Goal: Task Accomplishment & Management: Complete application form

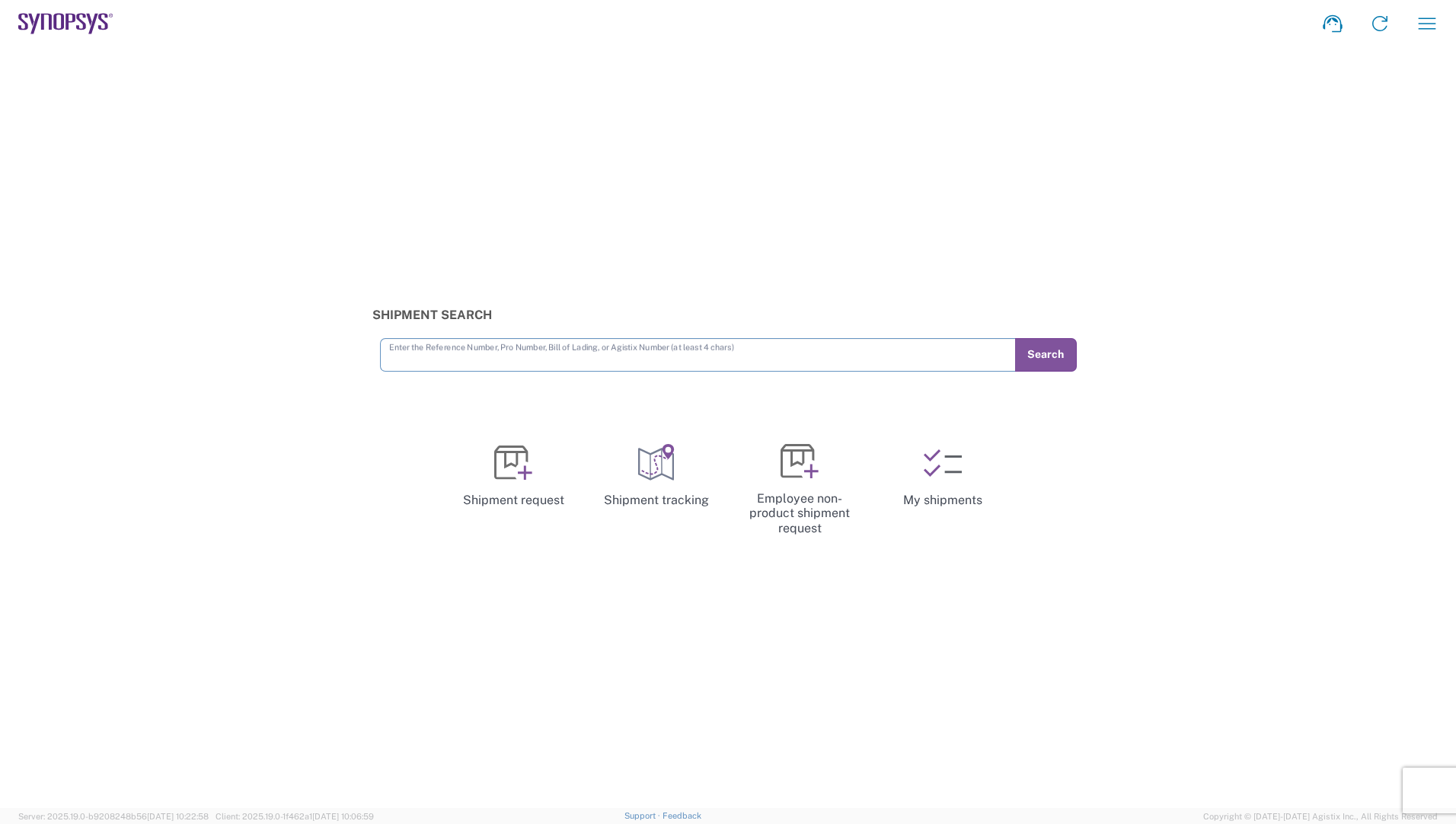
drag, startPoint x: 873, startPoint y: 351, endPoint x: 894, endPoint y: 347, distance: 21.4
click at [873, 351] on input "text" at bounding box center [698, 354] width 618 height 27
click at [520, 471] on icon at bounding box center [513, 462] width 38 height 38
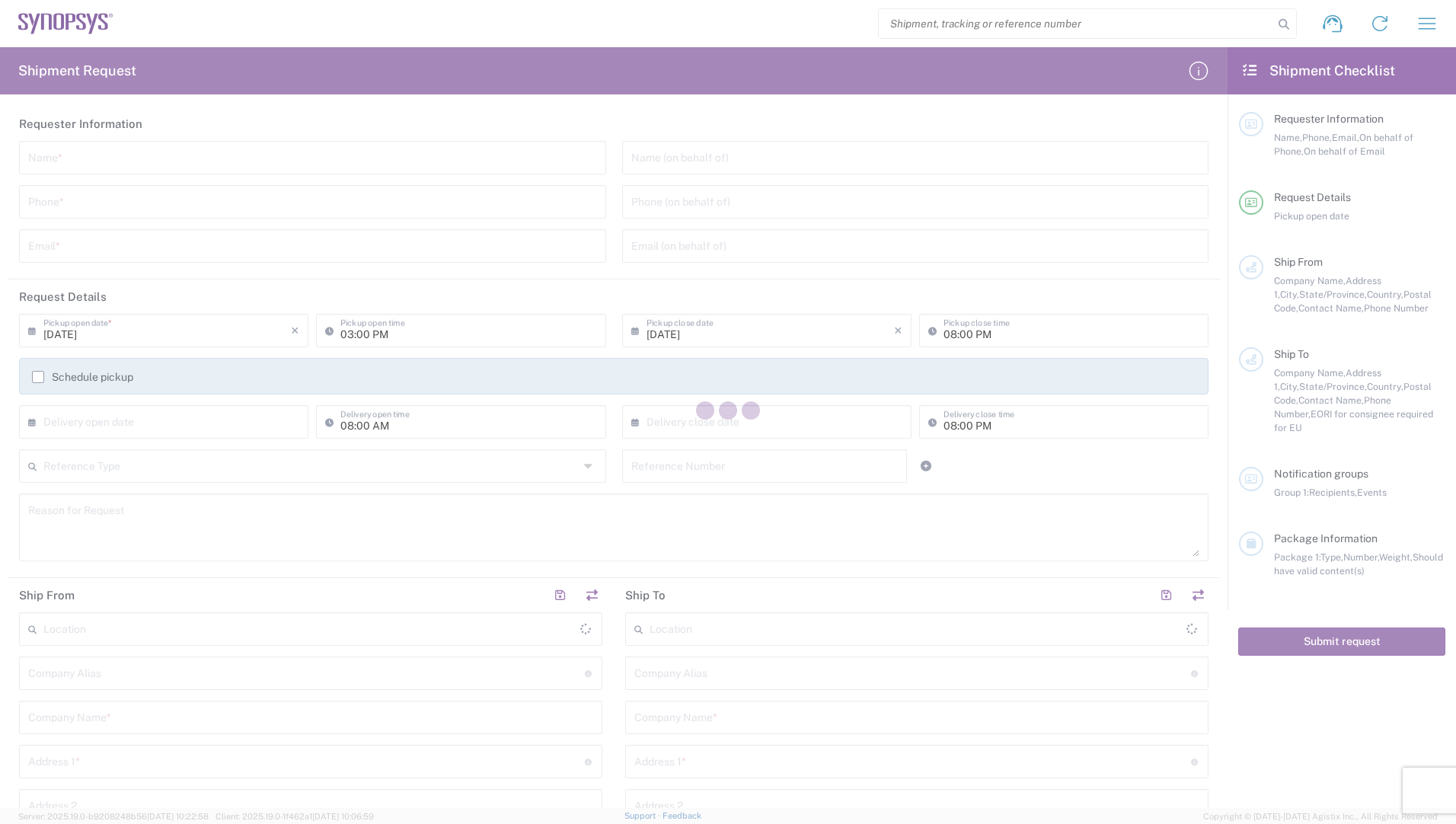
type input "[GEOGRAPHIC_DATA]"
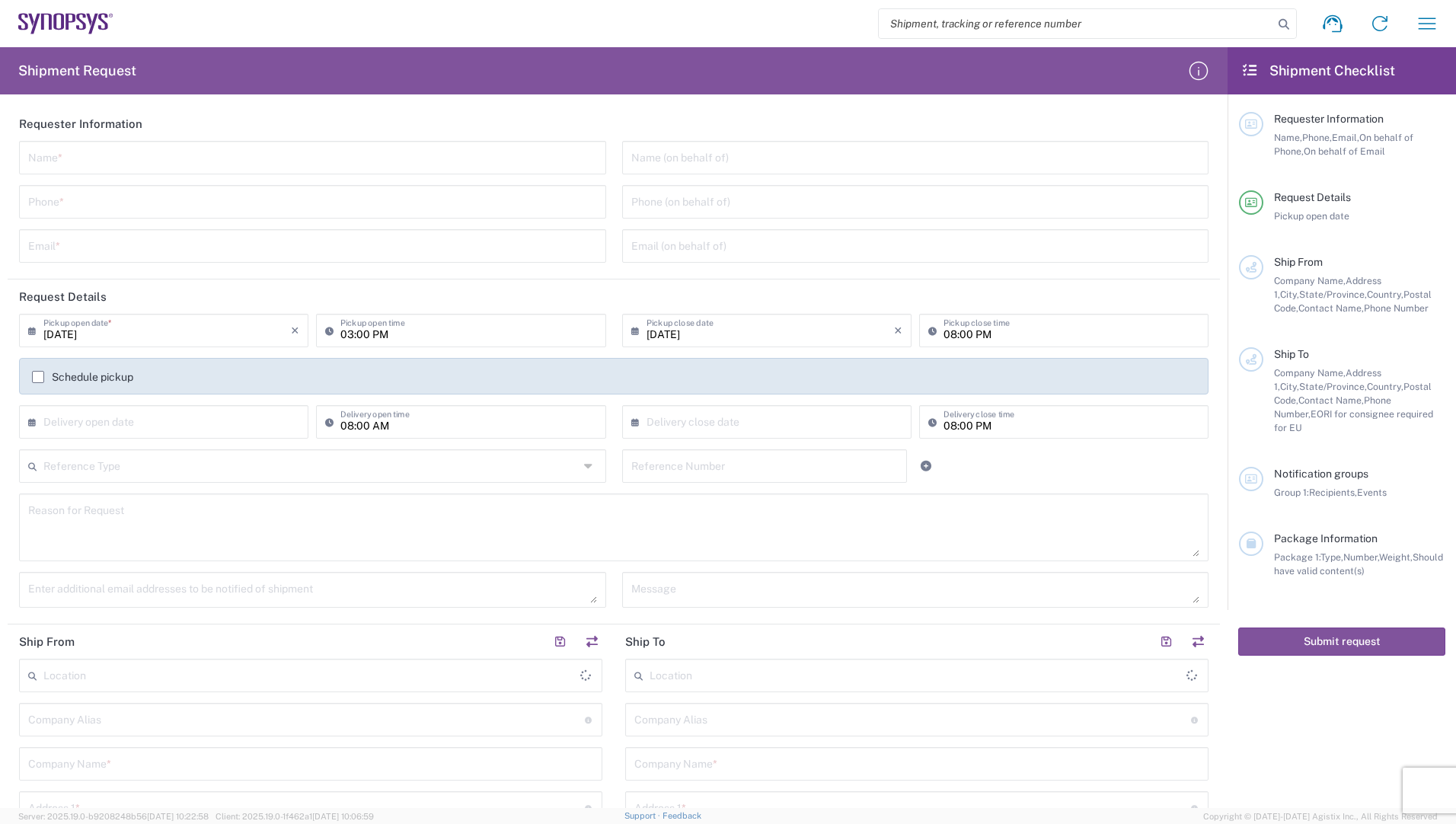
type input "[GEOGRAPHIC_DATA]"
click at [93, 158] on input "text" at bounding box center [312, 157] width 569 height 27
type input "[PERSON_NAME]"
type input "[PHONE_NUMBER]"
type input "[PERSON_NAME][EMAIL_ADDRESS][PERSON_NAME][DOMAIN_NAME]"
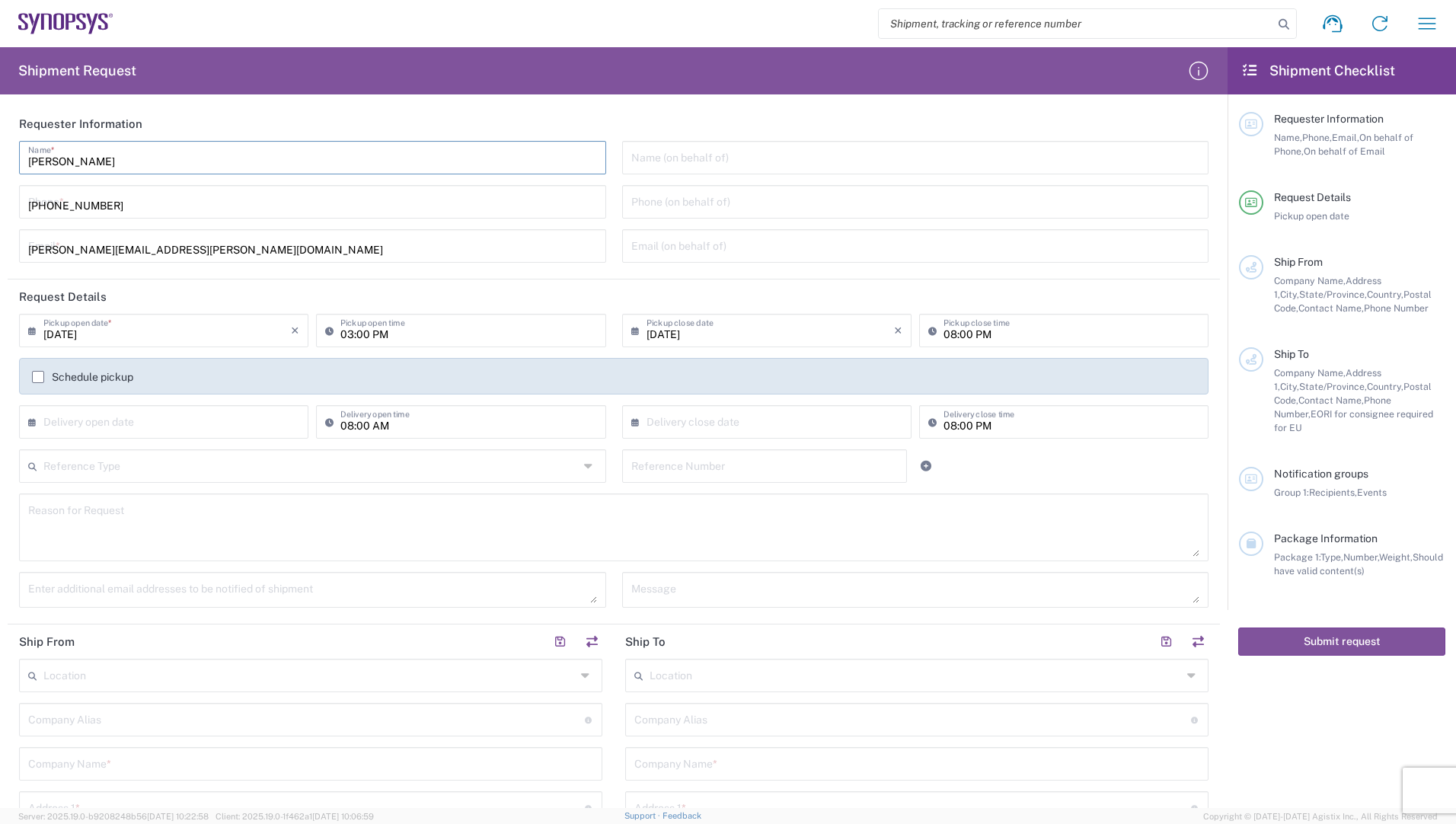
type input "[PERSON_NAME]+[PERSON_NAME] AG"
type input "[STREET_ADDRESS]"
type input "Herisau"
type input "Kanton [GEOGRAPHIC_DATA]"
type input "9100"
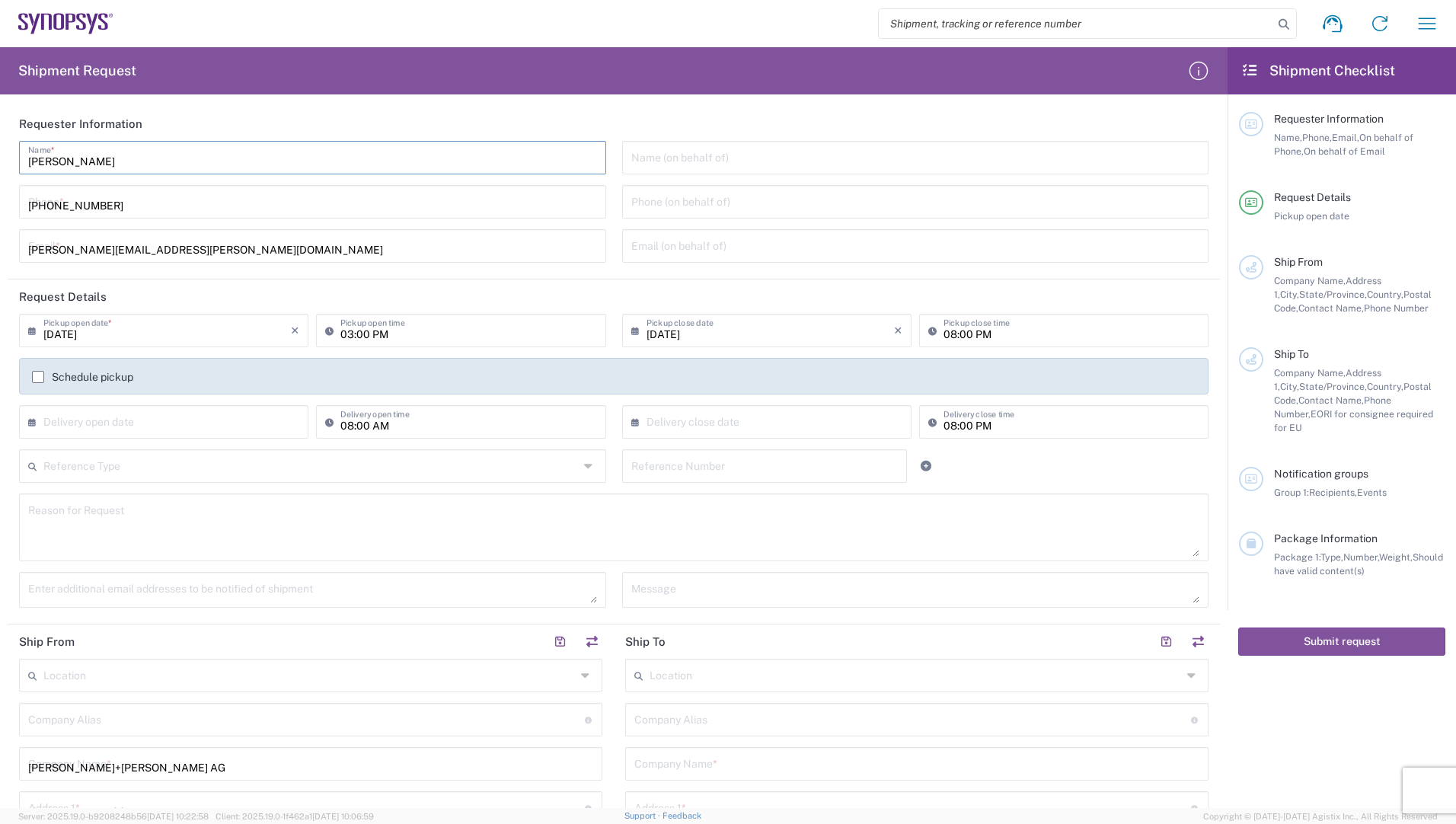
type input "[PHONE_NUMBER]"
type input "[PERSON_NAME][EMAIL_ADDRESS][PERSON_NAME][DOMAIN_NAME]"
type input "Synopsys Hillsboro"
type input "Synopsys, Inc."
type input "[STREET_ADDRESS][PERSON_NAME]"
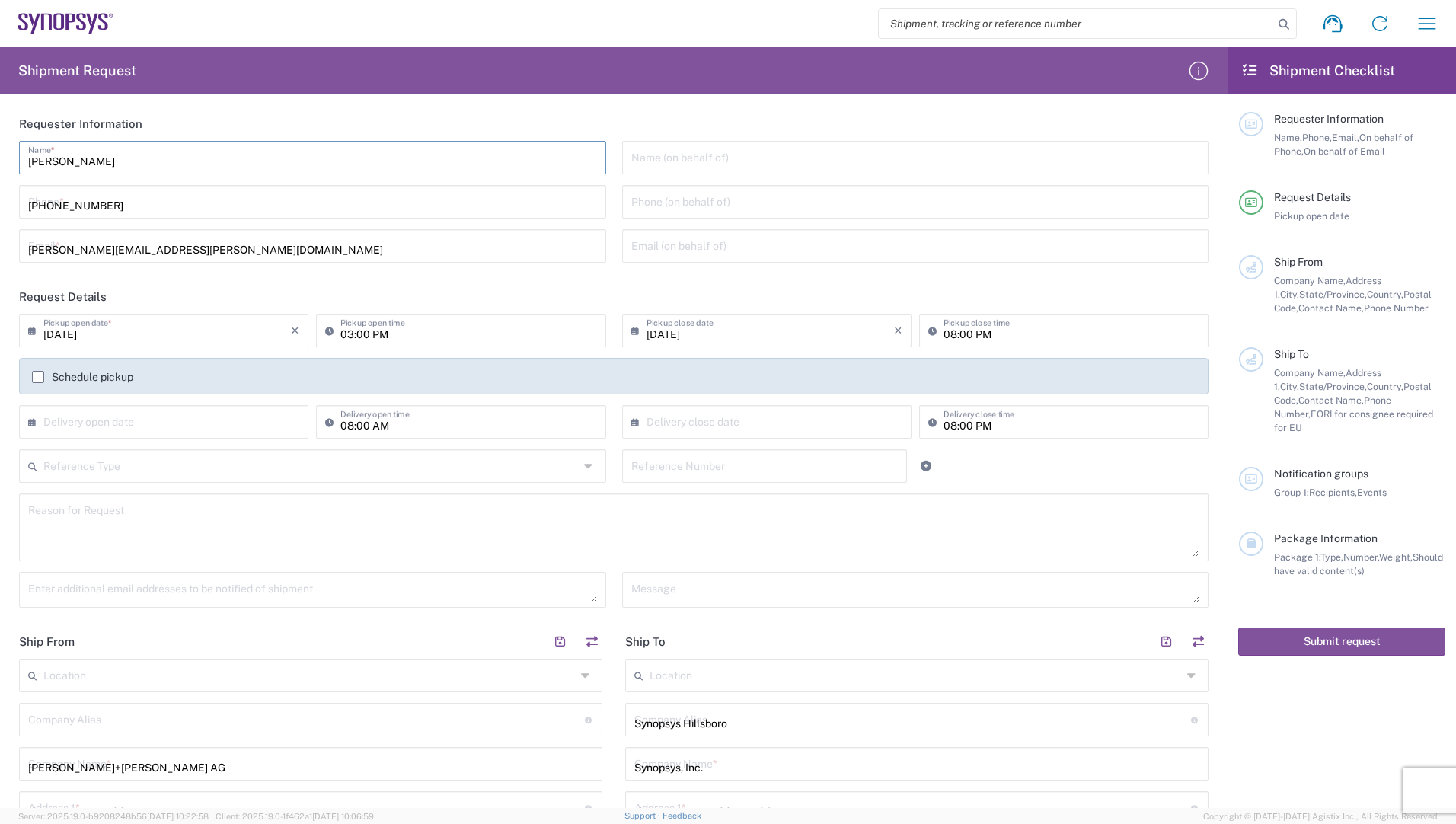
type input "Suite 400"
type input "Hillsboro"
type input "[US_STATE]"
type input "97124"
type input "5038808195"
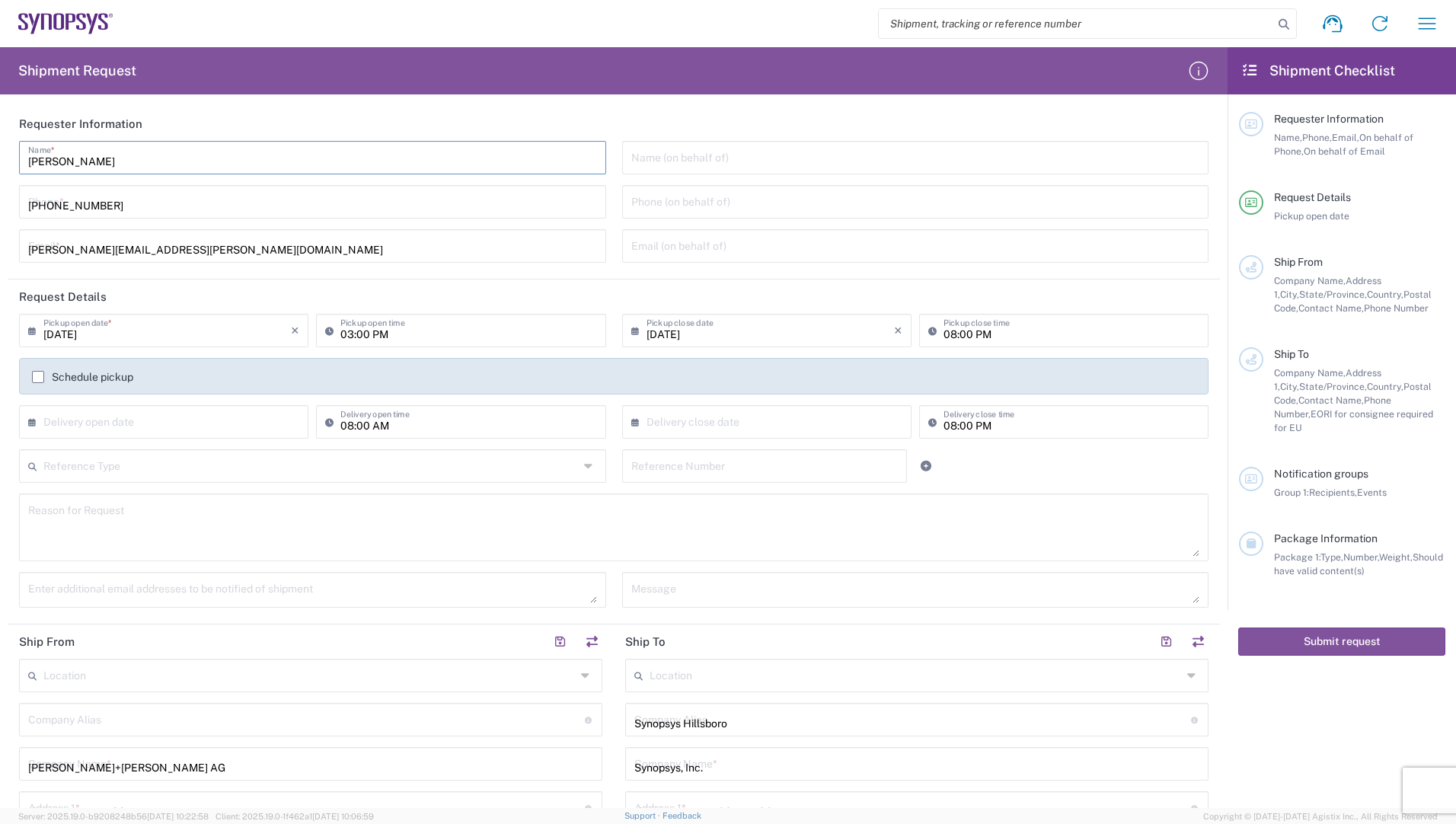
type input "[PERSON_NAME][EMAIL_ADDRESS][PERSON_NAME][DOMAIN_NAME]"
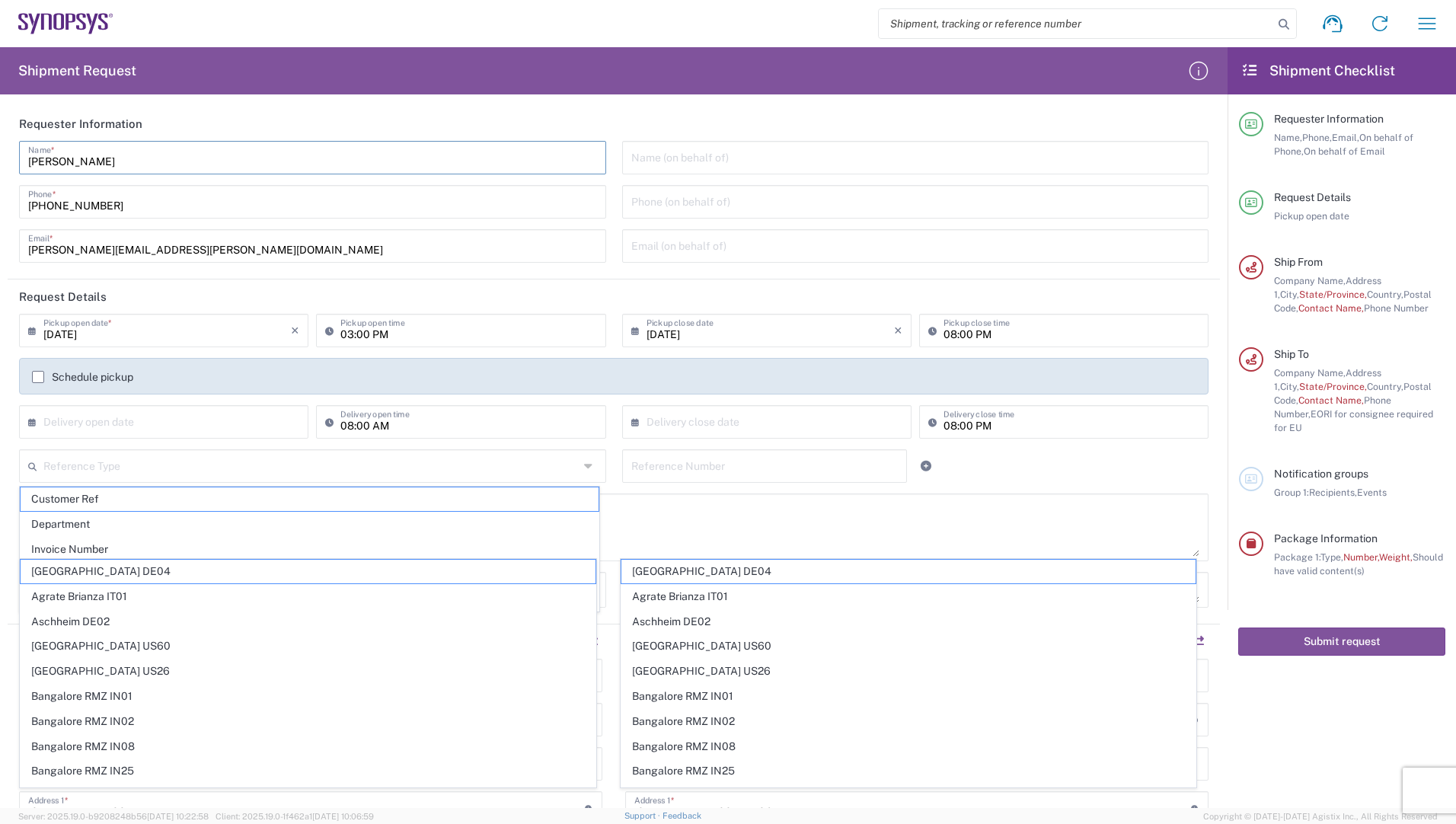
click at [136, 425] on input "text" at bounding box center [168, 421] width 248 height 27
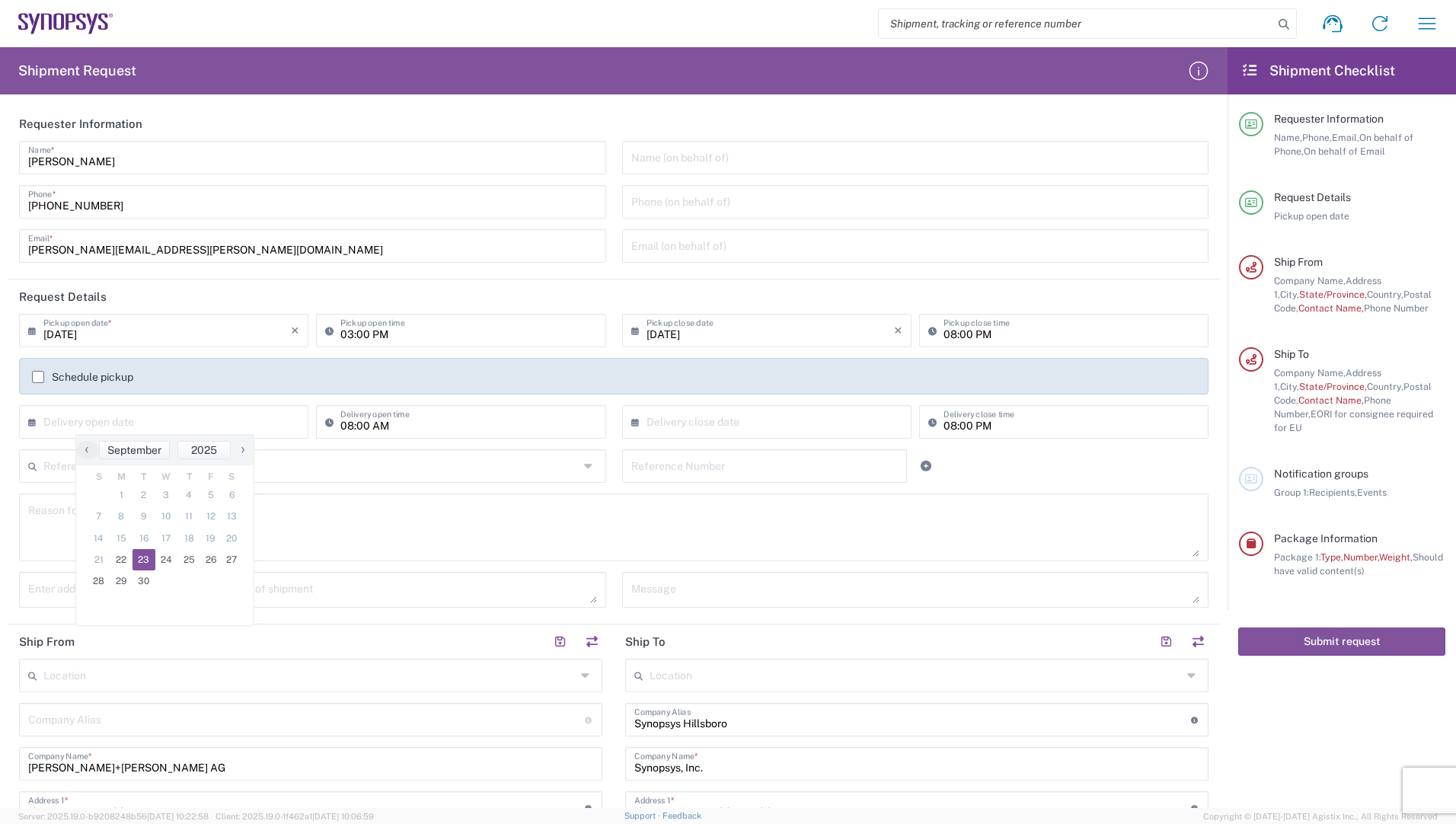
click at [141, 561] on span "23" at bounding box center [143, 559] width 23 height 21
type input "[DATE]"
click at [104, 467] on input "text" at bounding box center [312, 465] width 536 height 27
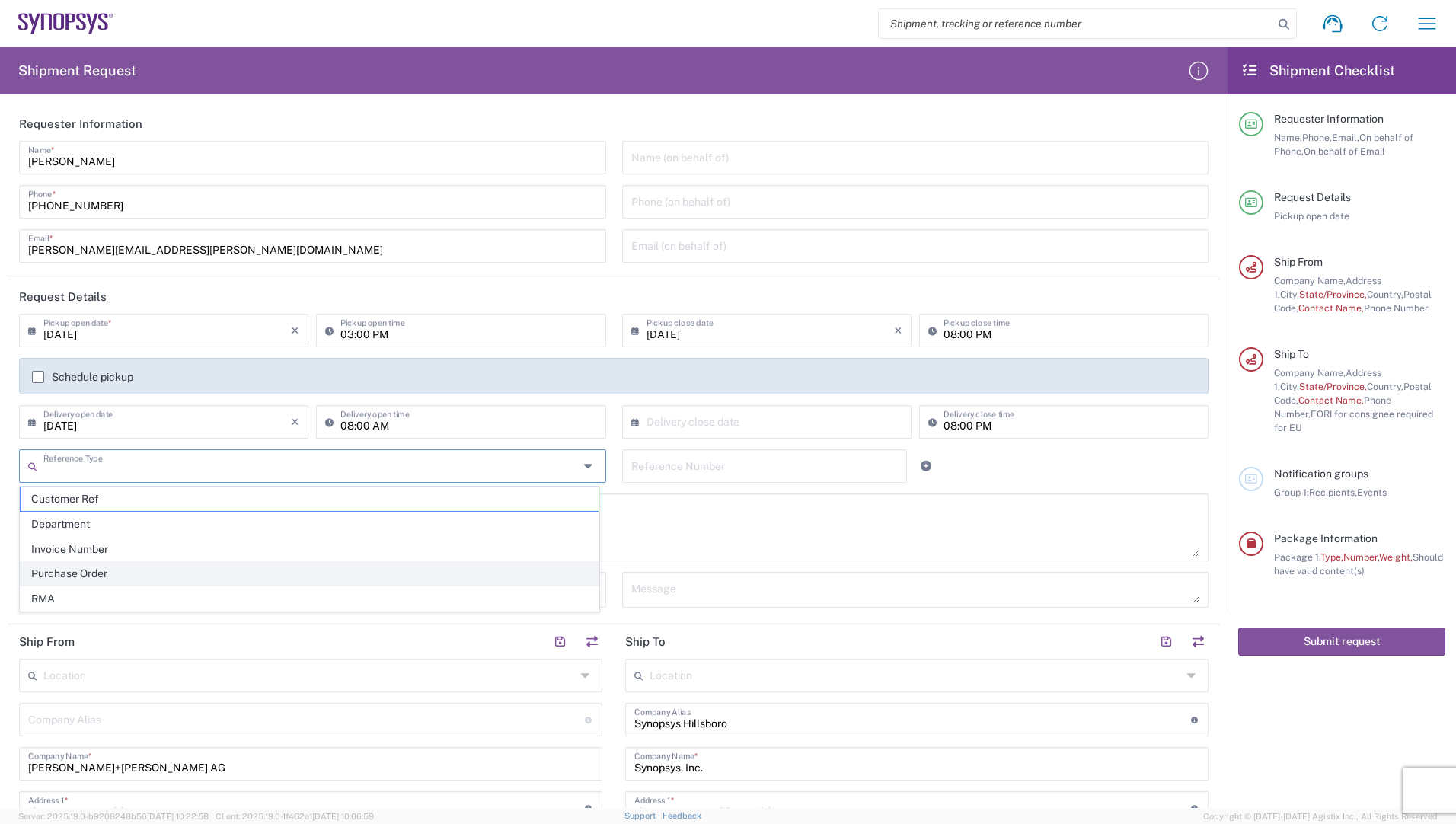
click at [74, 571] on span "Purchase Order" at bounding box center [309, 574] width 579 height 24
type input "Purchase Order"
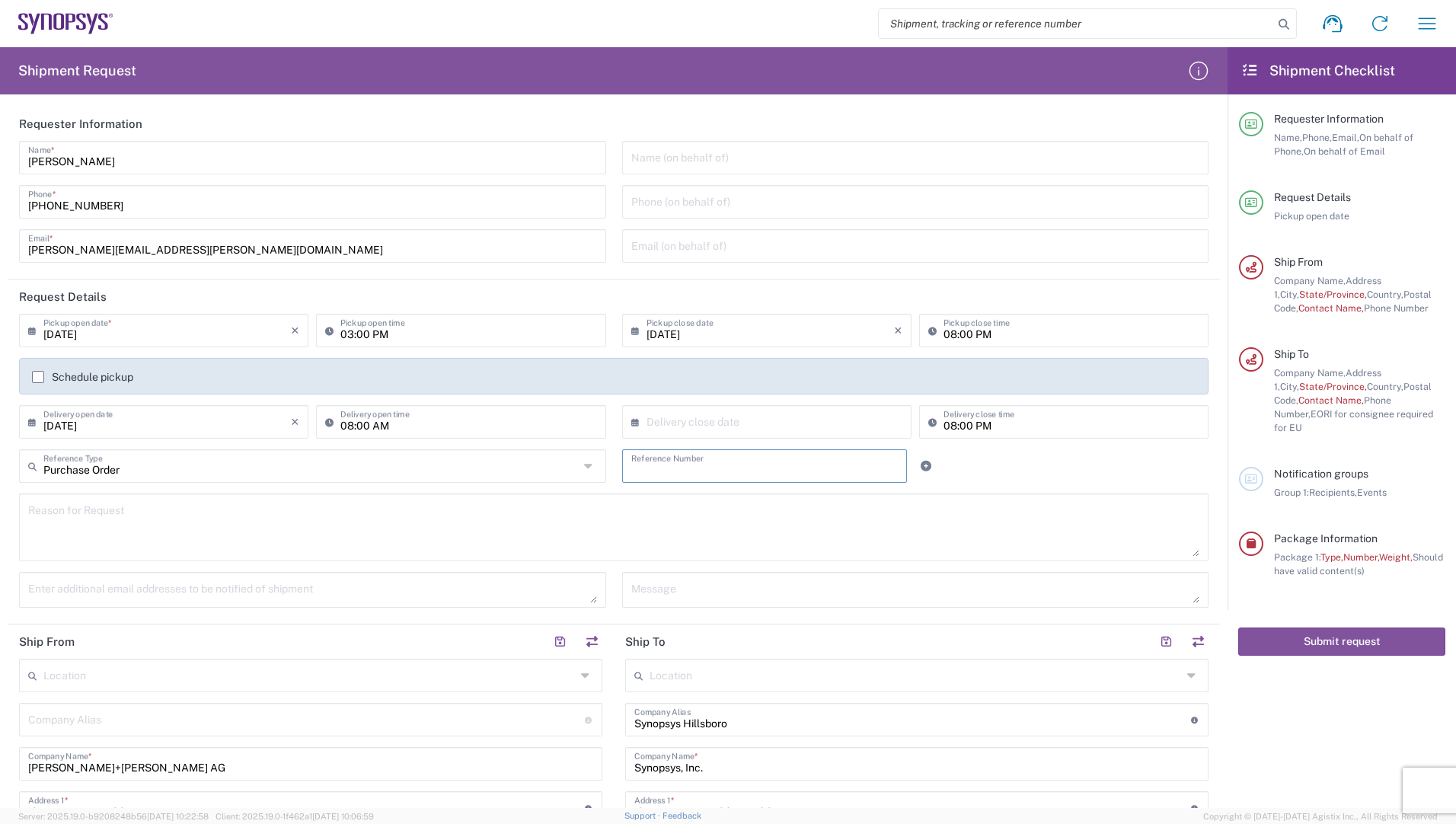
click at [643, 467] on input "text" at bounding box center [765, 465] width 267 height 27
click at [646, 471] on input "text" at bounding box center [765, 465] width 267 height 27
paste input "4800020731"
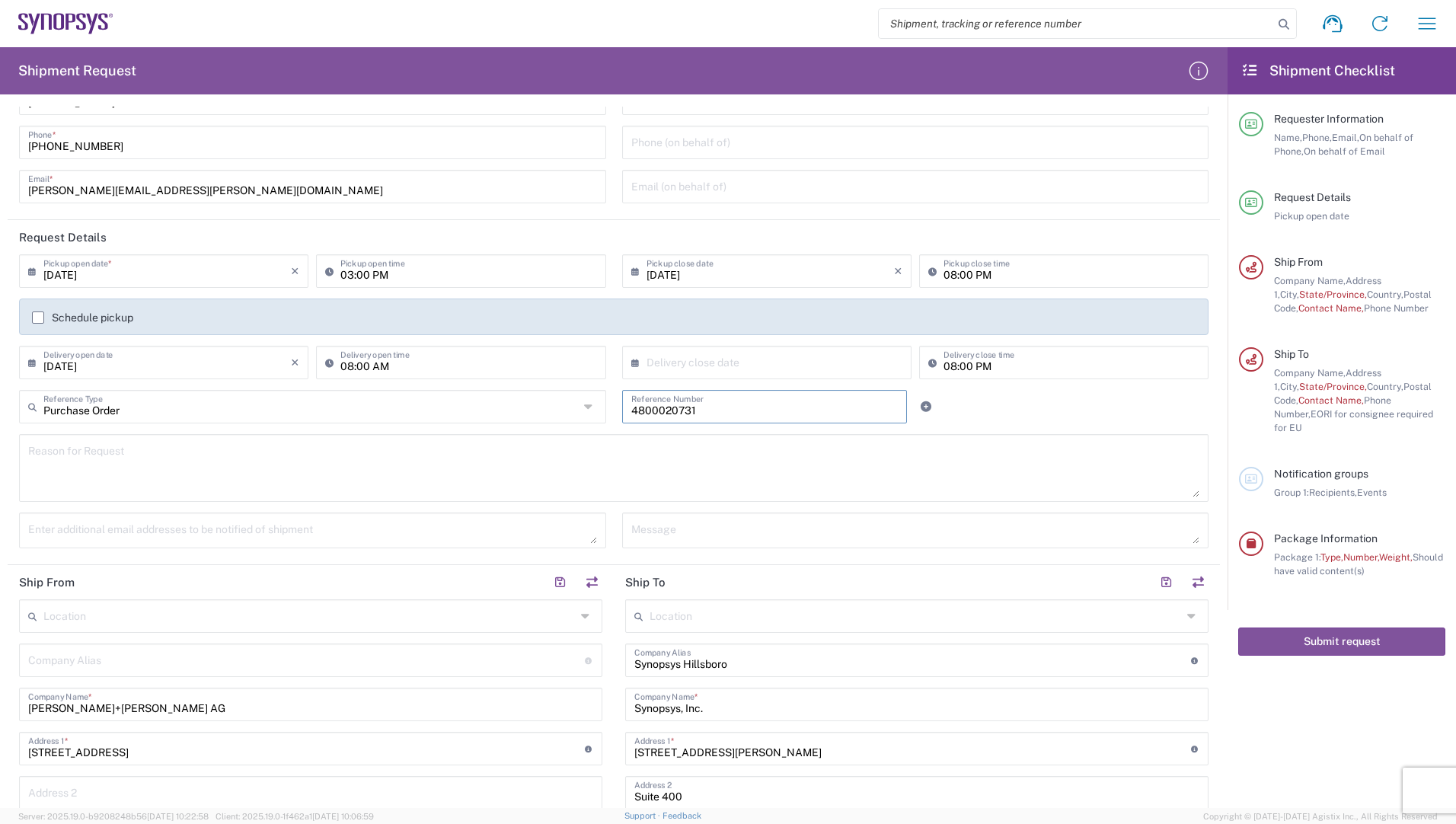
scroll to position [76, 0]
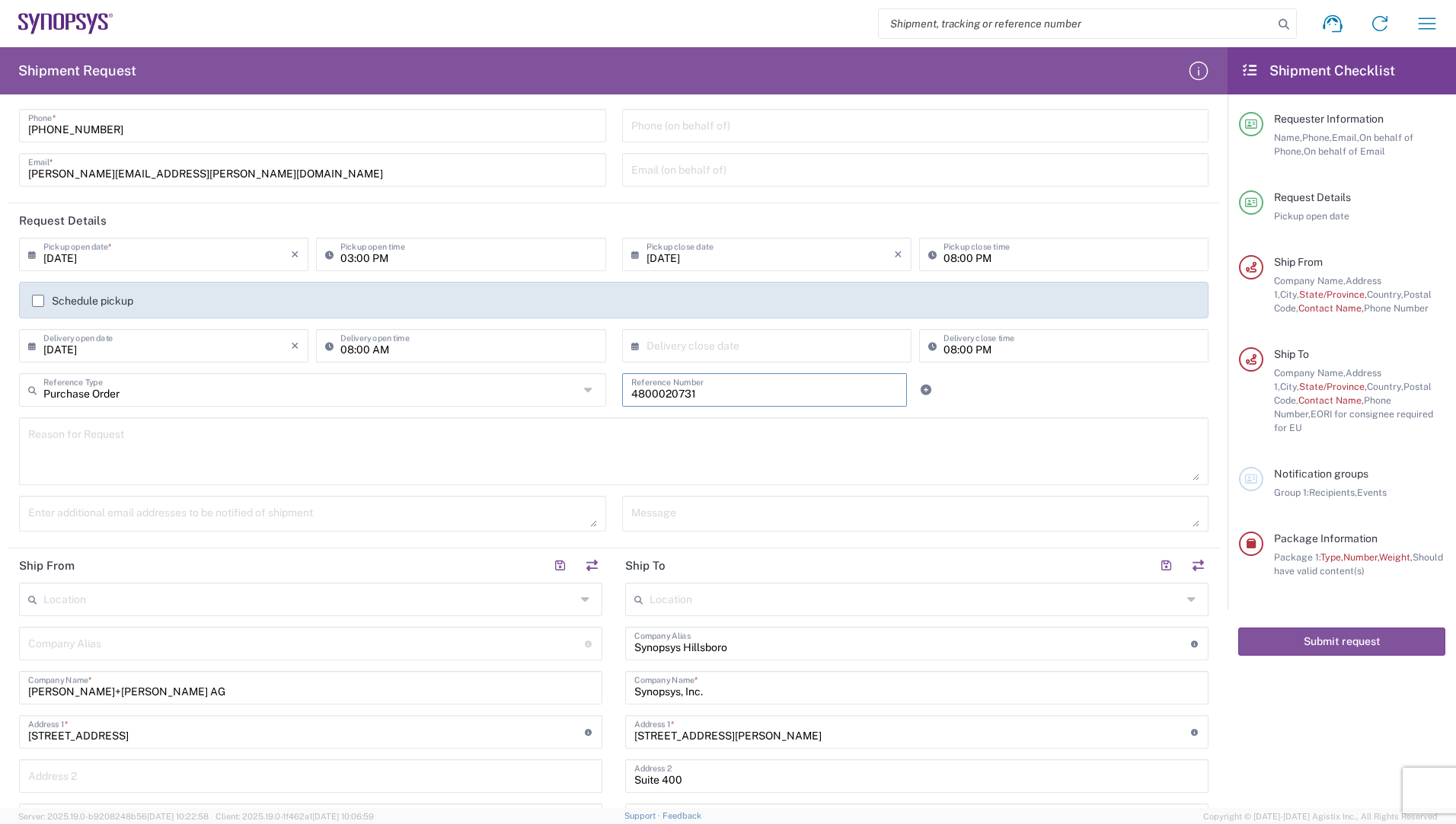
type input "4800020731"
click at [112, 601] on input "text" at bounding box center [310, 598] width 532 height 27
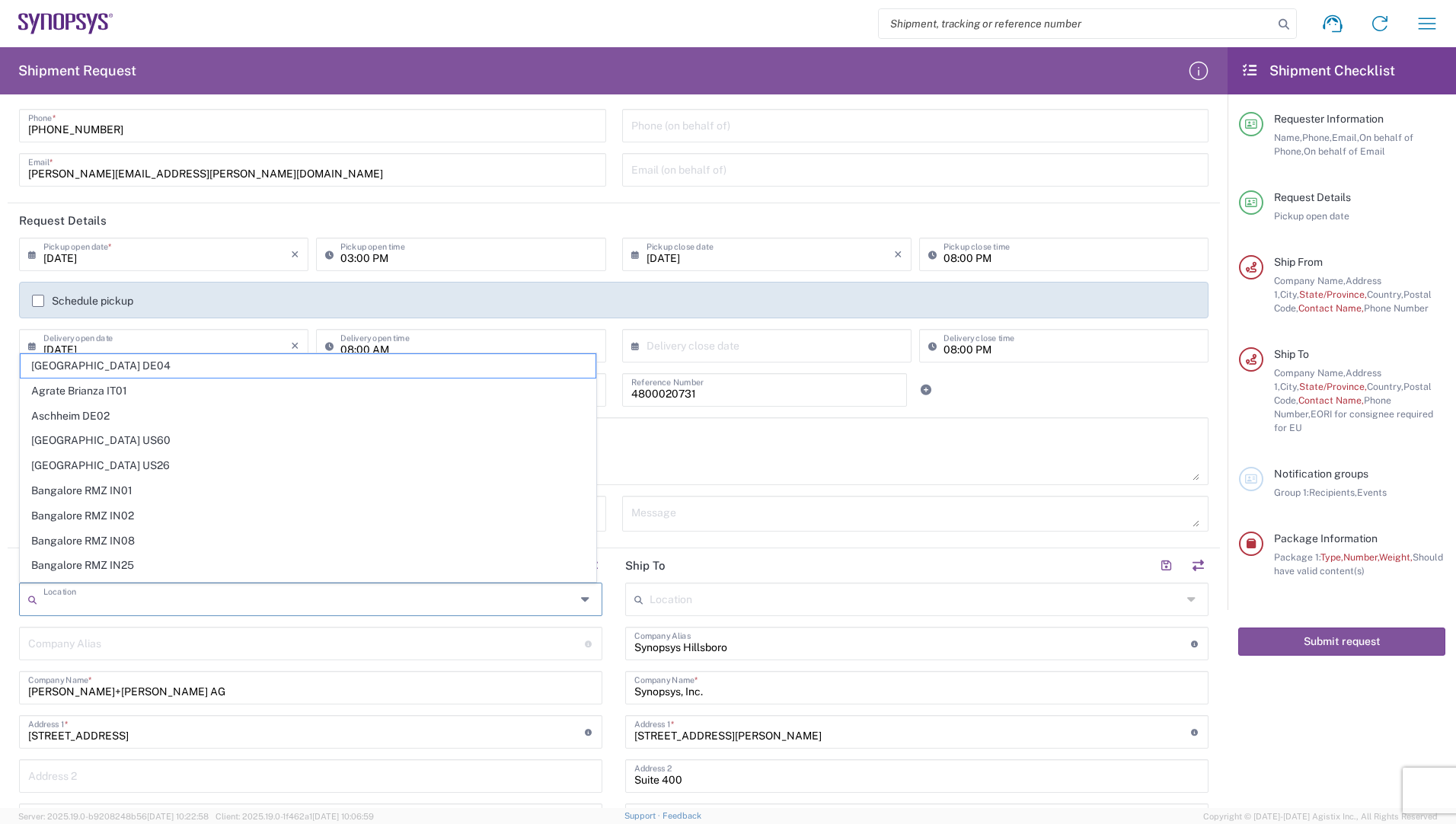
click at [634, 562] on h2 "Ship To" at bounding box center [646, 566] width 40 height 15
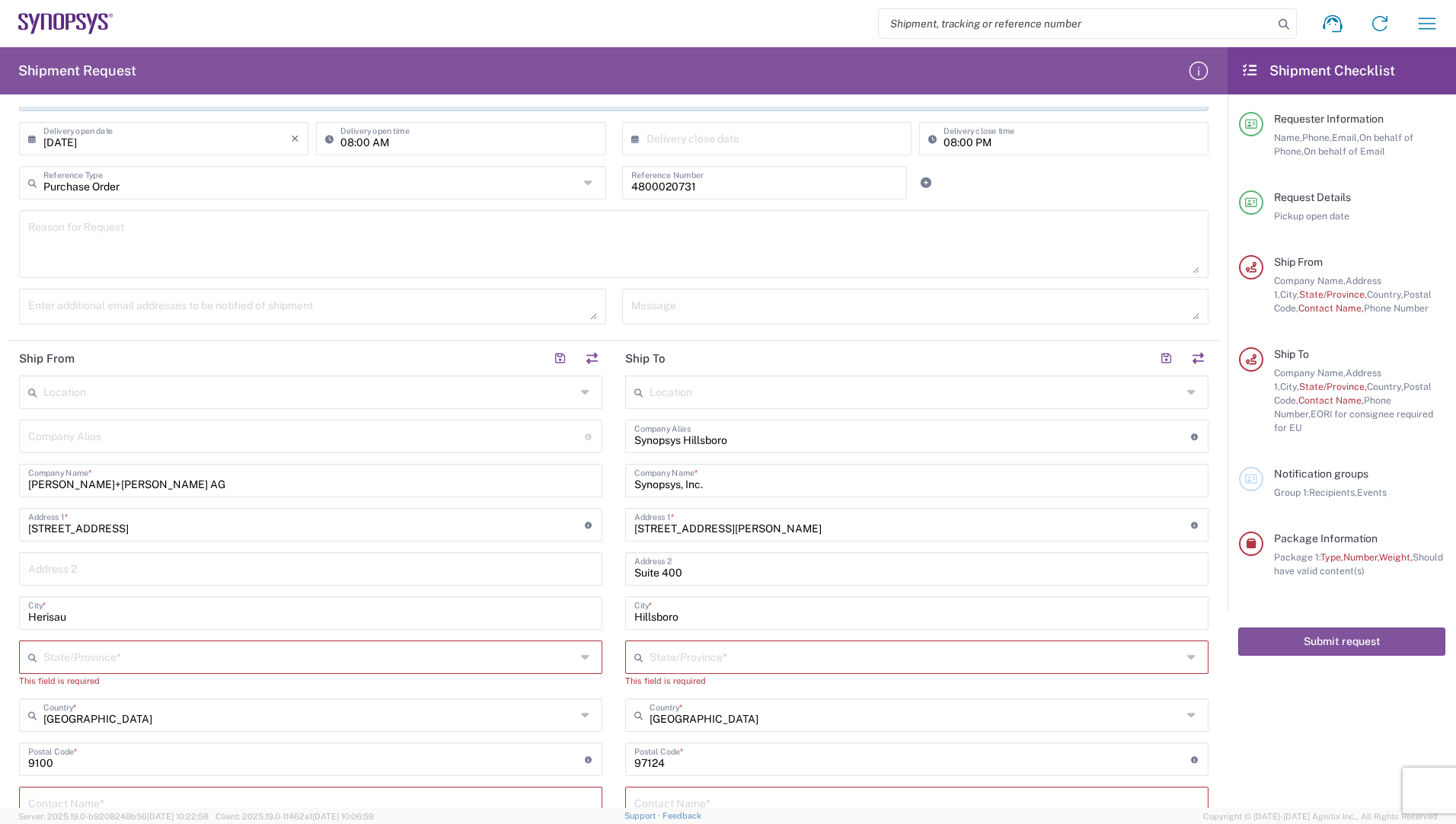
scroll to position [305, 0]
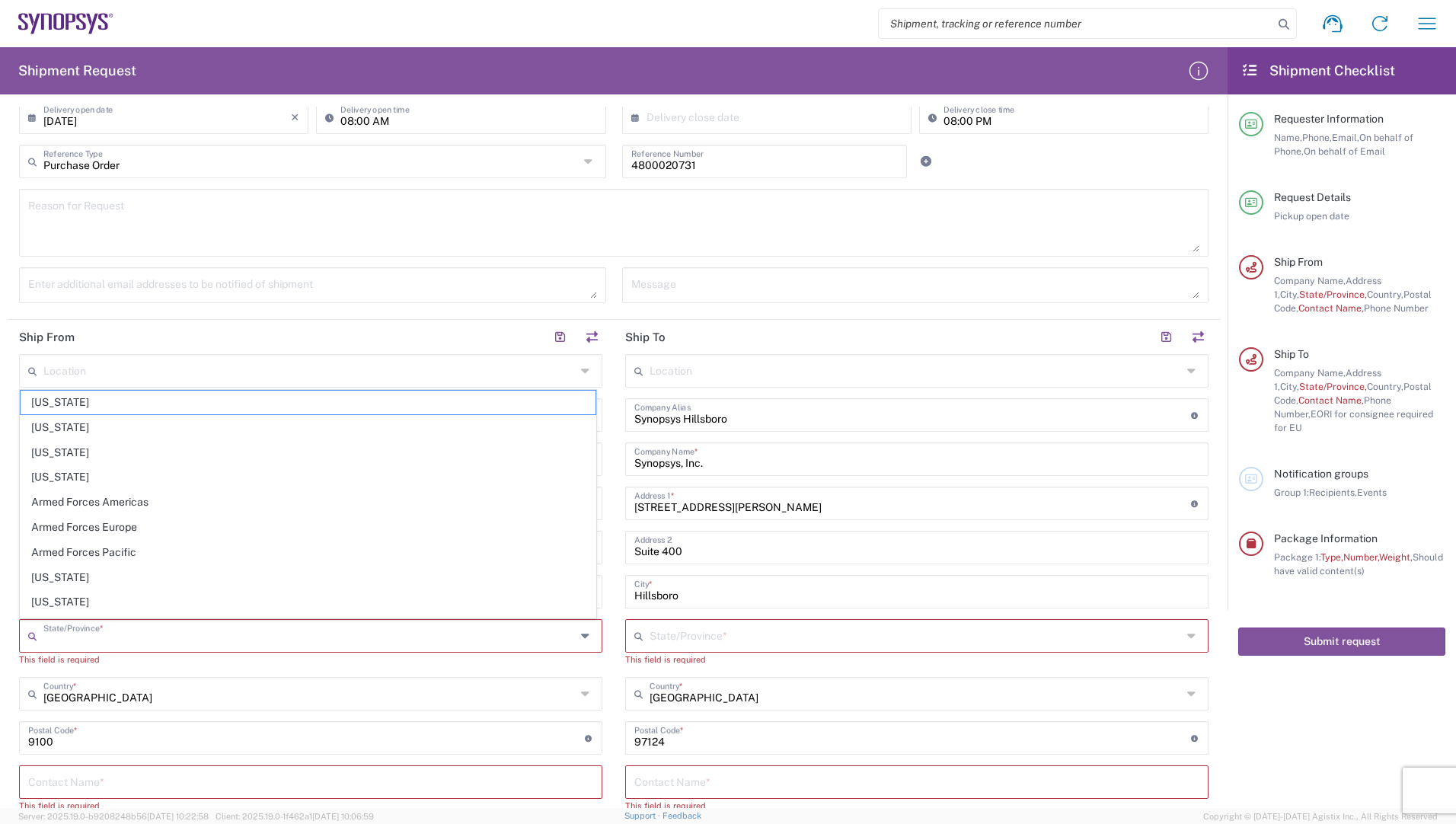
click at [157, 644] on input "text" at bounding box center [310, 635] width 532 height 27
type input "Kanton [GEOGRAPHIC_DATA]"
type input "[US_STATE]"
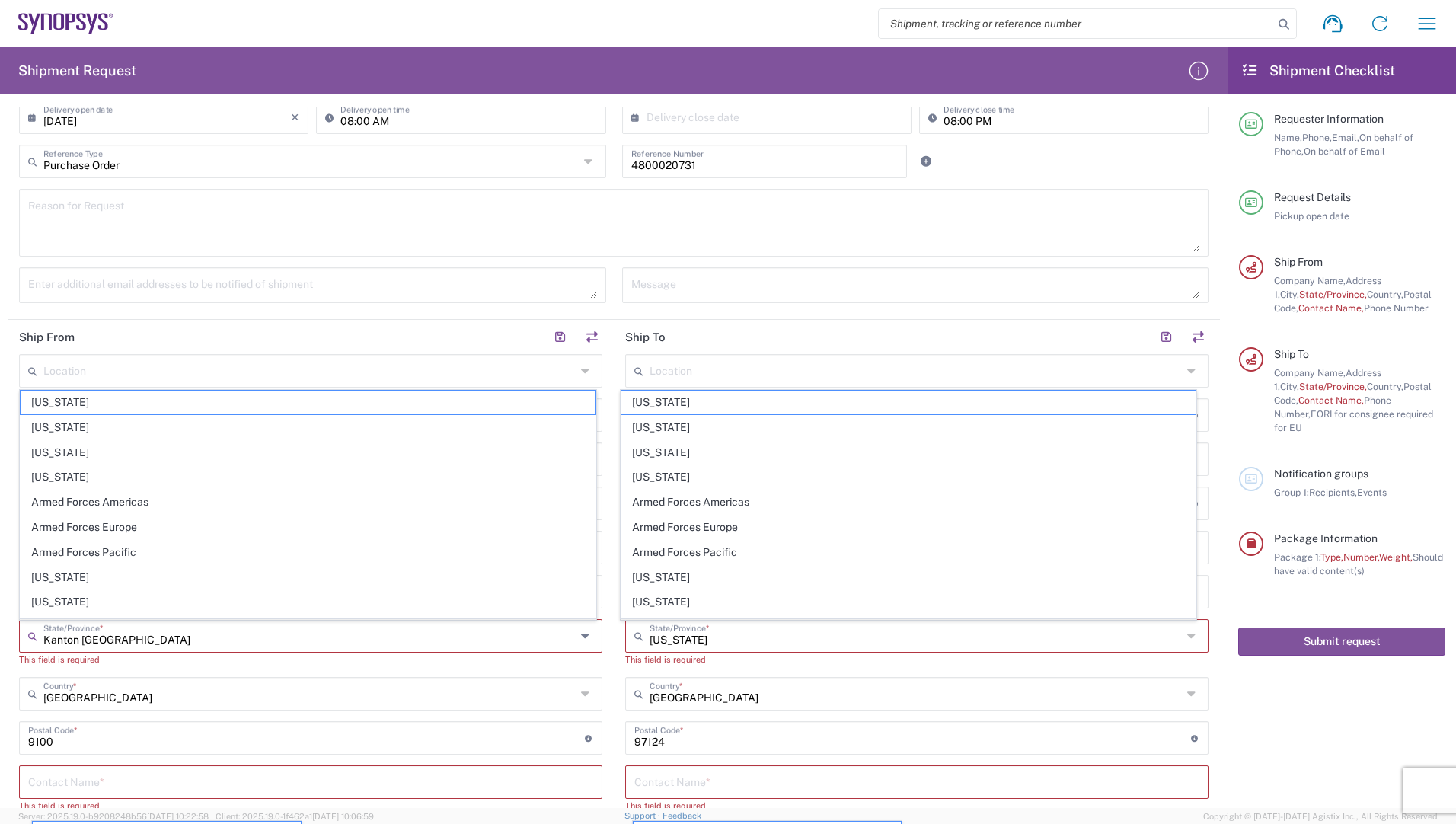
scroll to position [380, 0]
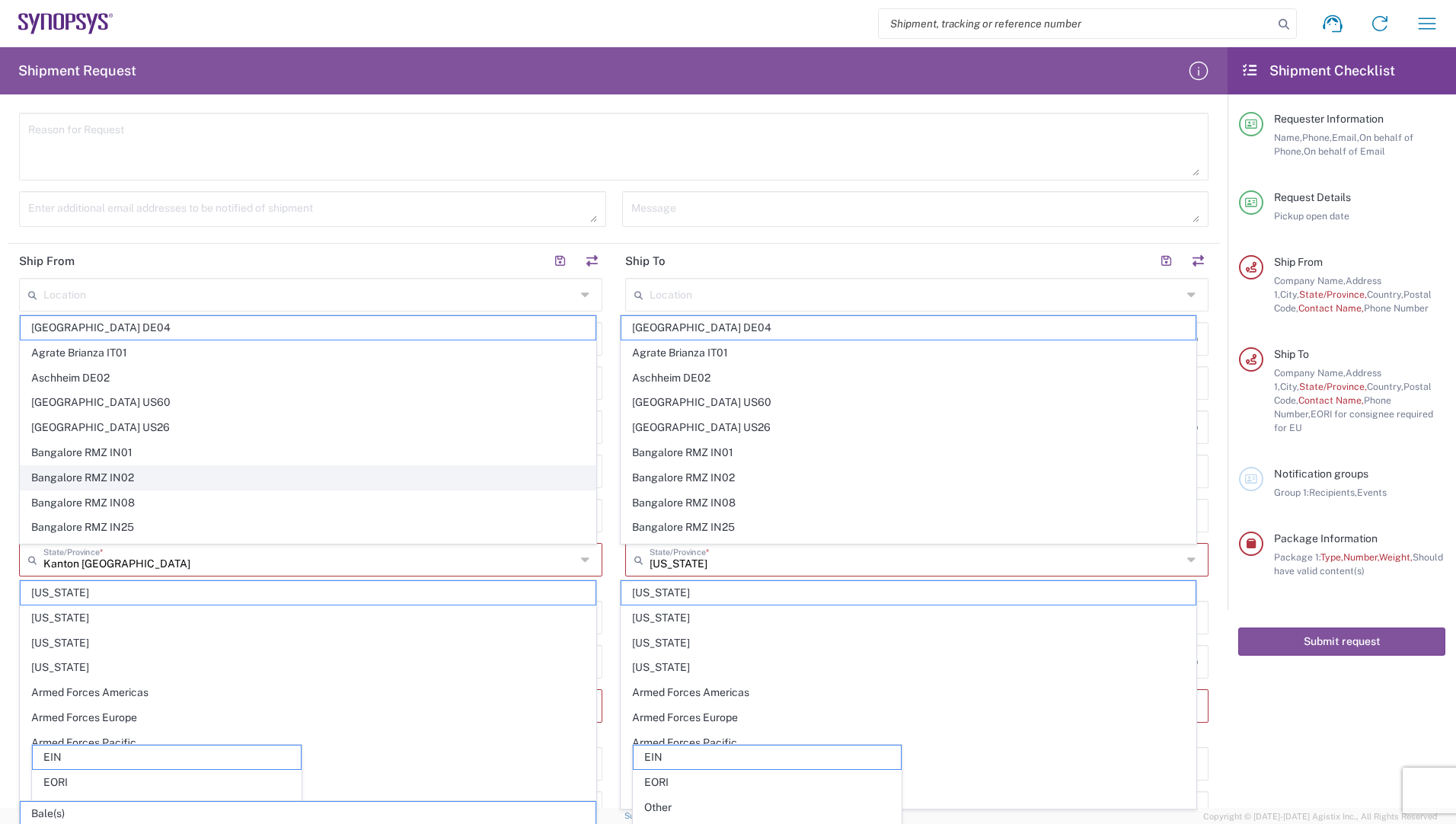
click at [332, 482] on span "Bangalore RMZ IN02" at bounding box center [307, 478] width 575 height 24
type input "Bangalore RMZ IN02"
type input "Synopsys [GEOGRAPHIC_DATA] RMZ IN02"
type input "RMZ Infinity Tower A 4th Floor"
type input "[GEOGRAPHIC_DATA][STREET_ADDRESS]"
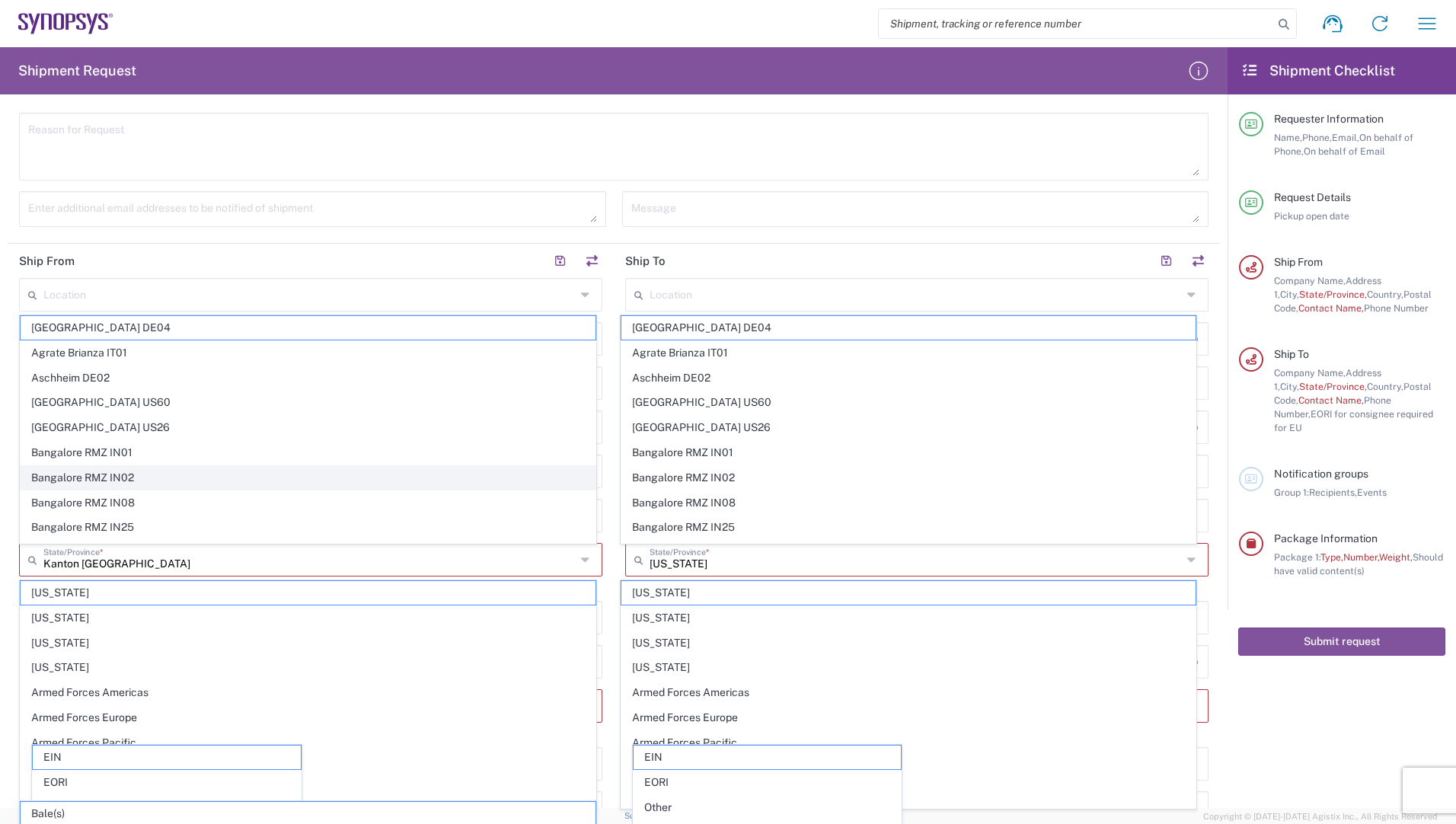
type input "[GEOGRAPHIC_DATA]"
type input "560016"
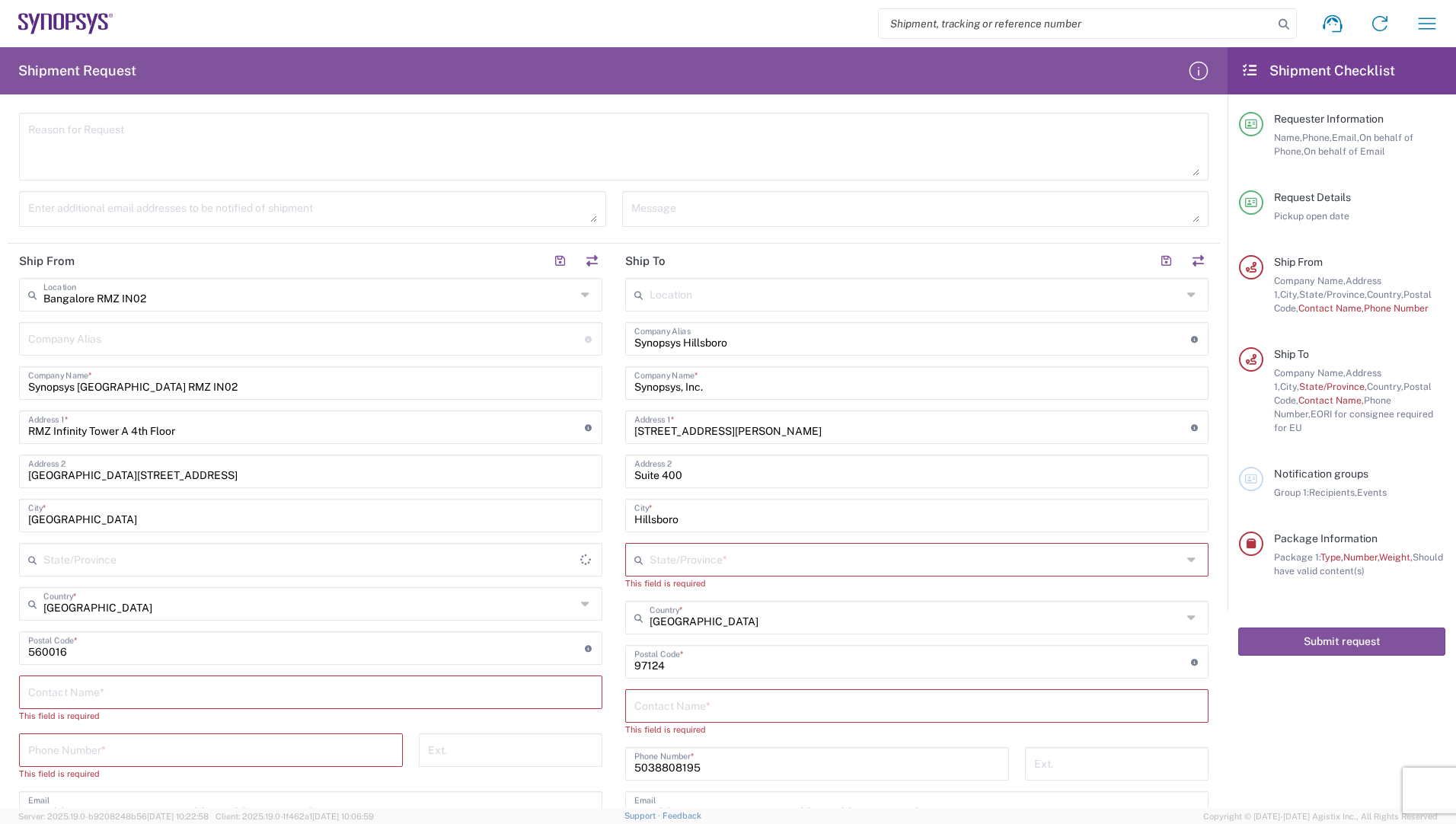
type input "[GEOGRAPHIC_DATA]"
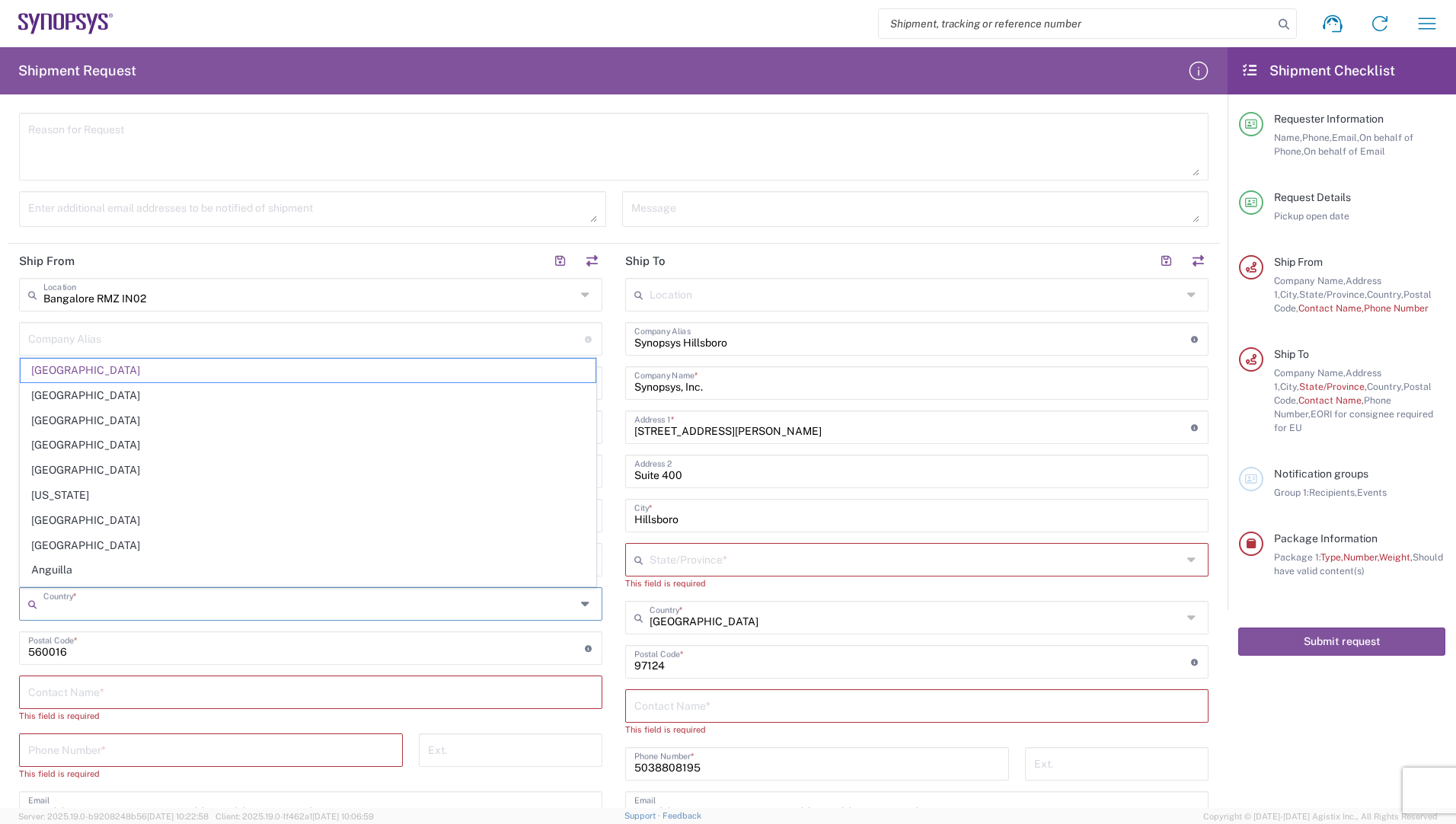
drag, startPoint x: 169, startPoint y: 610, endPoint x: 10, endPoint y: 597, distance: 159.5
click at [28, 602] on div "Country *" at bounding box center [311, 603] width 584 height 34
click at [104, 324] on input "text" at bounding box center [306, 338] width 557 height 27
type input "[GEOGRAPHIC_DATA]"
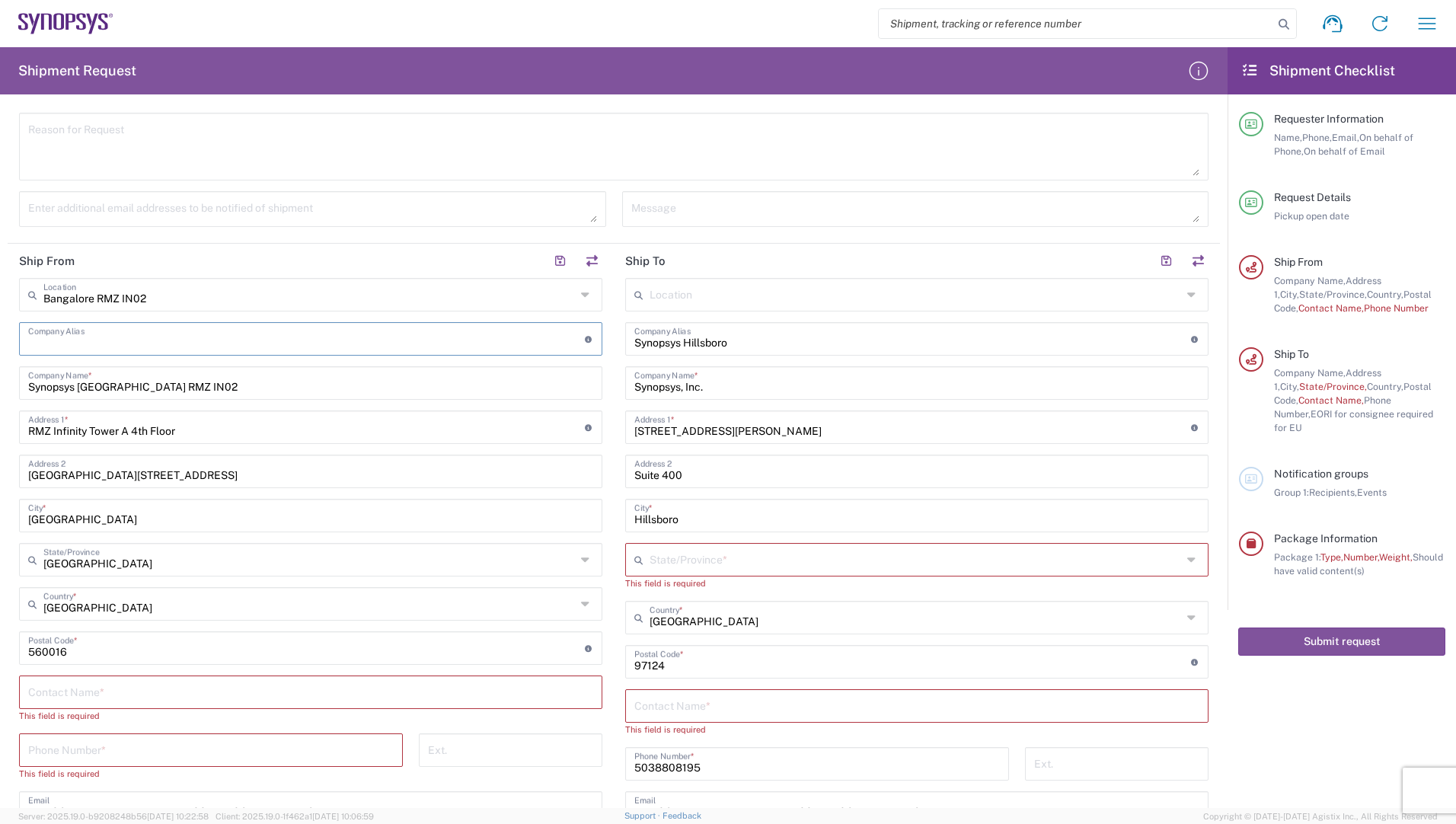
click at [581, 291] on icon at bounding box center [587, 295] width 12 height 24
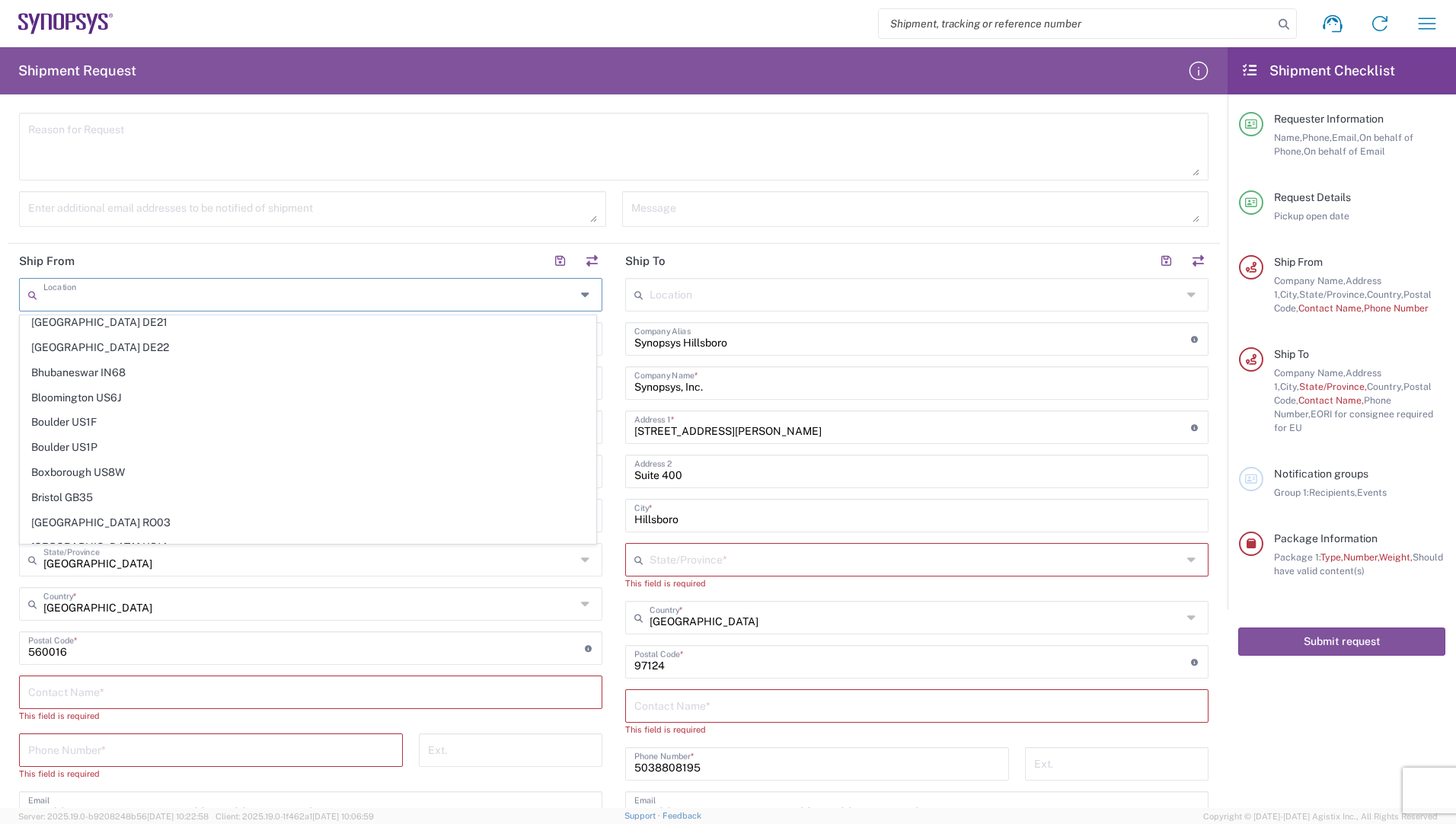
scroll to position [685, 0]
click at [125, 251] on header "Ship From" at bounding box center [311, 260] width 606 height 35
type input "Bangalore RMZ IN02"
drag, startPoint x: 156, startPoint y: 297, endPoint x: -19, endPoint y: 296, distance: 175.0
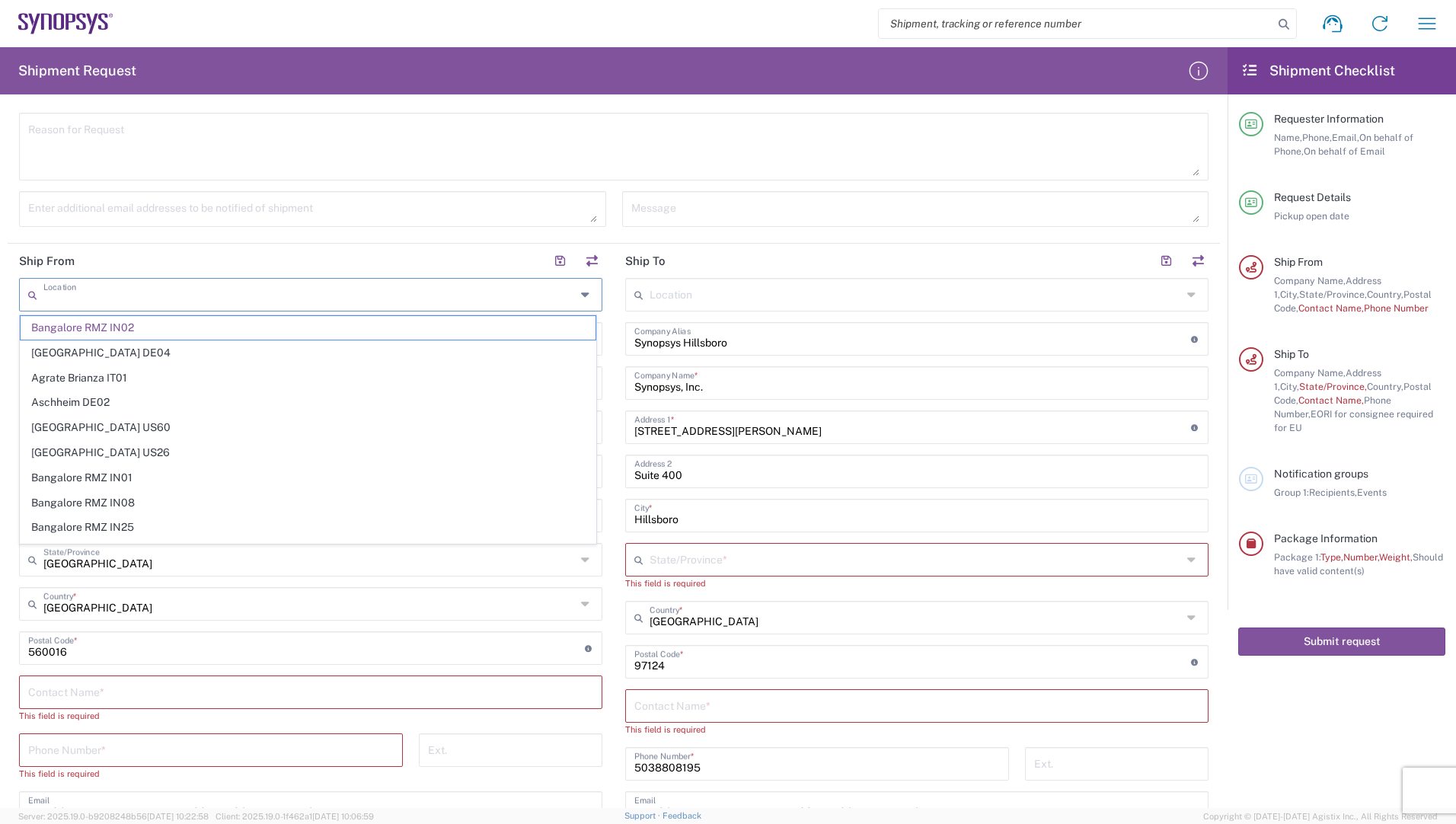
click at [0, 296] on html "Shipment request Shipment tracking Employee non-product shipment request My shi…" at bounding box center [728, 412] width 1456 height 824
type input "Bangalore RMZ IN02"
drag, startPoint x: 152, startPoint y: 299, endPoint x: 11, endPoint y: 291, distance: 141.2
click at [11, 291] on main "[GEOGRAPHIC_DATA] RMZ IN02 Location [GEOGRAPHIC_DATA] RMZ IN02 [GEOGRAPHIC_DATA…" at bounding box center [311, 577] width 606 height 598
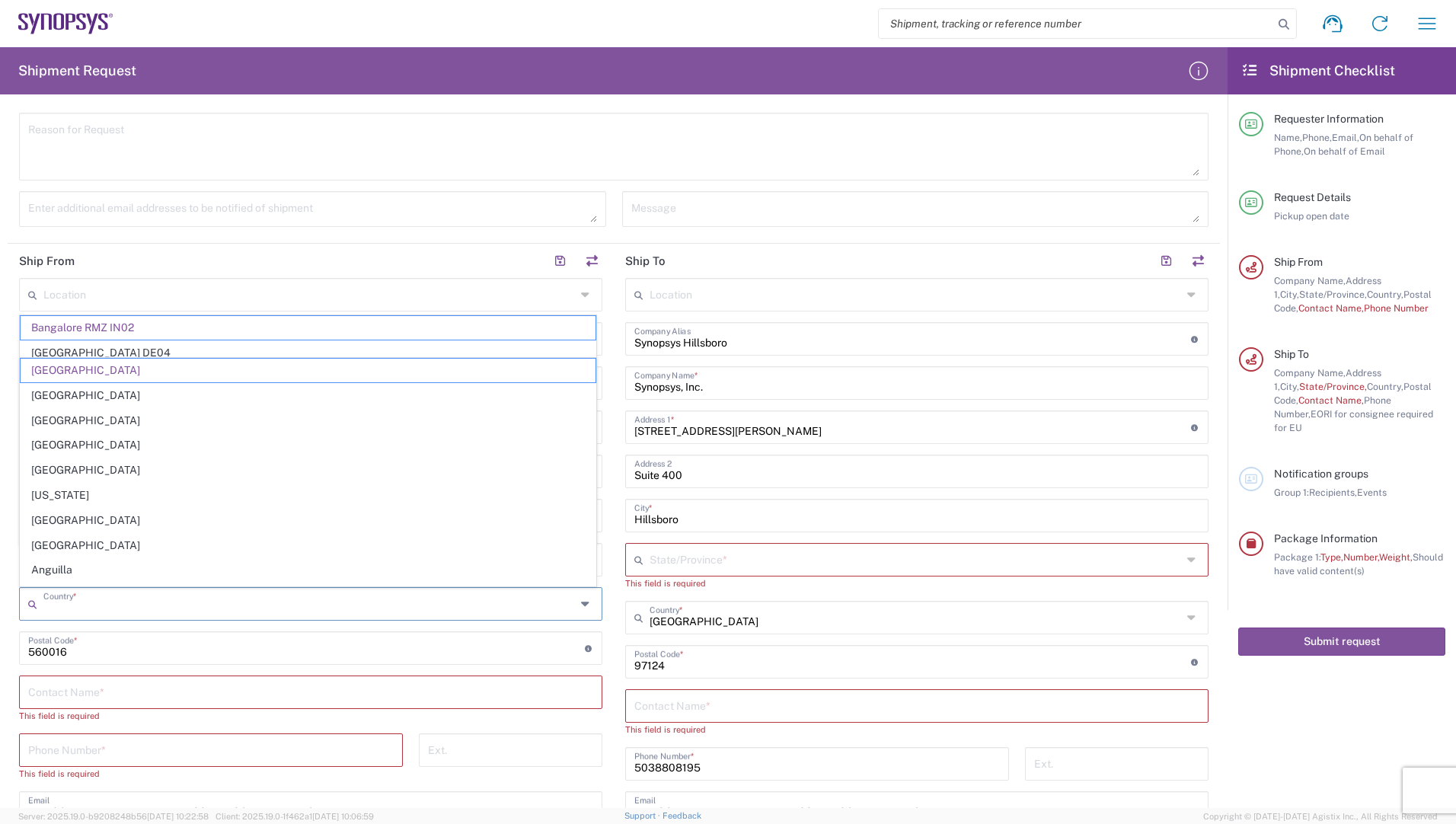
drag, startPoint x: 112, startPoint y: 604, endPoint x: -15, endPoint y: 603, distance: 127.0
click at [0, 603] on html "Shipment request Shipment tracking Employee non-product shipment request My shi…" at bounding box center [728, 412] width 1456 height 824
type input "Bangalore RMZ IN02"
type input "I"
type input "[GEOGRAPHIC_DATA]"
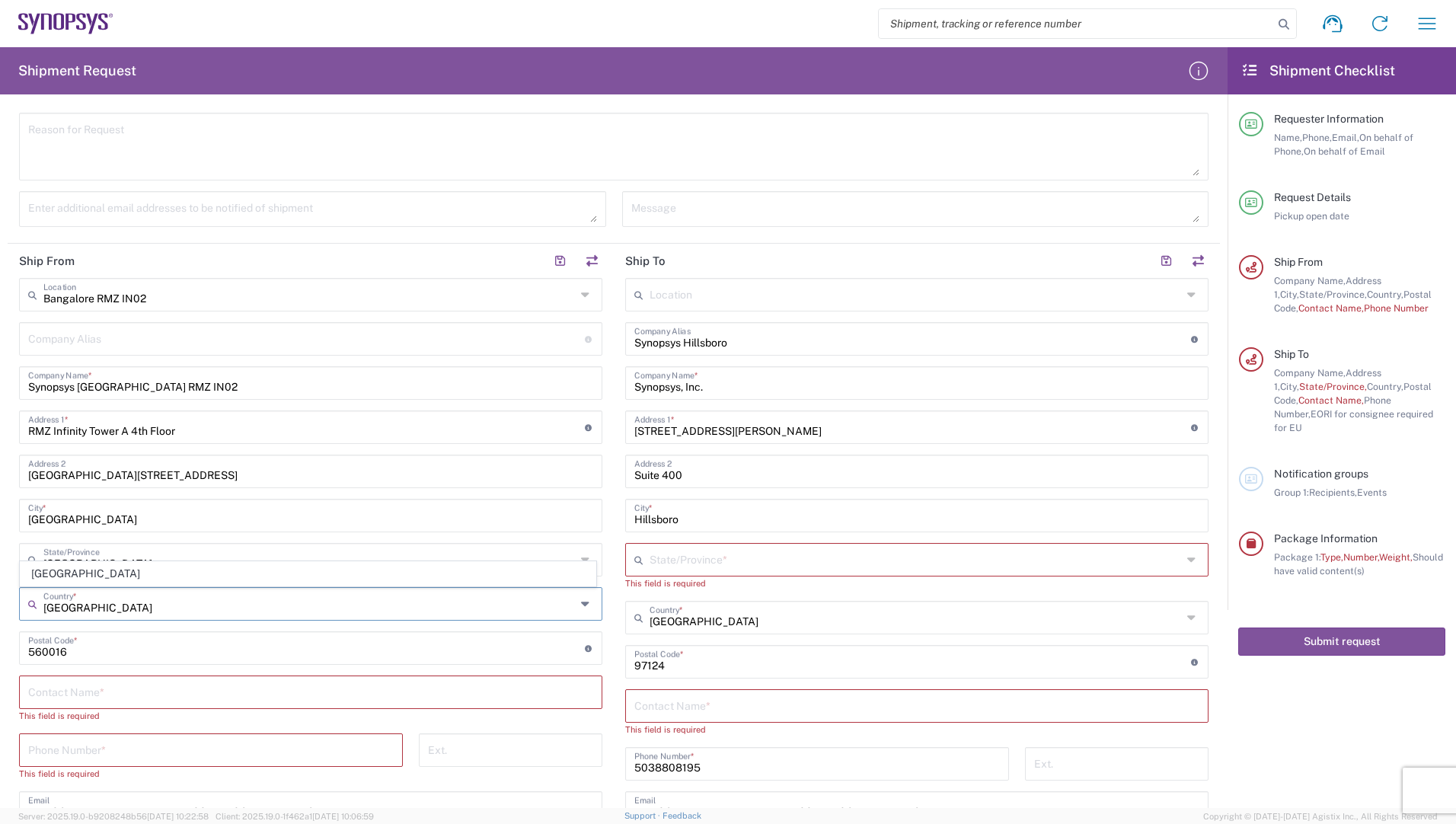
type input "[EMAIL_ADDRESS][DOMAIN_NAME]"
type input "[PERSON_NAME]+[PERSON_NAME] [PERSON_NAME] Herisau"
type input "0791755746"
type input "[PERSON_NAME]"
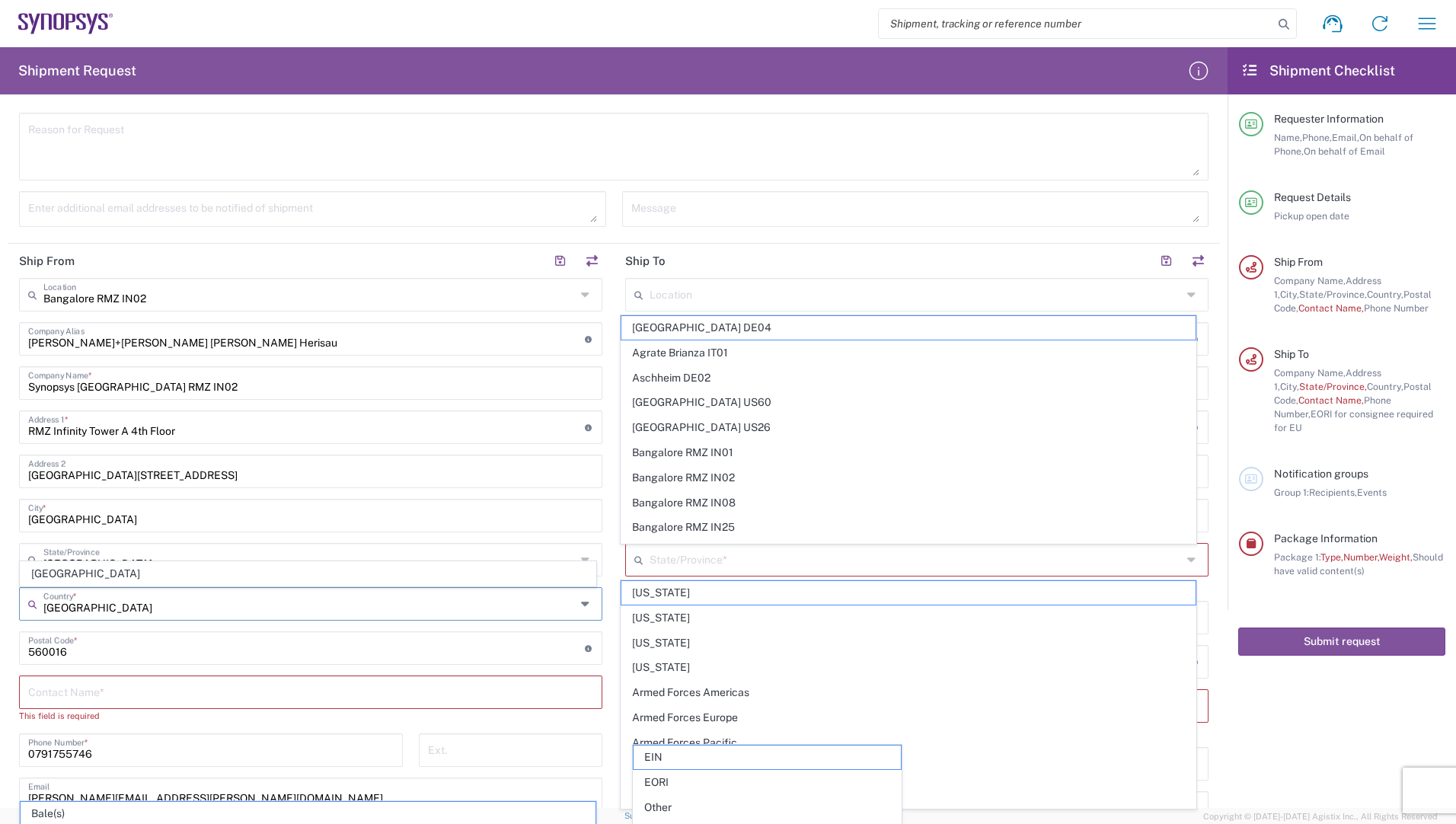
type input "[GEOGRAPHIC_DATA]"
drag, startPoint x: 82, startPoint y: 651, endPoint x: 11, endPoint y: 654, distance: 71.1
click at [11, 654] on main "[GEOGRAPHIC_DATA] RMZ IN02 Location [GEOGRAPHIC_DATA] RMZ IN02 [GEOGRAPHIC_DATA…" at bounding box center [311, 570] width 606 height 585
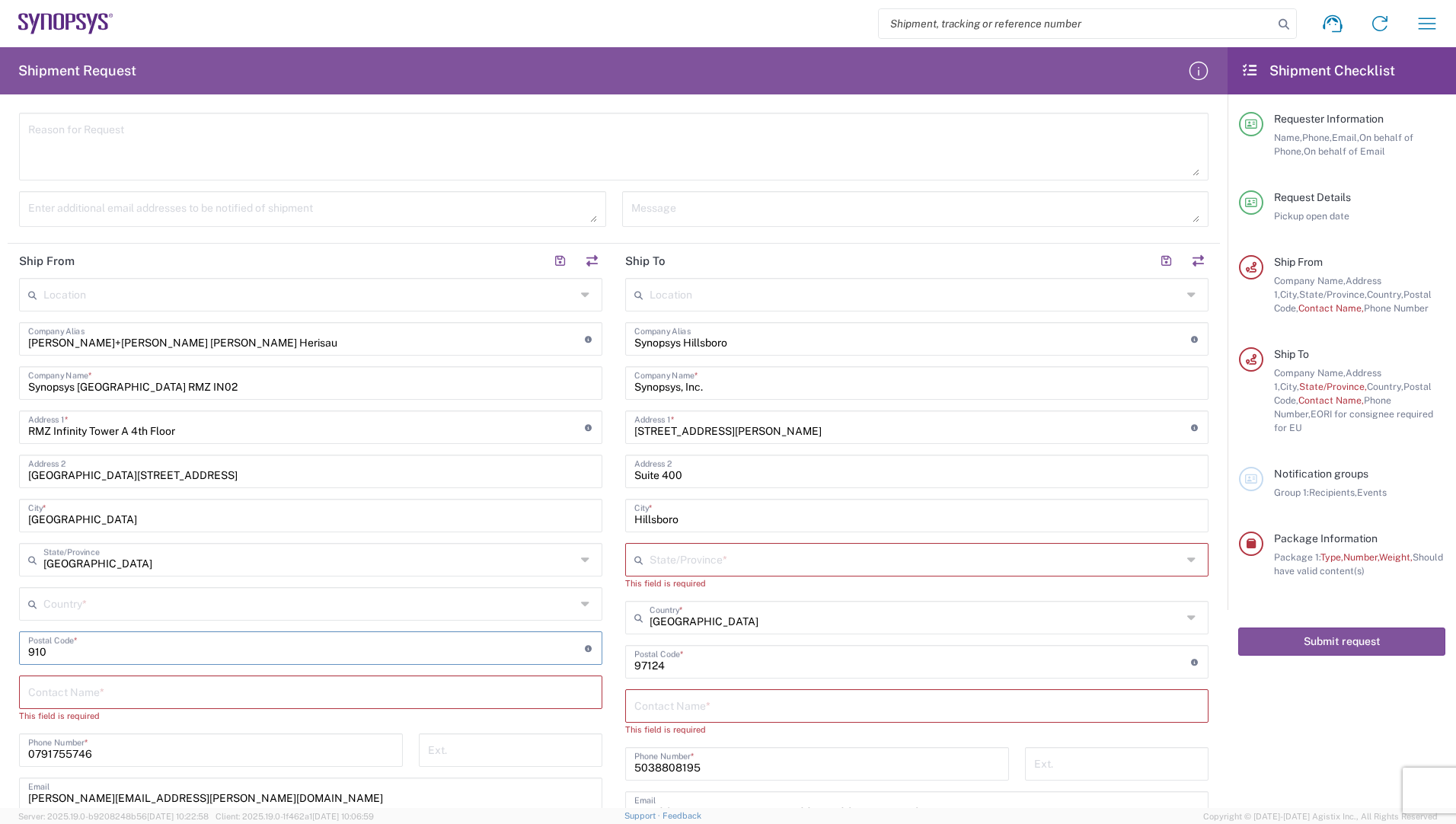
type input "9100"
type input "[GEOGRAPHIC_DATA]"
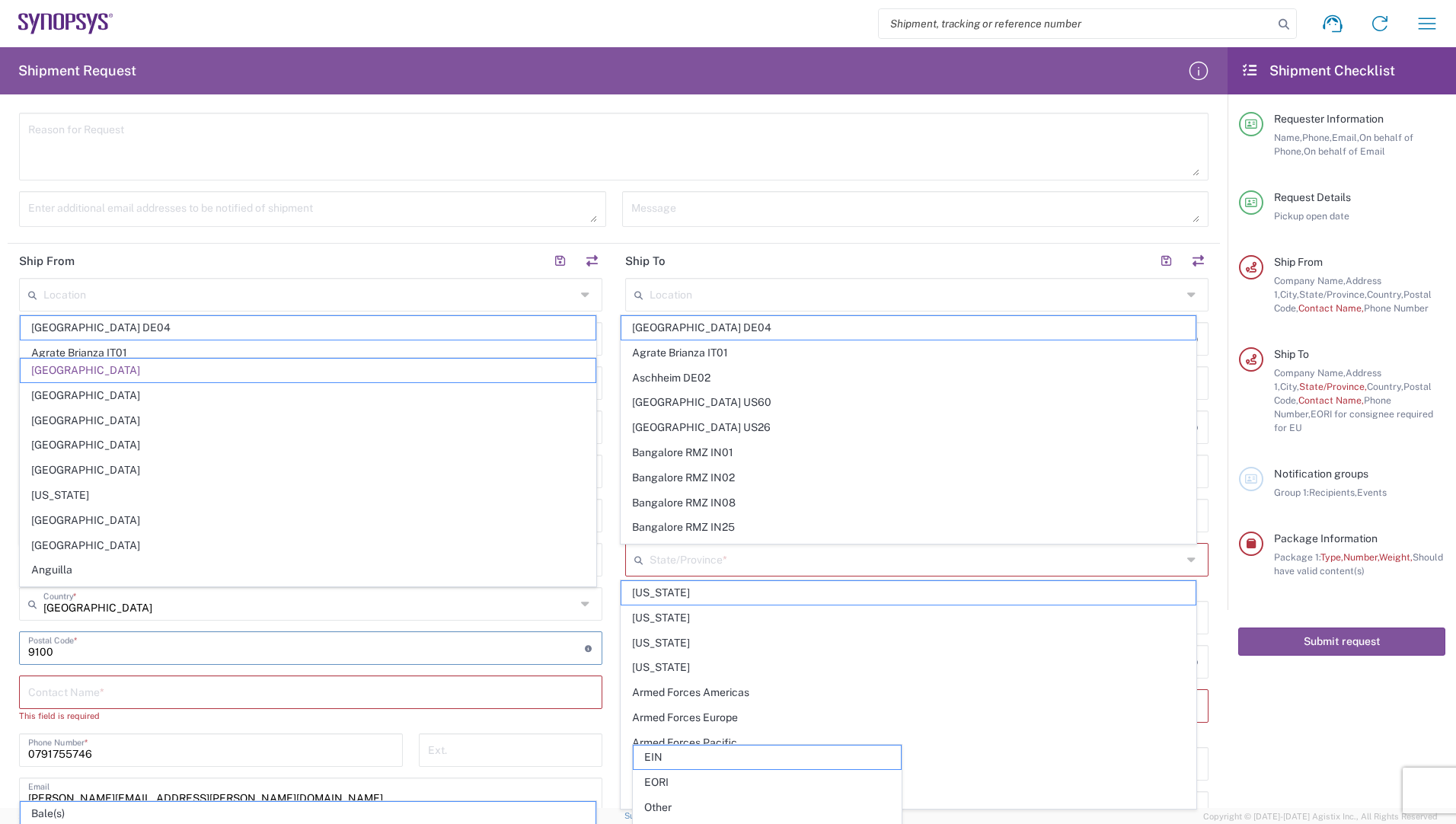
type input "9100"
click at [420, 261] on header "Ship From" at bounding box center [311, 260] width 606 height 35
type input "[GEOGRAPHIC_DATA]"
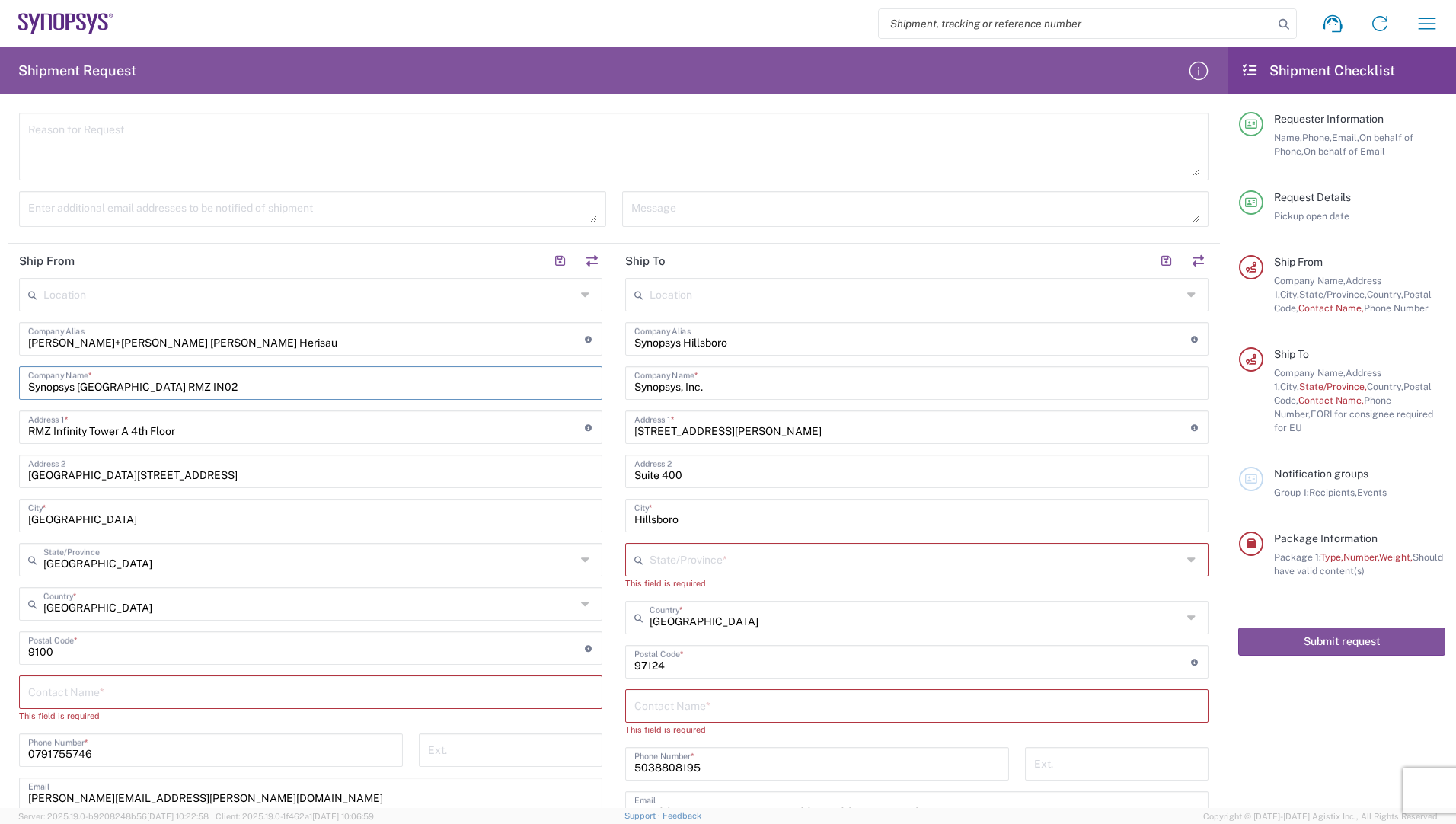
drag, startPoint x: 203, startPoint y: 387, endPoint x: 20, endPoint y: 391, distance: 183.0
click at [20, 391] on div "Synopsys Bangalore RMZ IN02 Company Name *" at bounding box center [311, 383] width 584 height 34
type input "[PERSON_NAME]+[PERSON_NAME] AG"
type input "[STREET_ADDRESS]"
type input "Herisau"
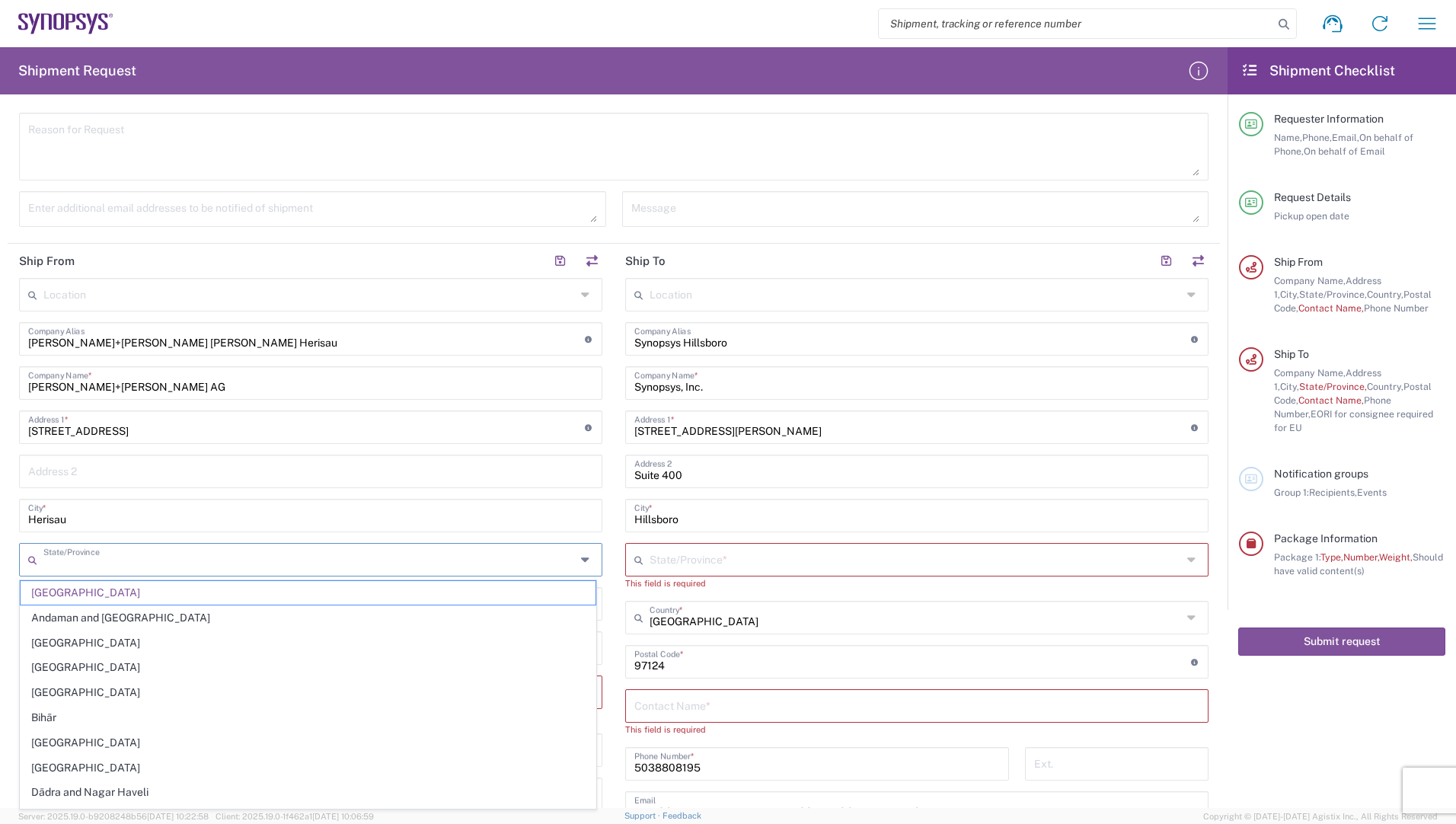
type input "[GEOGRAPHIC_DATA]"
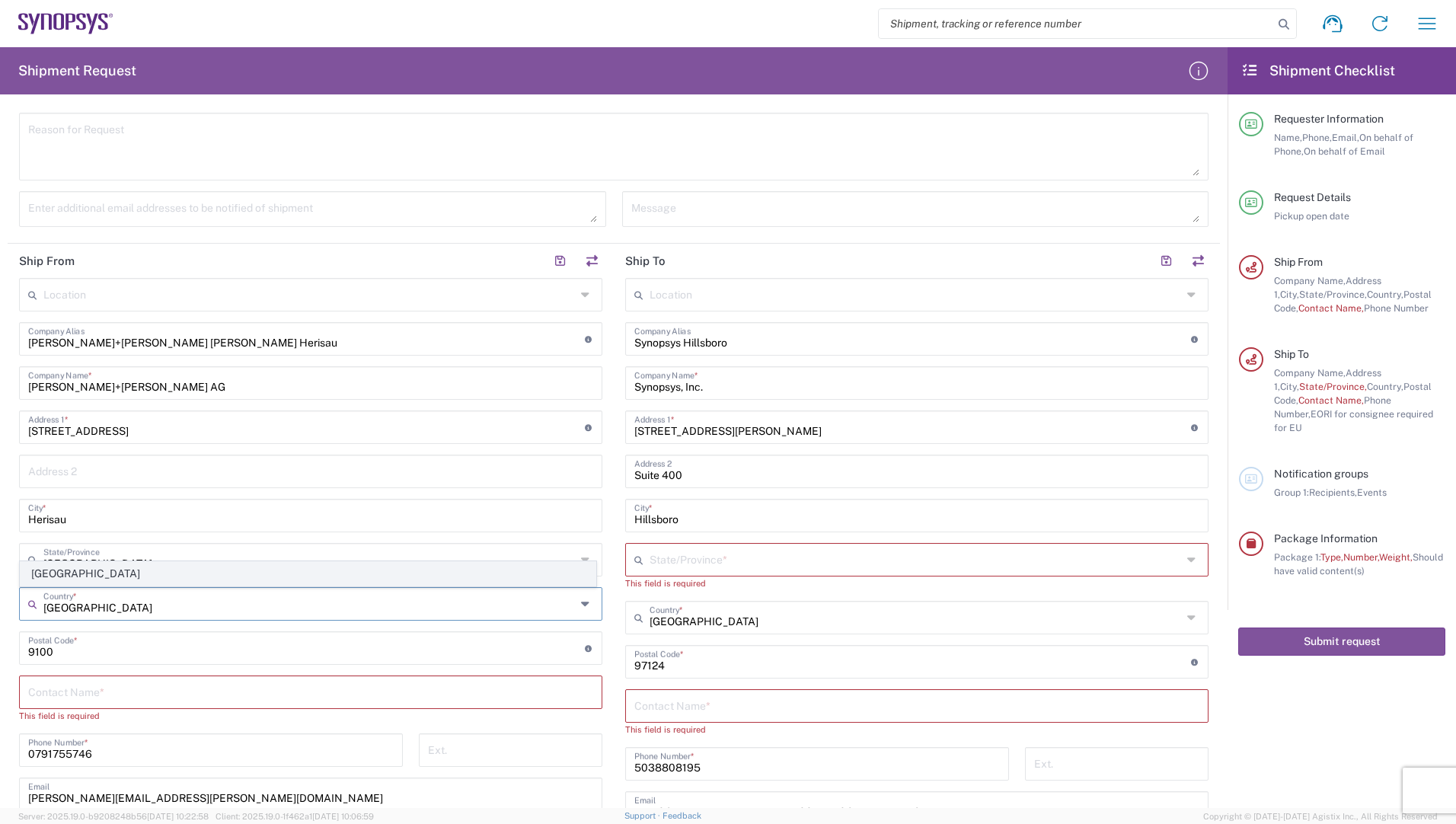
type input "[GEOGRAPHIC_DATA]"
click at [60, 571] on span "[GEOGRAPHIC_DATA]" at bounding box center [307, 574] width 575 height 24
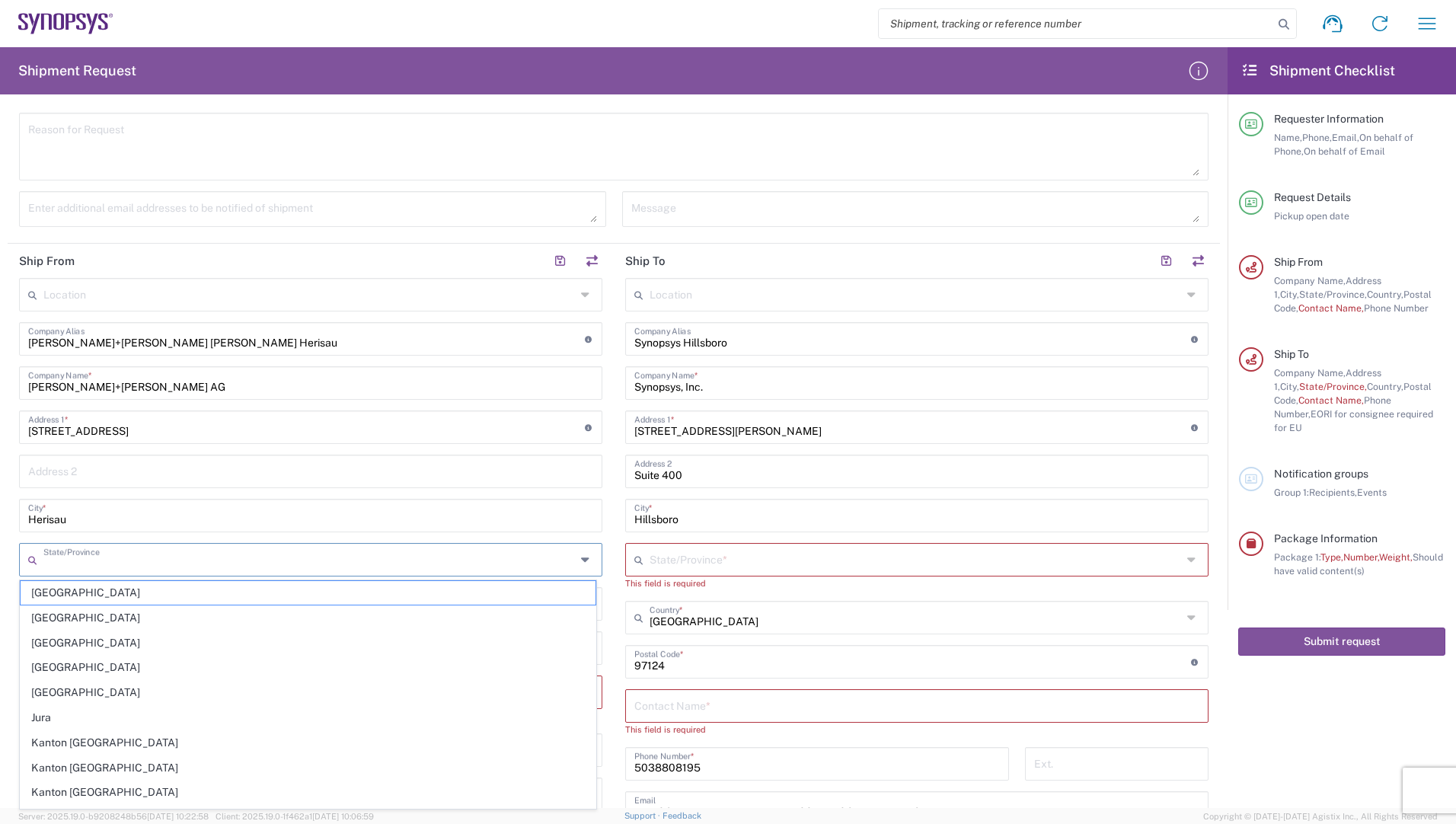
click at [173, 561] on input "text" at bounding box center [310, 559] width 532 height 27
click at [581, 558] on icon at bounding box center [587, 559] width 12 height 24
click at [120, 769] on span "Kanton [GEOGRAPHIC_DATA]" at bounding box center [307, 768] width 575 height 24
type input "Kanton [GEOGRAPHIC_DATA]"
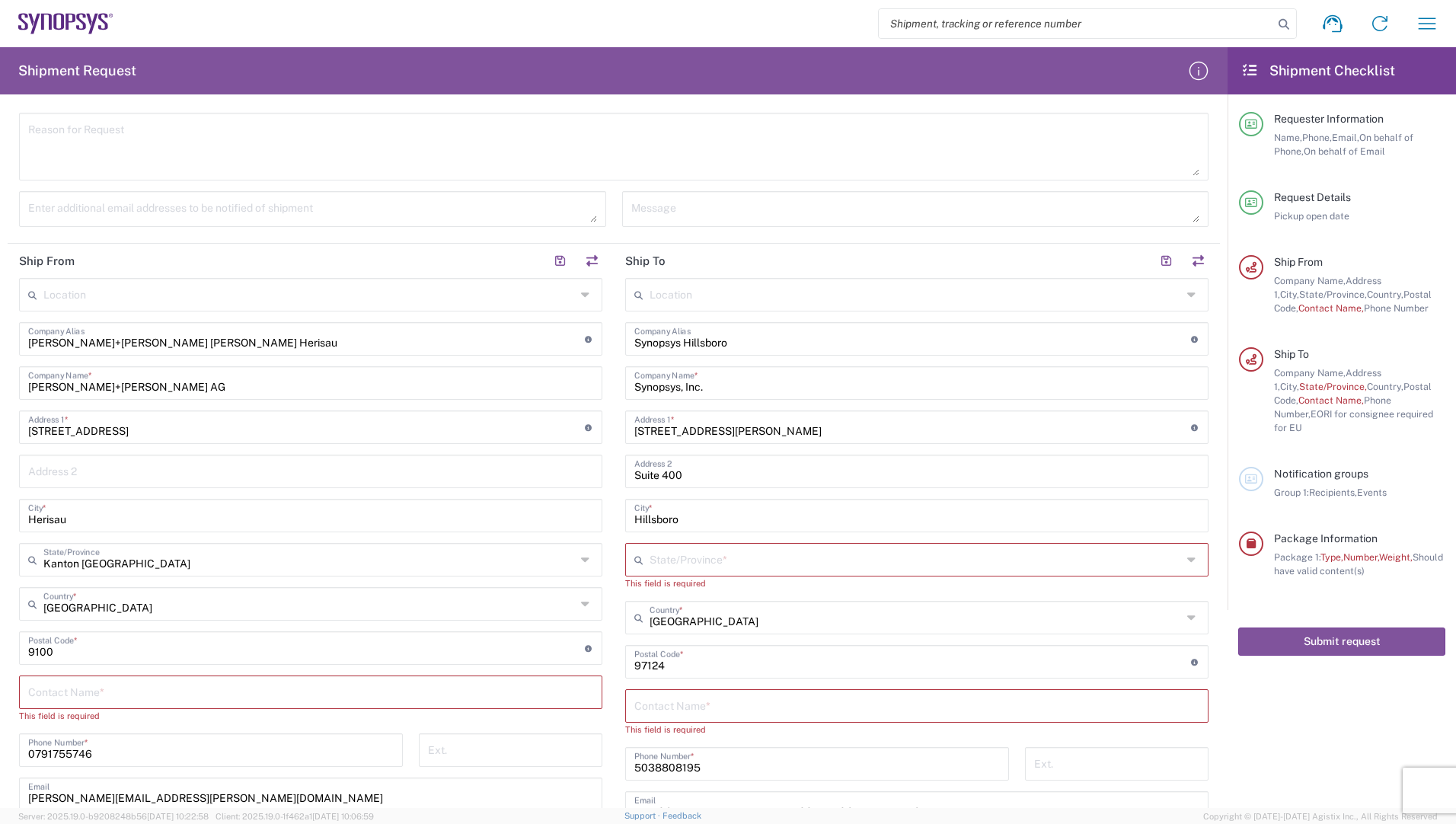
click at [145, 698] on input "text" at bounding box center [310, 691] width 565 height 27
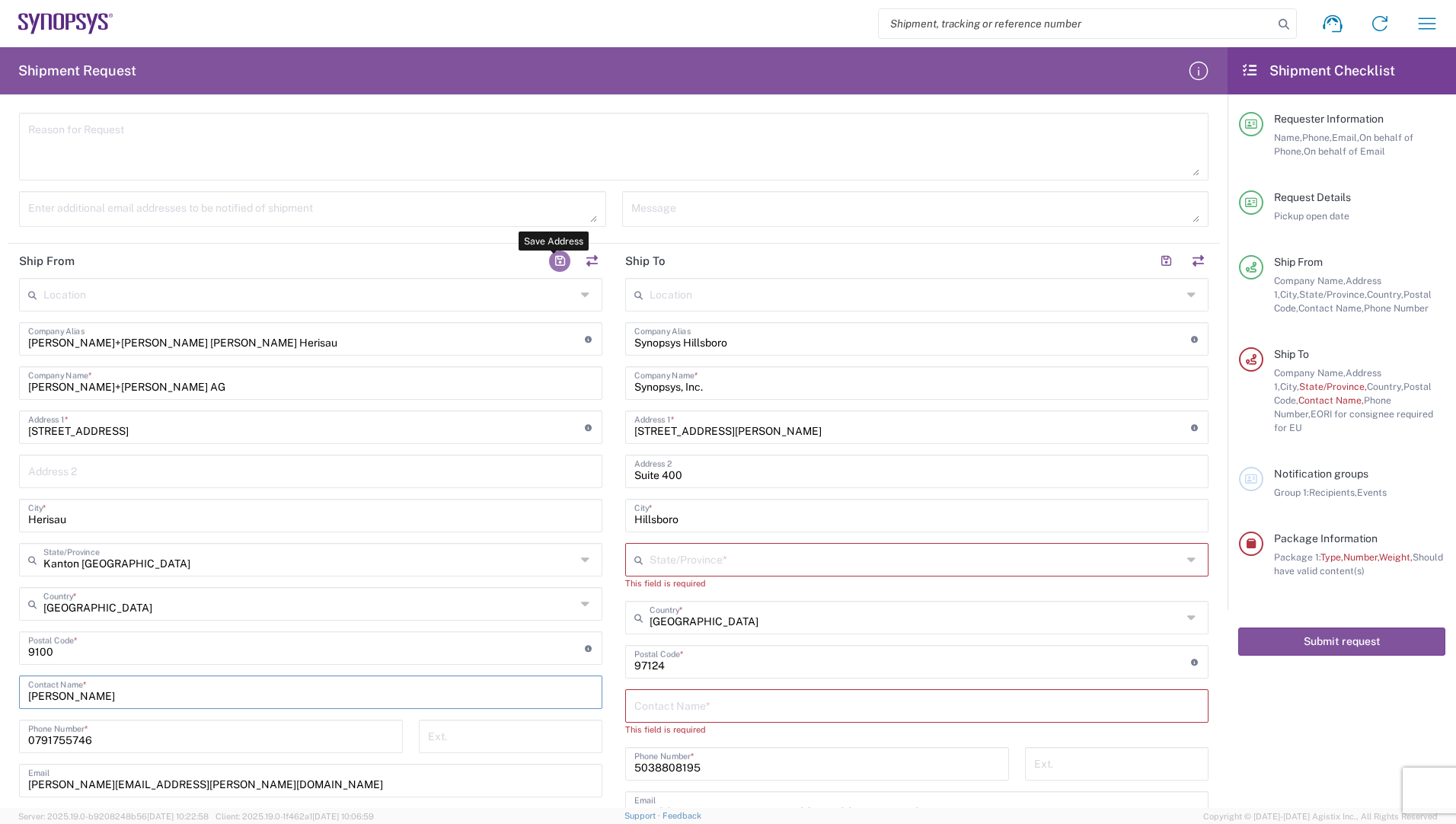
type input "[PERSON_NAME]"
click at [553, 262] on button "button" at bounding box center [559, 261] width 21 height 21
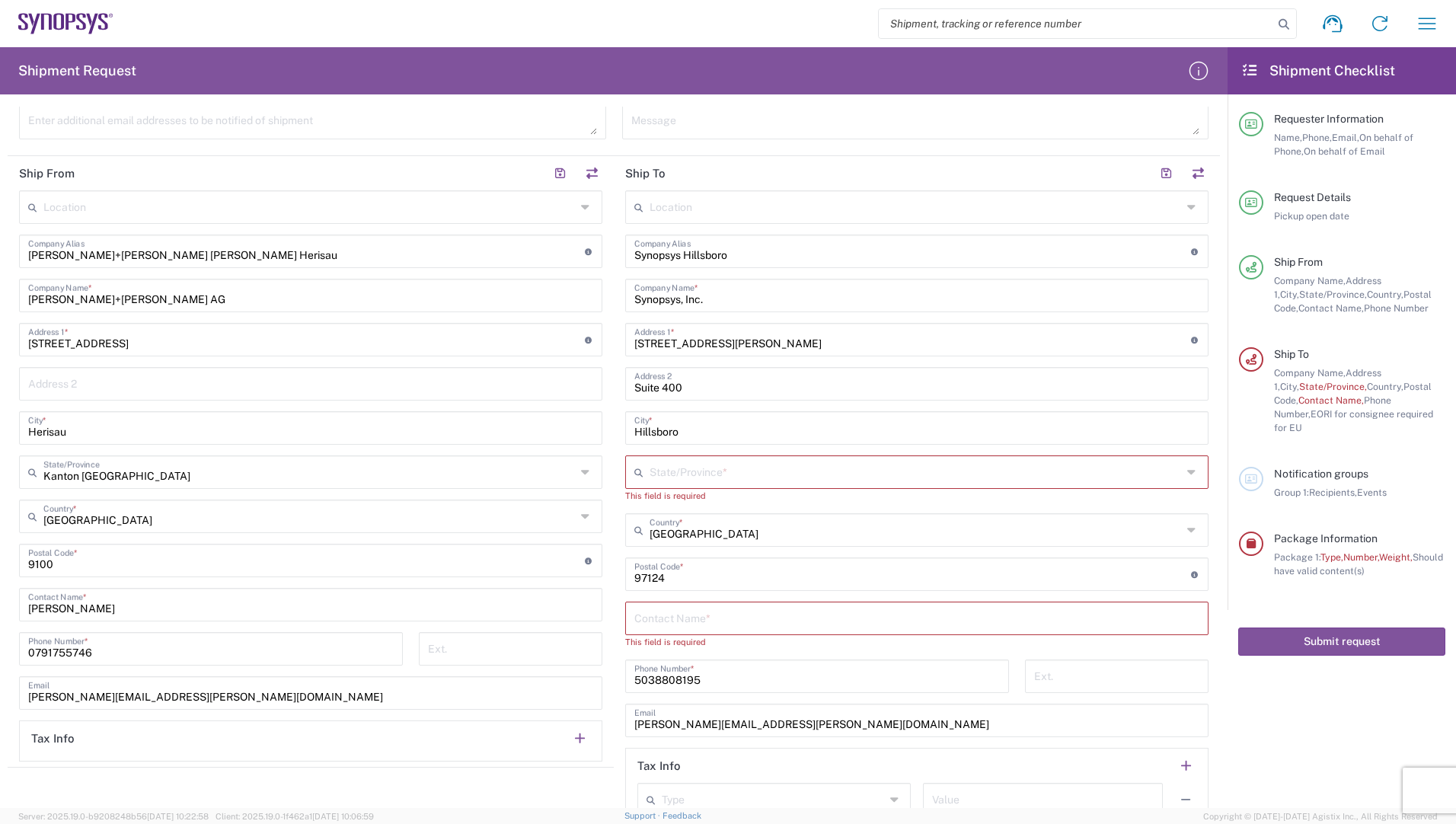
scroll to position [380, 0]
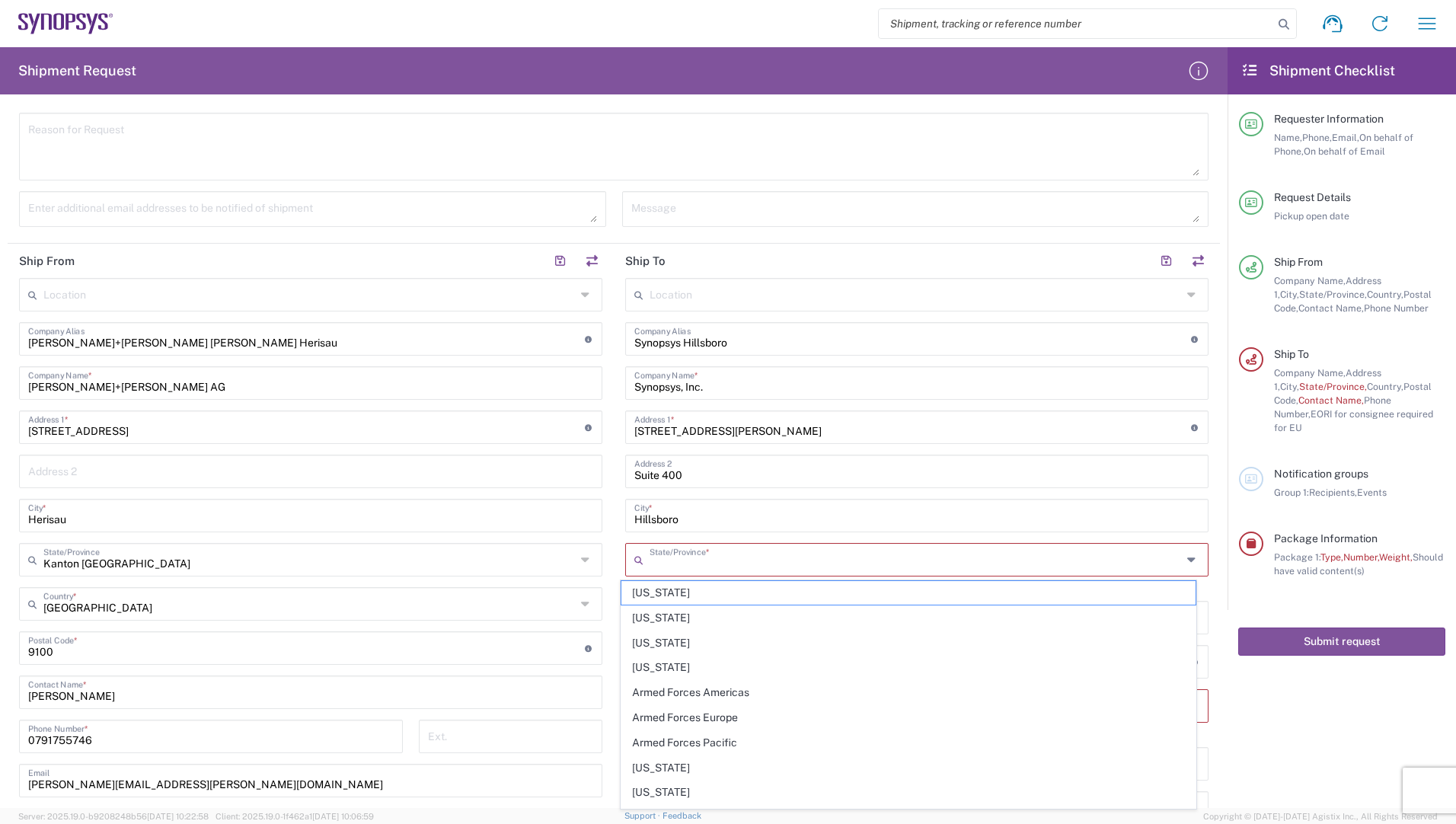
click at [712, 555] on input "text" at bounding box center [916, 559] width 532 height 27
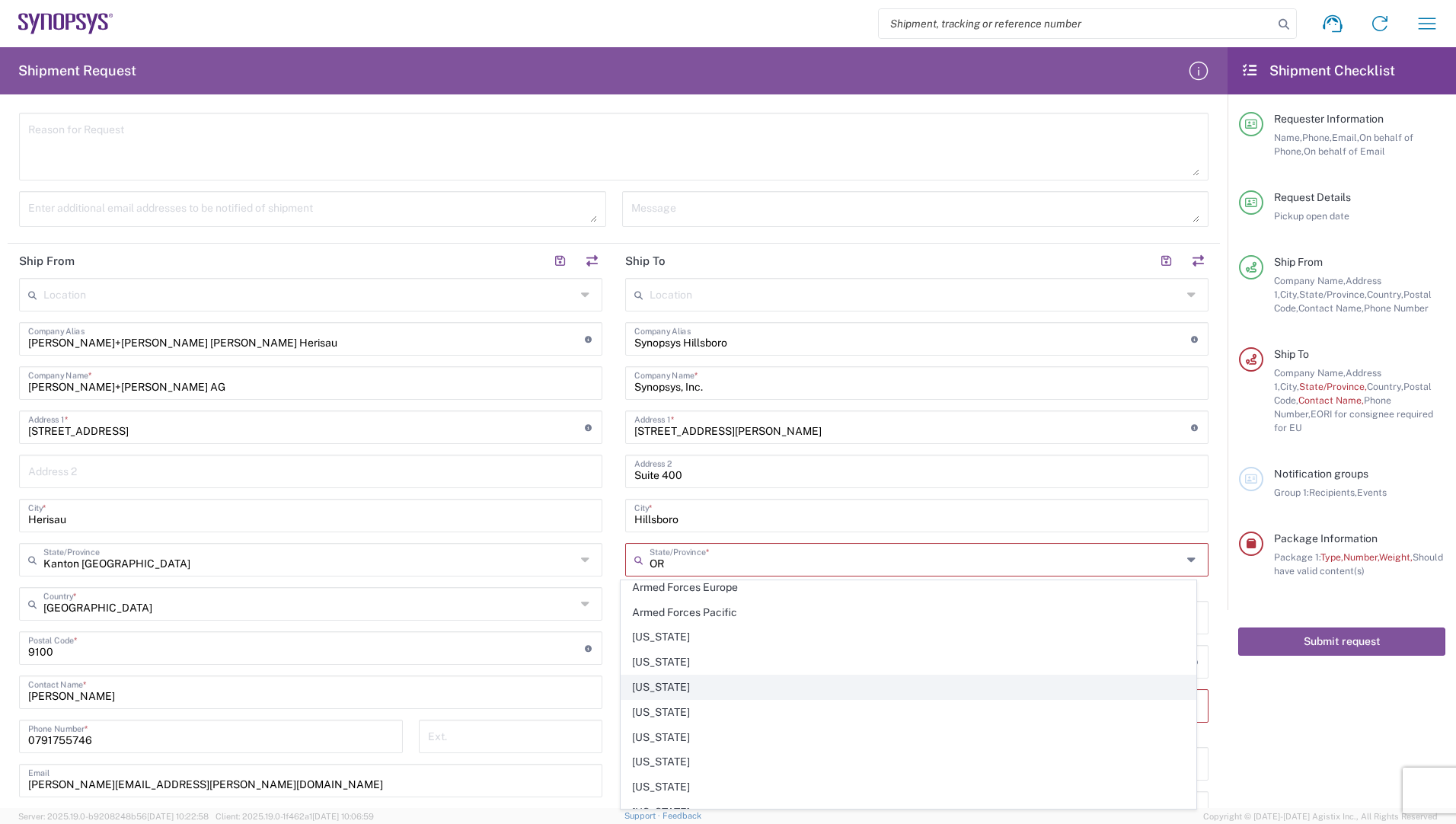
scroll to position [46, 0]
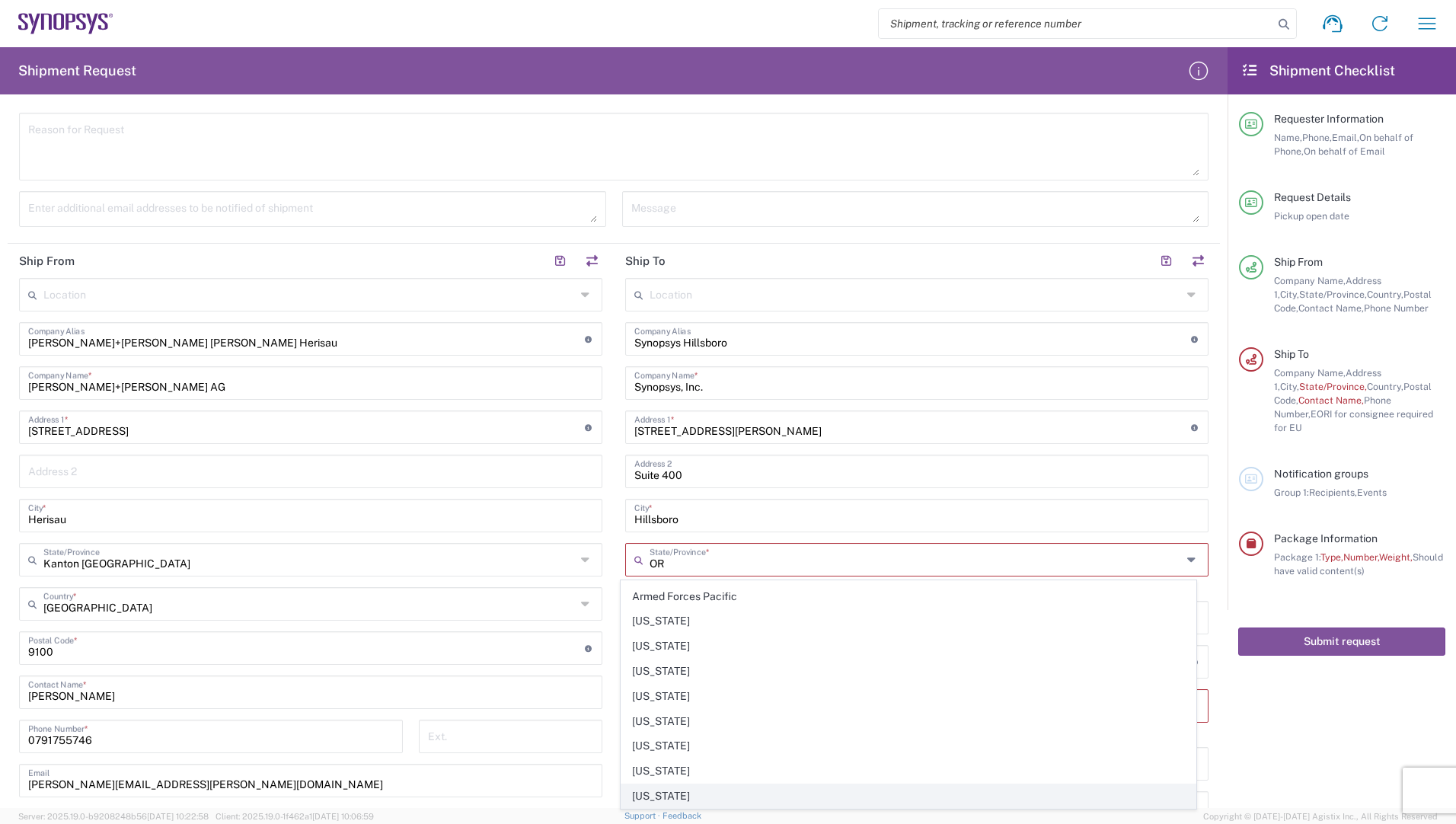
click at [659, 788] on span "[US_STATE]" at bounding box center [909, 796] width 575 height 24
type input "[US_STATE]"
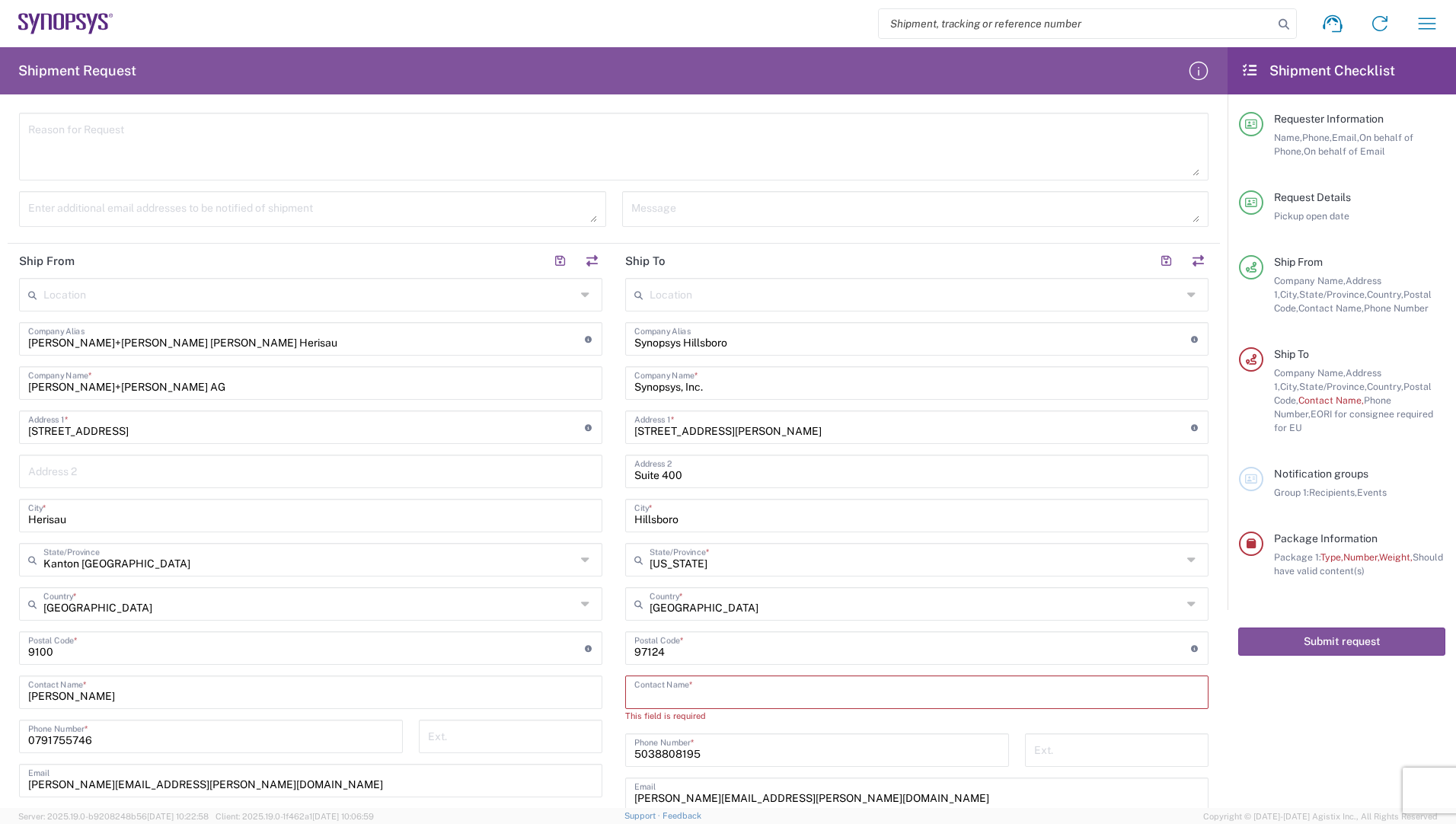
click at [751, 695] on input "text" at bounding box center [916, 691] width 565 height 27
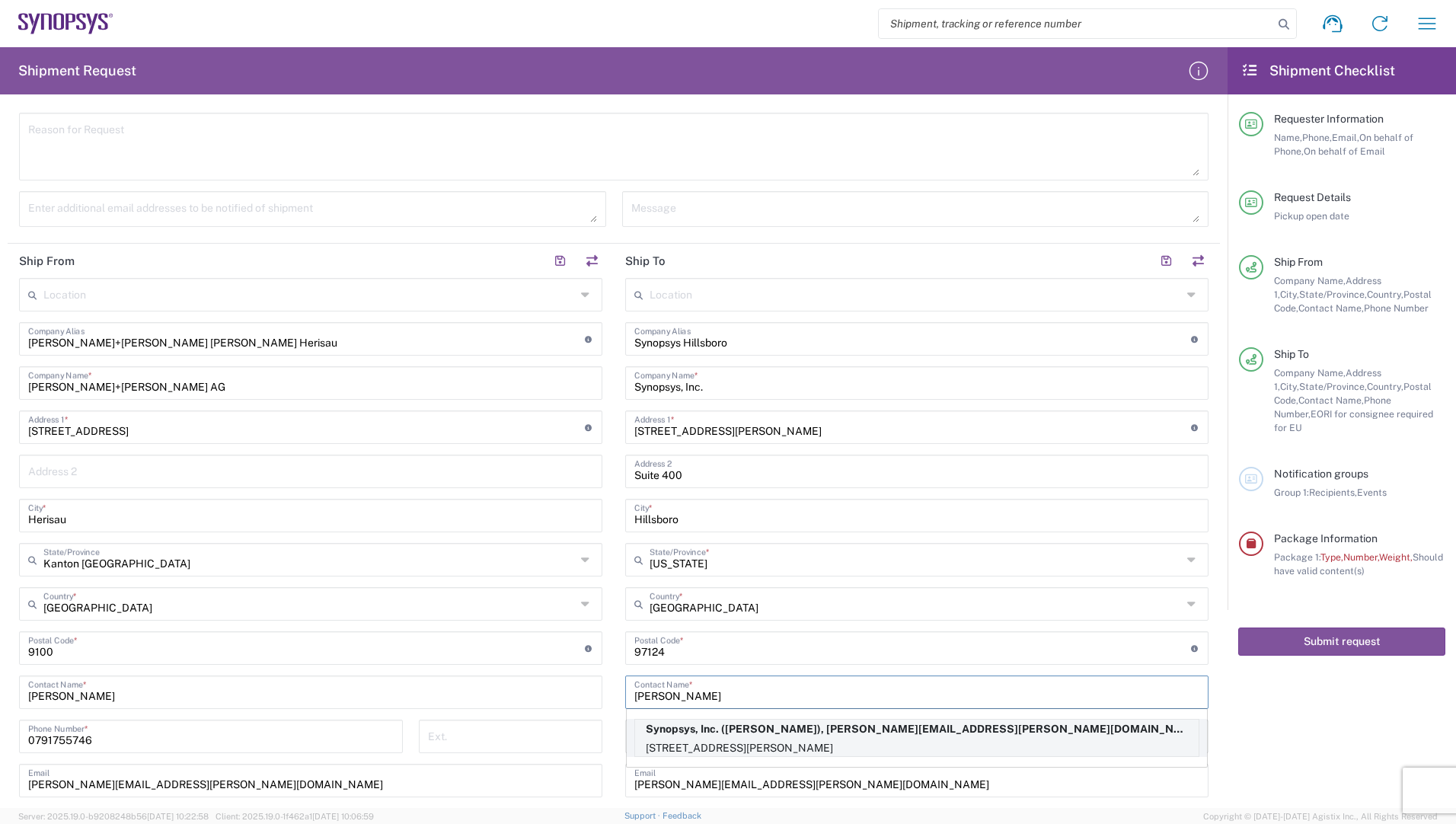
type input "[PERSON_NAME]"
click at [696, 742] on p "[STREET_ADDRESS][PERSON_NAME]" at bounding box center [916, 747] width 563 height 19
type input "[US_STATE]"
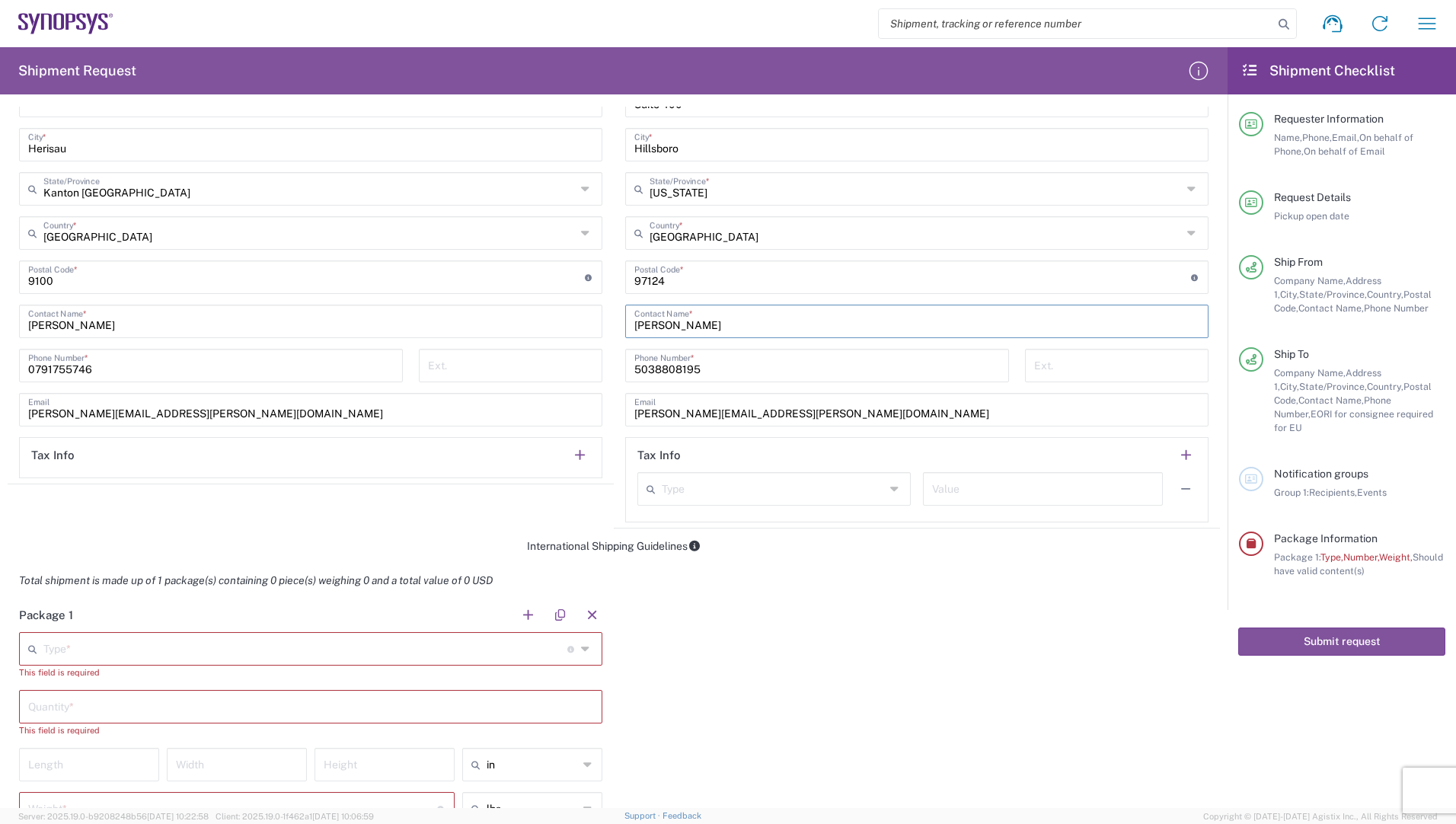
scroll to position [762, 0]
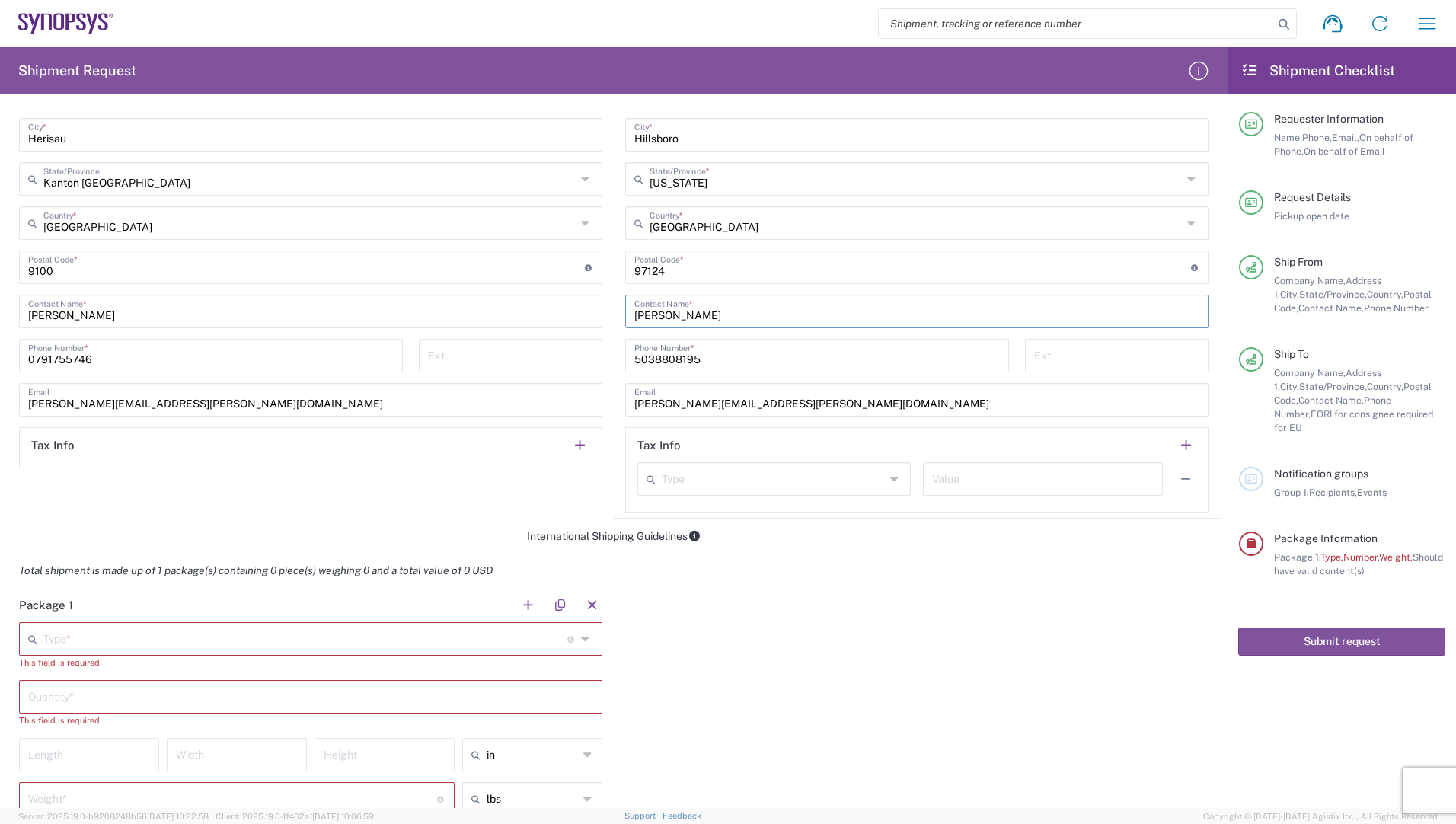
click at [102, 646] on input "text" at bounding box center [306, 638] width 524 height 27
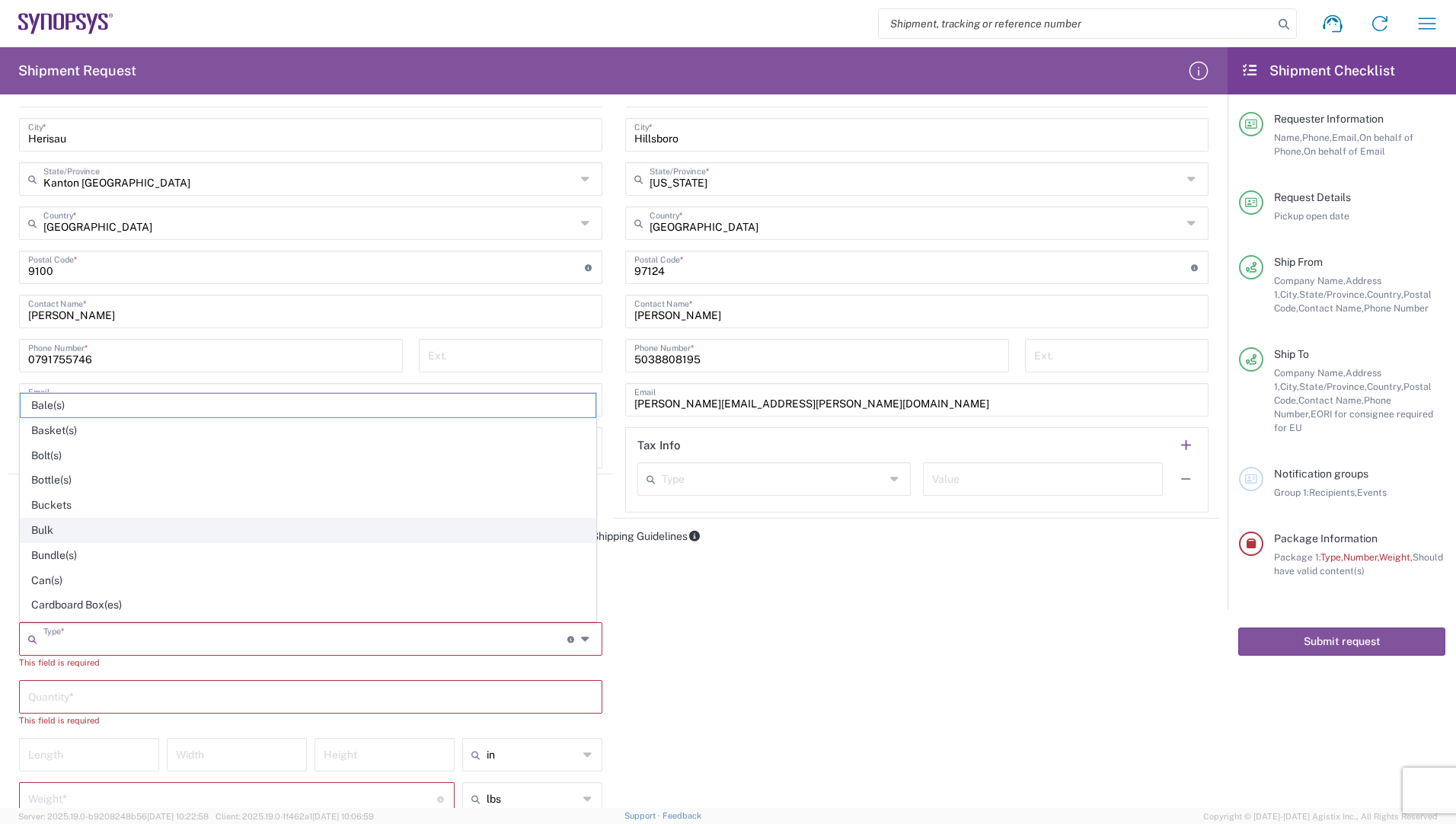
scroll to position [76, 0]
click at [91, 548] on span "Carton(s)" at bounding box center [307, 554] width 575 height 24
type input "Carton(s)"
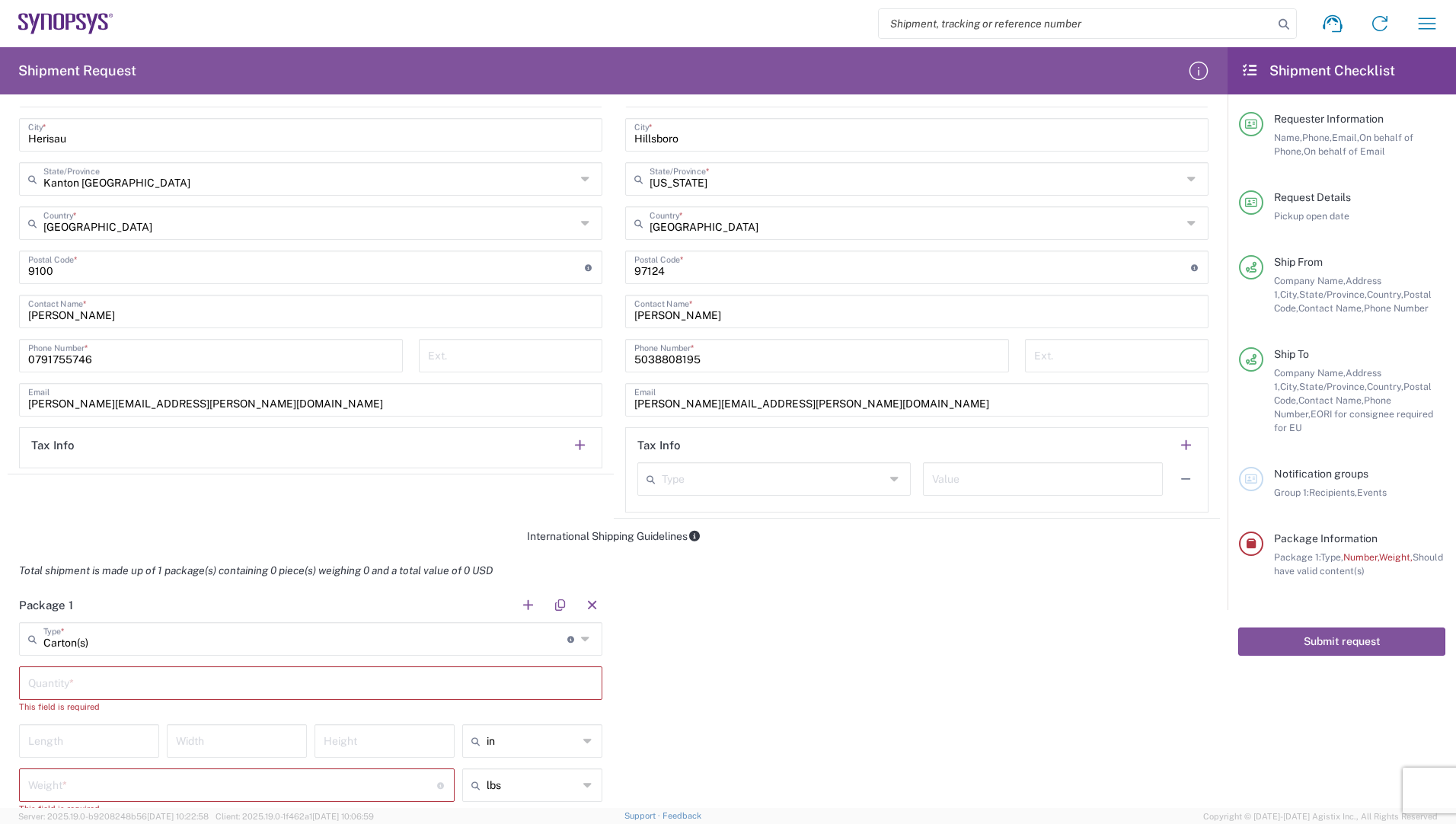
click at [89, 691] on input "text" at bounding box center [310, 682] width 565 height 27
type input "1"
type input "30"
type input "24"
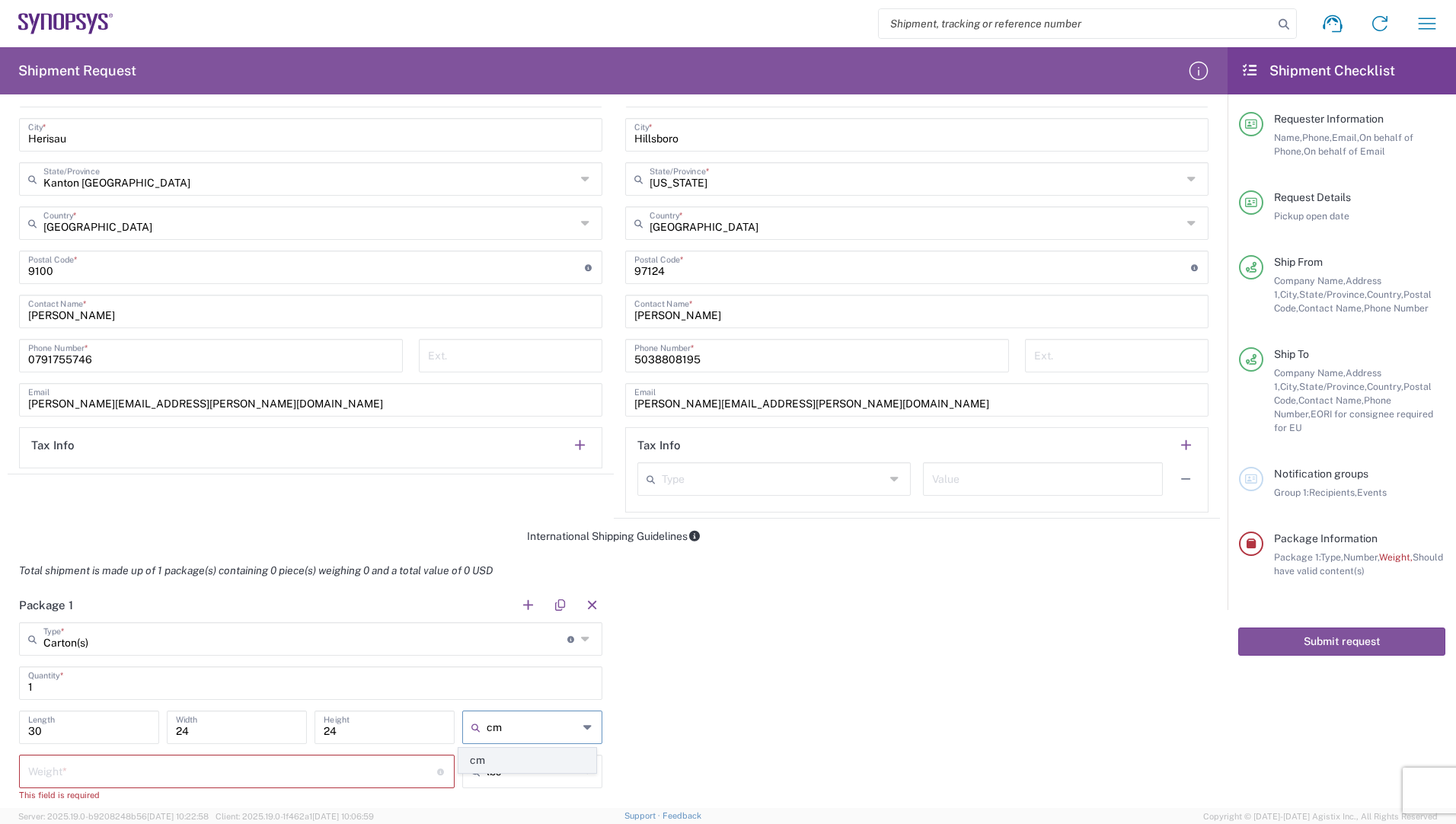
type input "cm"
click at [491, 768] on span "cm" at bounding box center [526, 760] width 136 height 24
type input "76.2"
type input "60.96"
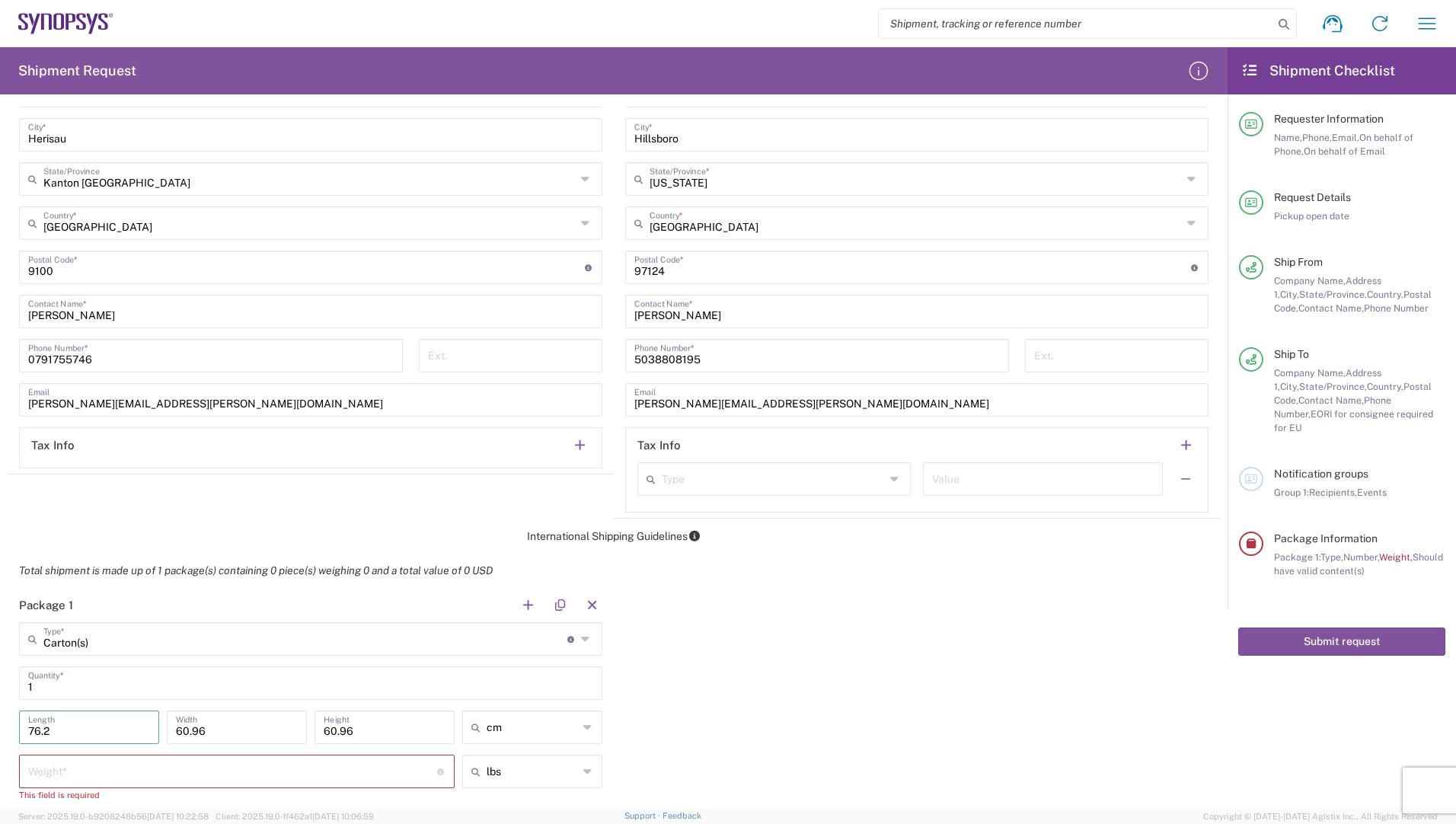
drag, startPoint x: 74, startPoint y: 730, endPoint x: 0, endPoint y: 702, distance: 79.1
click at [46, 730] on input "76.2" at bounding box center [88, 726] width 122 height 27
type input "7"
type input "30"
type input "24"
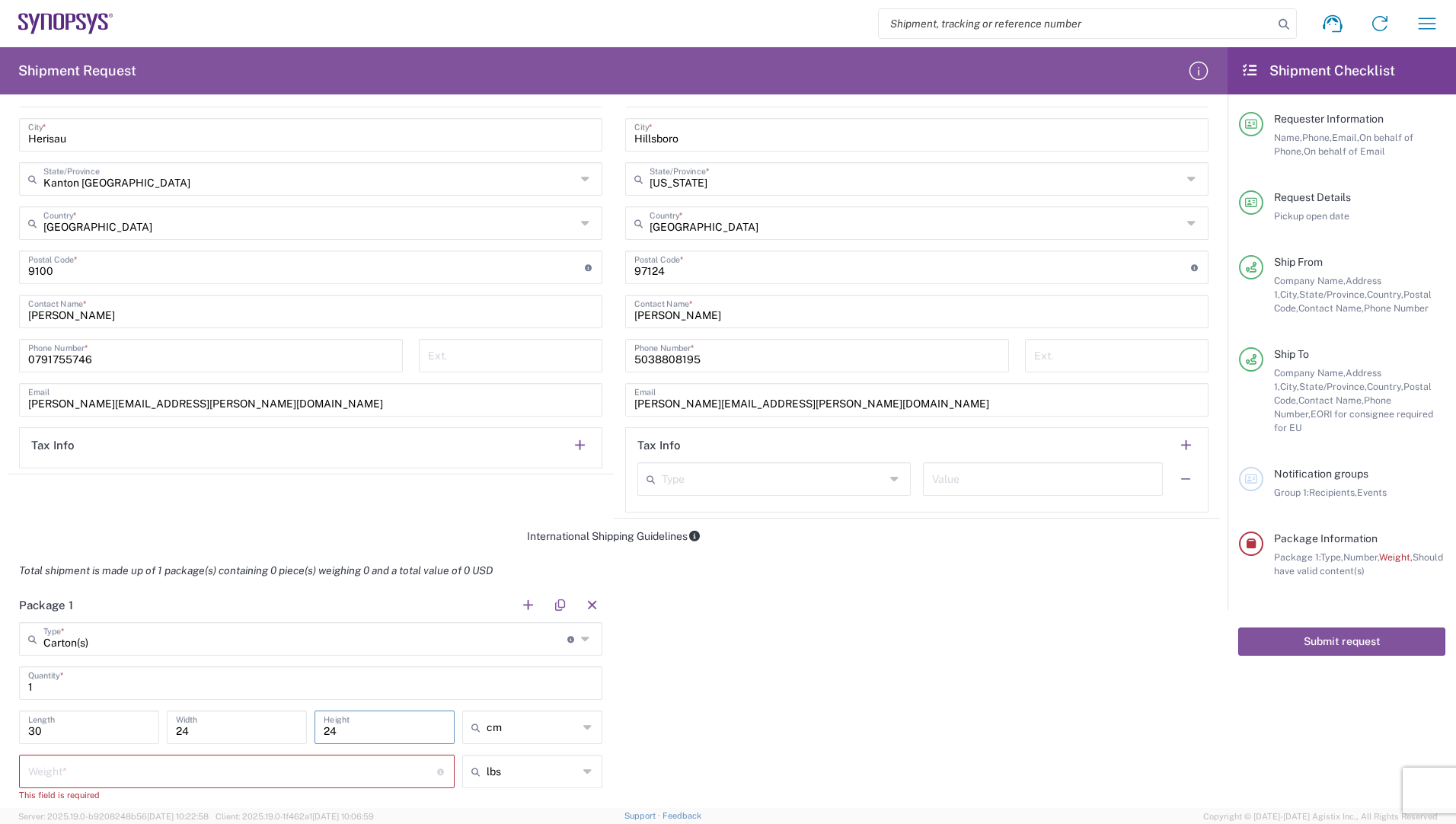
type input "24"
type input "cm"
click at [769, 698] on div "Package 1 Carton(s) Type * Material used to package goods Bale(s) Basket(s) Bol…" at bounding box center [614, 736] width 1213 height 299
click at [501, 777] on input "text" at bounding box center [532, 771] width 92 height 24
click at [490, 741] on span "kgs" at bounding box center [526, 742] width 136 height 24
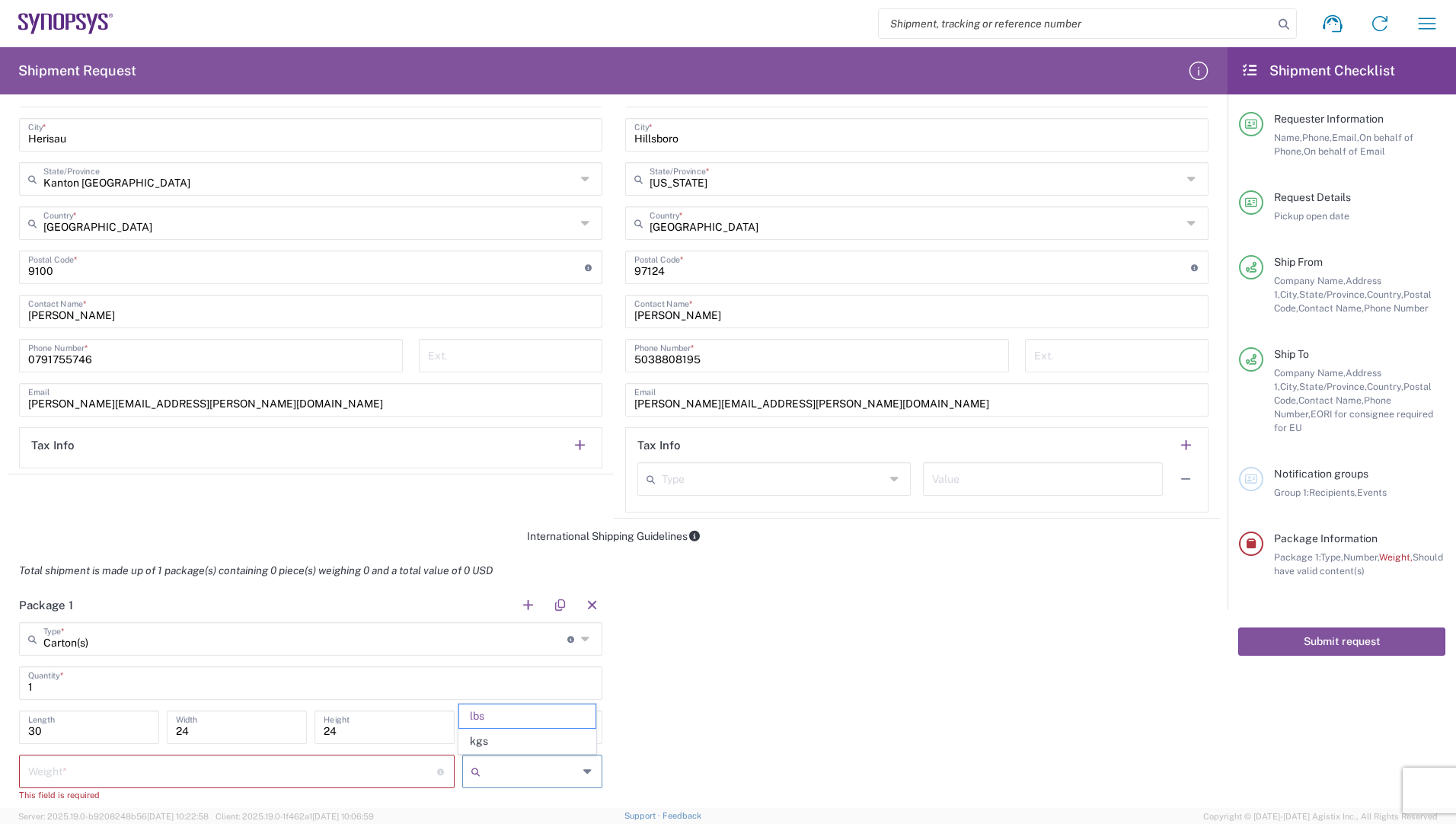
type input "kgs"
click at [210, 775] on input "number" at bounding box center [232, 770] width 409 height 27
type input "0.6"
type input "kgs"
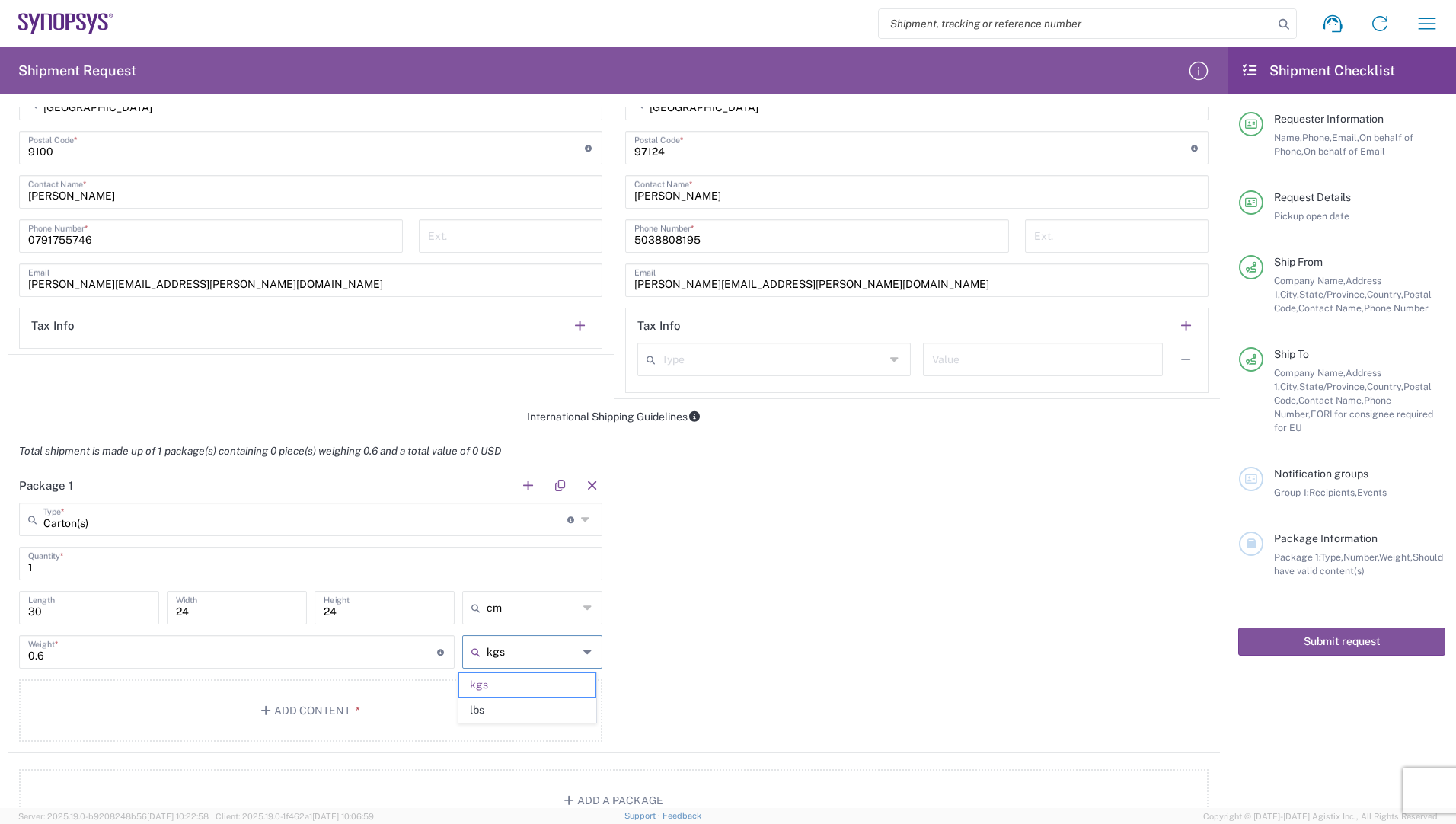
scroll to position [913, 0]
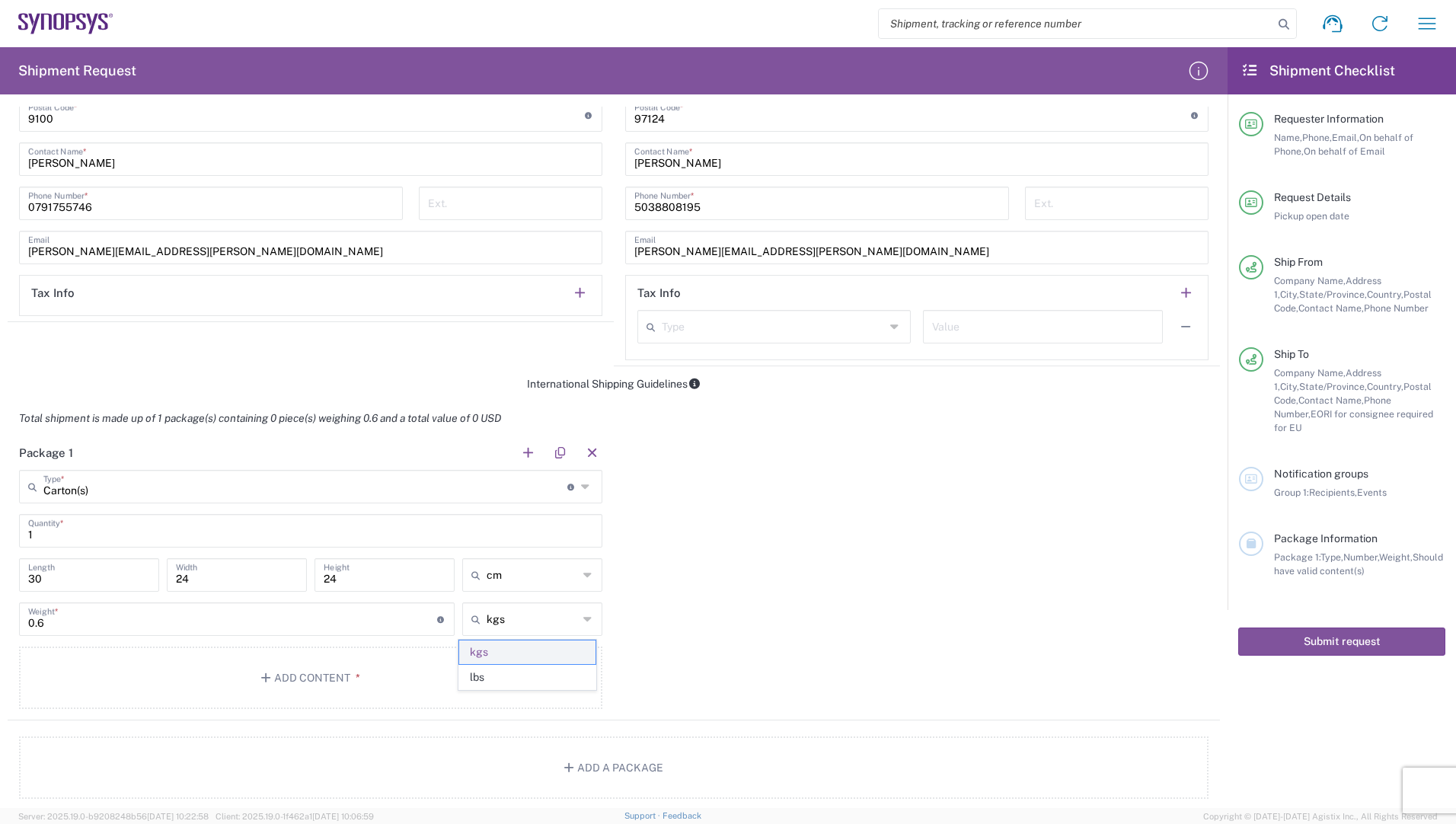
click at [532, 649] on span "kgs" at bounding box center [526, 652] width 136 height 24
click at [754, 584] on div "Package 1 Carton(s) Type * Material used to package goods Bale(s) Basket(s) Bol…" at bounding box center [614, 584] width 1213 height 299
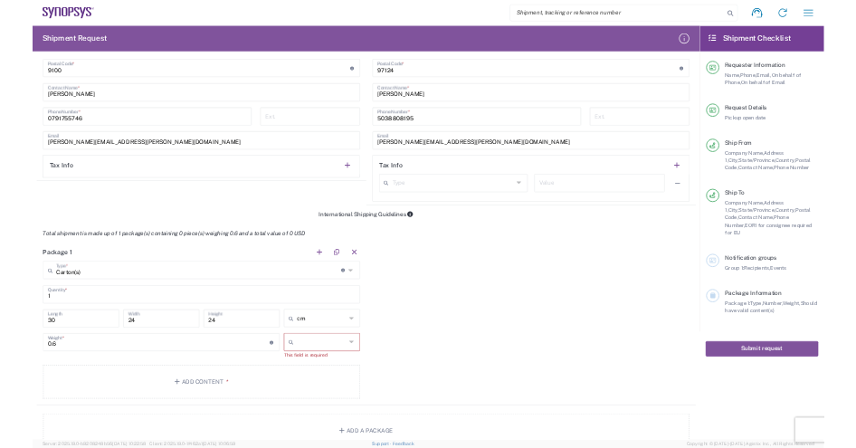
scroll to position [1176, 0]
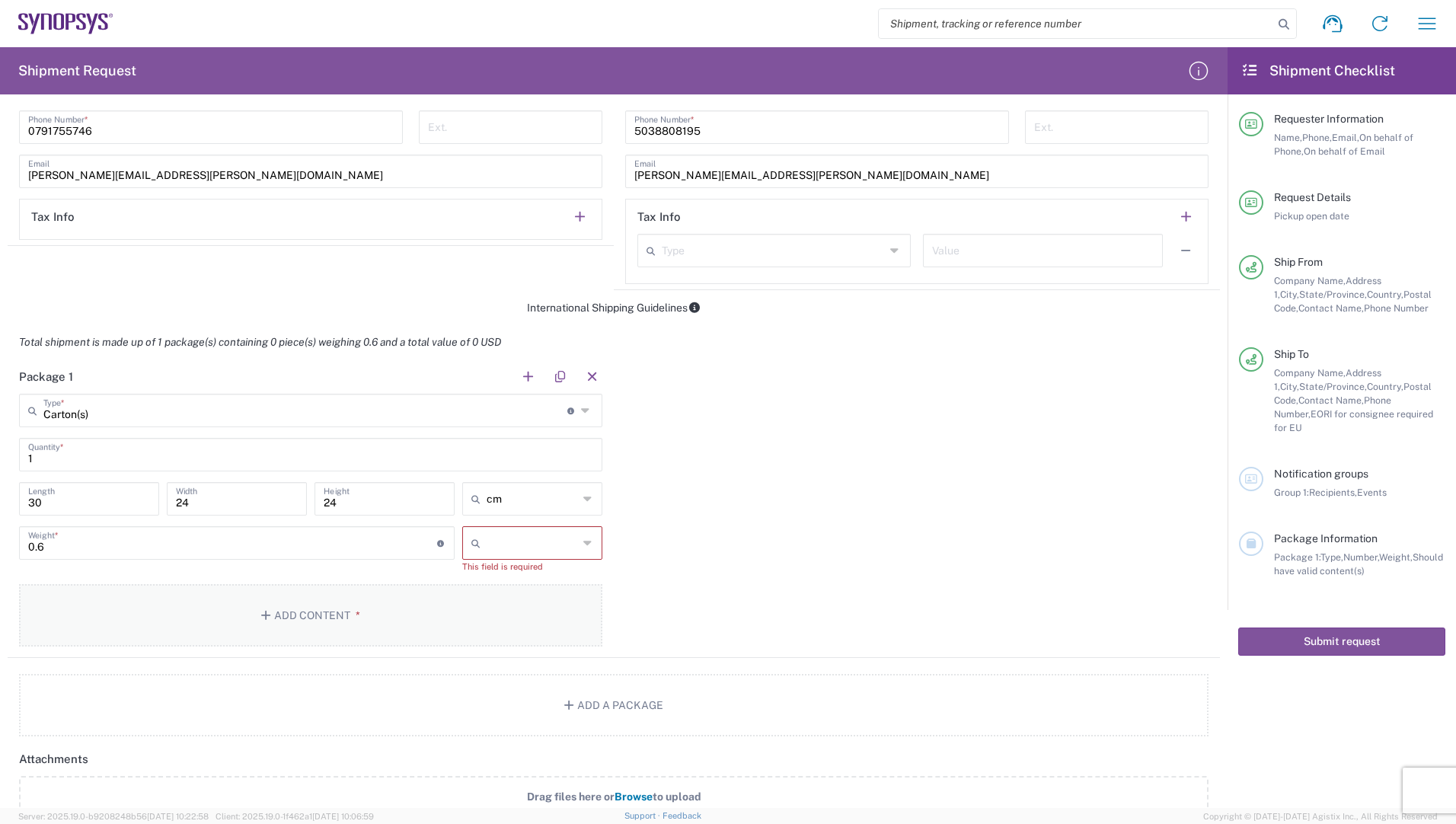
click at [298, 616] on button "Add Content *" at bounding box center [311, 615] width 584 height 62
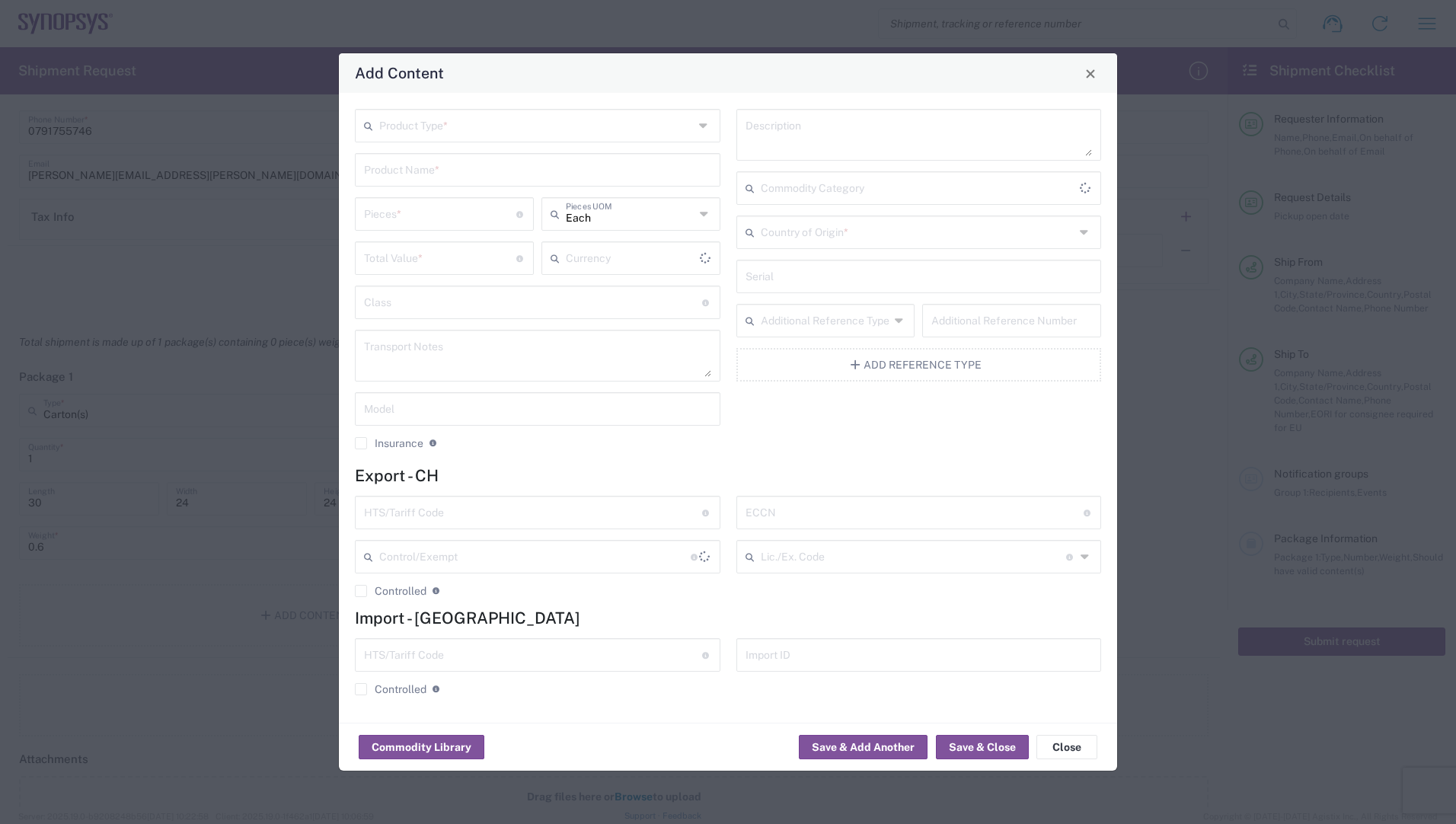
type input "US Dollar"
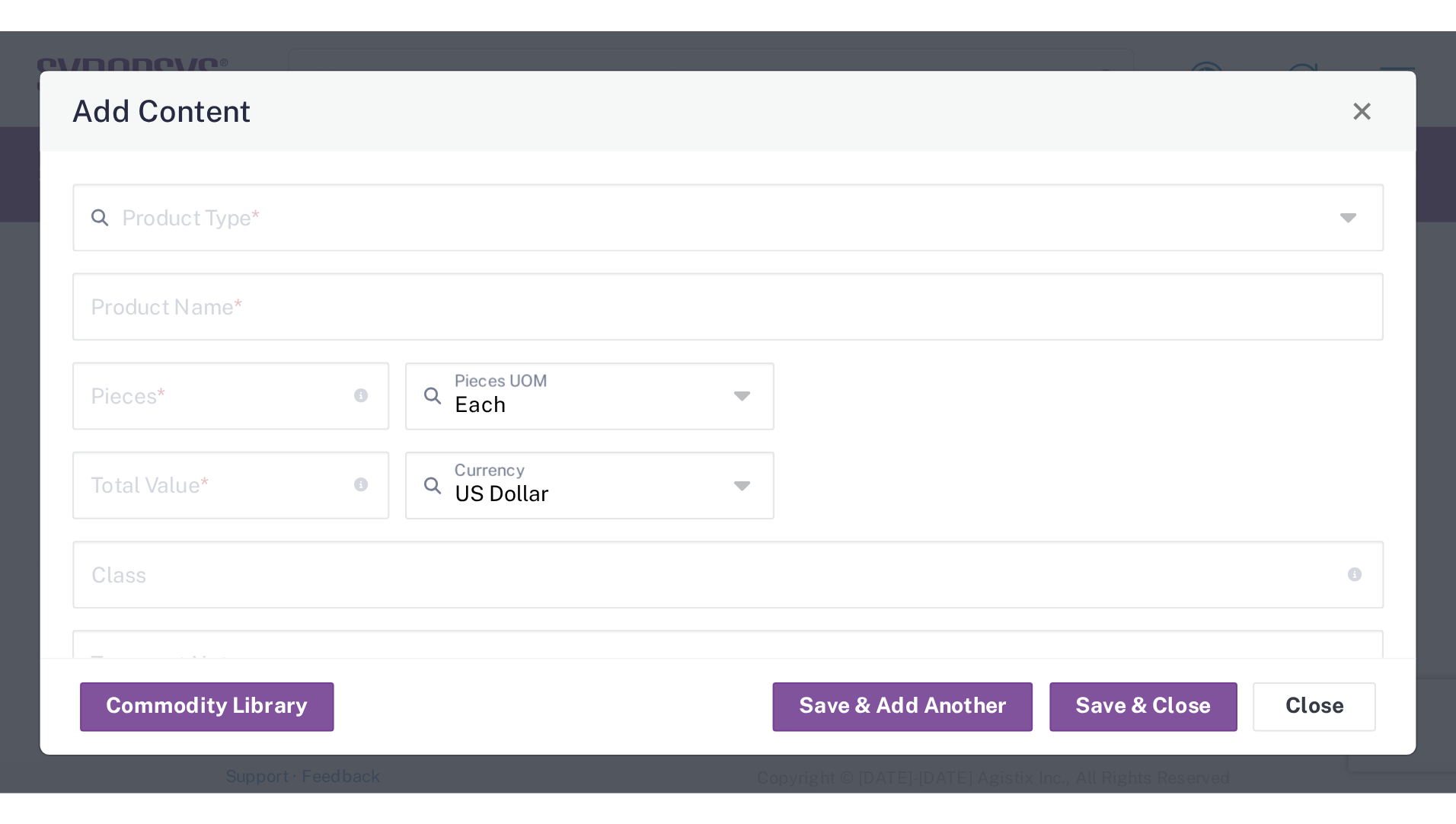
scroll to position [0, 0]
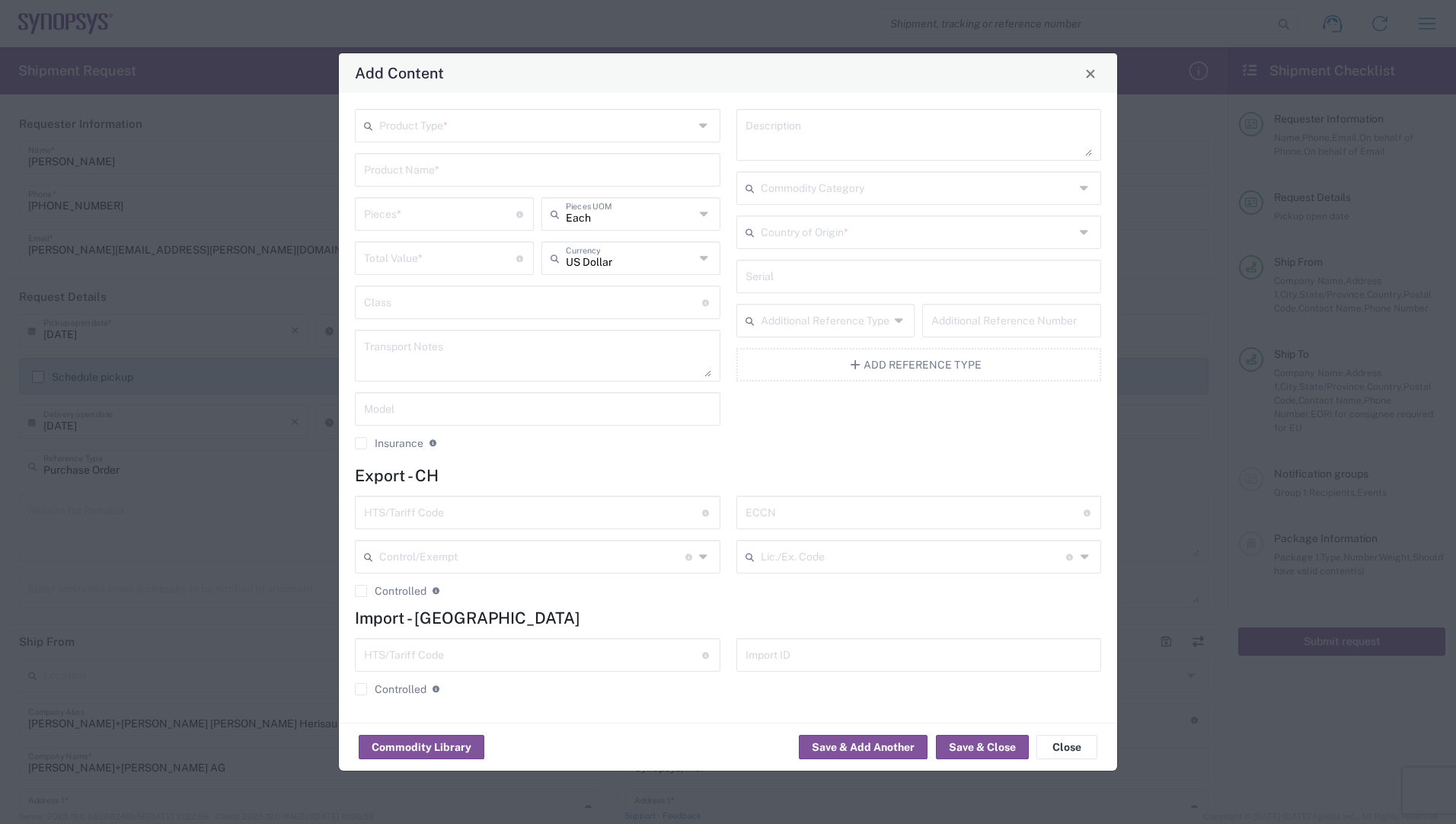
click at [786, 130] on textarea at bounding box center [920, 135] width 347 height 43
paste textarea "MF86/11MMPX/11PC185/610mm"
type textarea "MF86/11MMPX/11PC185/610mm"
click at [497, 176] on input "text" at bounding box center [537, 169] width 347 height 27
paste input "84123731"
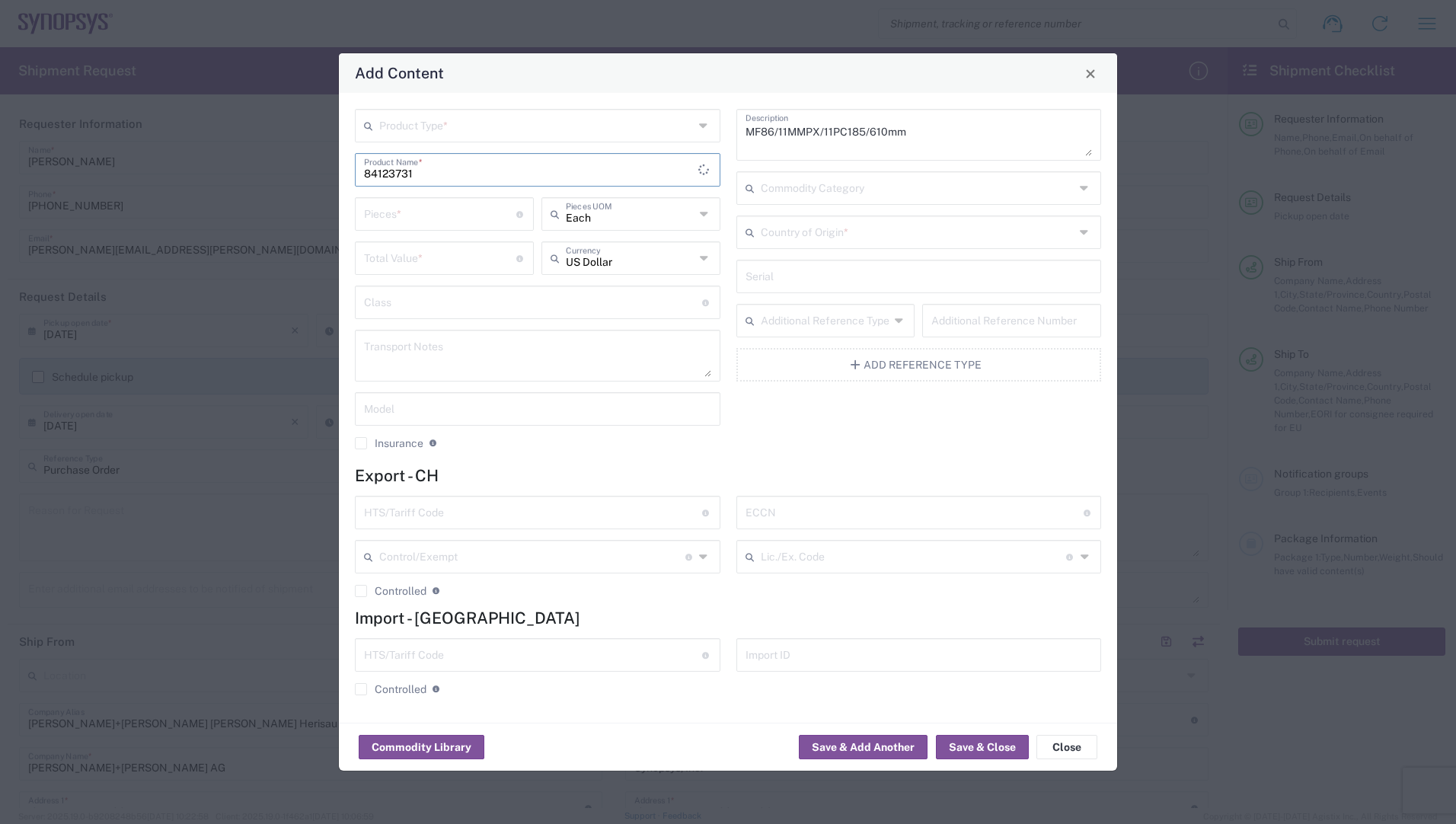
type input "84123731"
click at [472, 219] on input "number" at bounding box center [440, 213] width 152 height 27
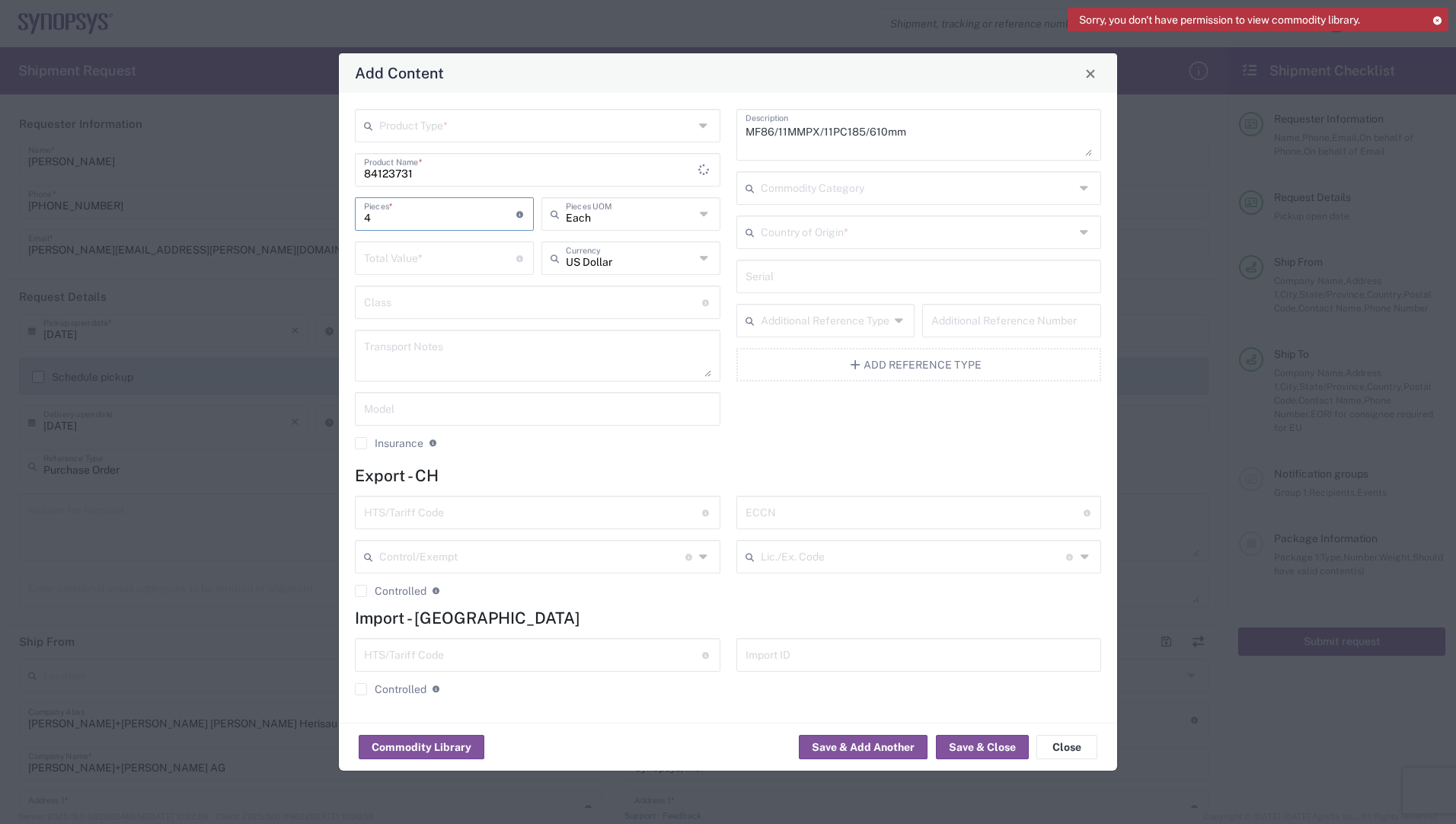
type input "4"
type input "Each"
type input "889.08"
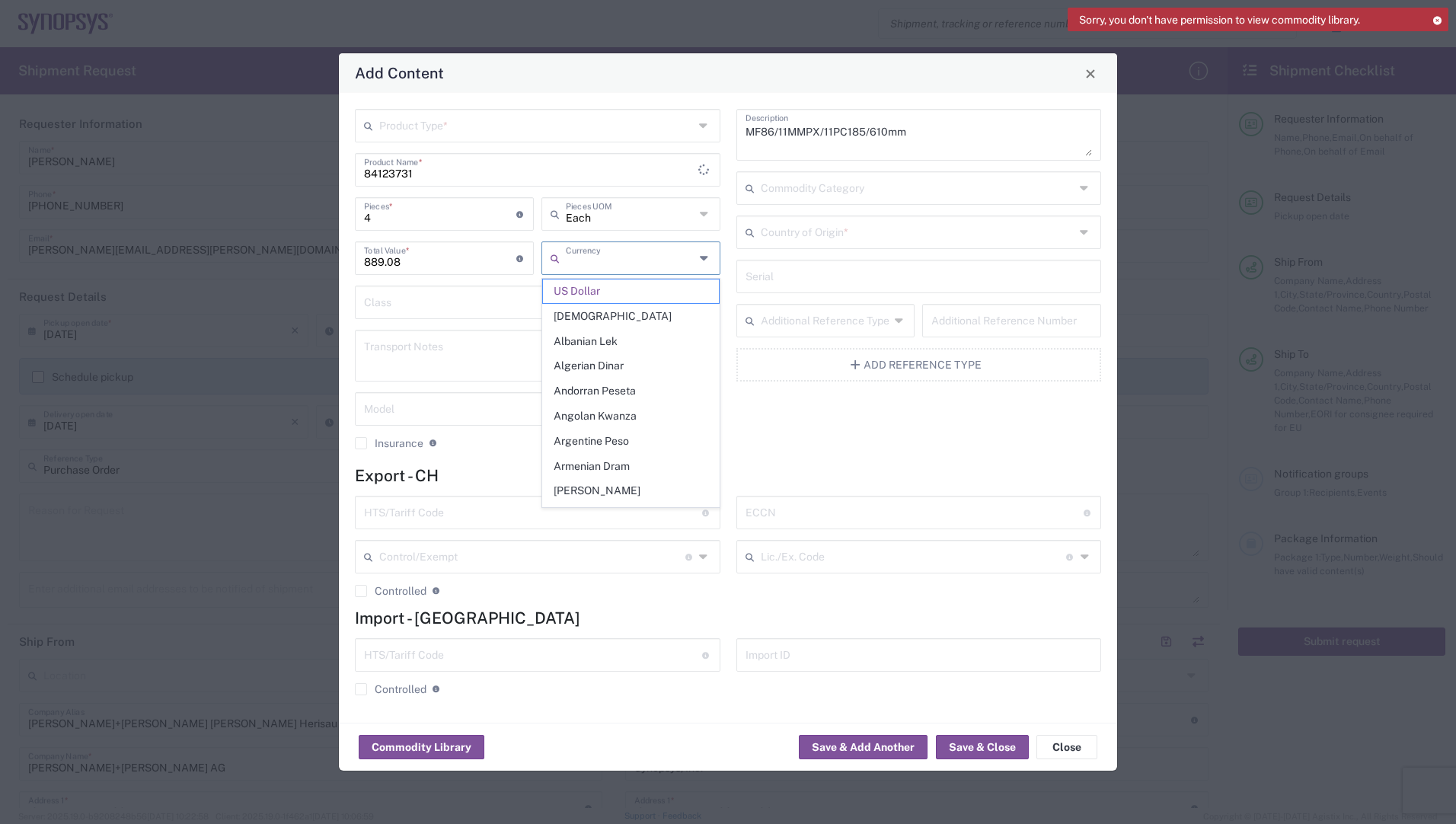
type input "US Dollar"
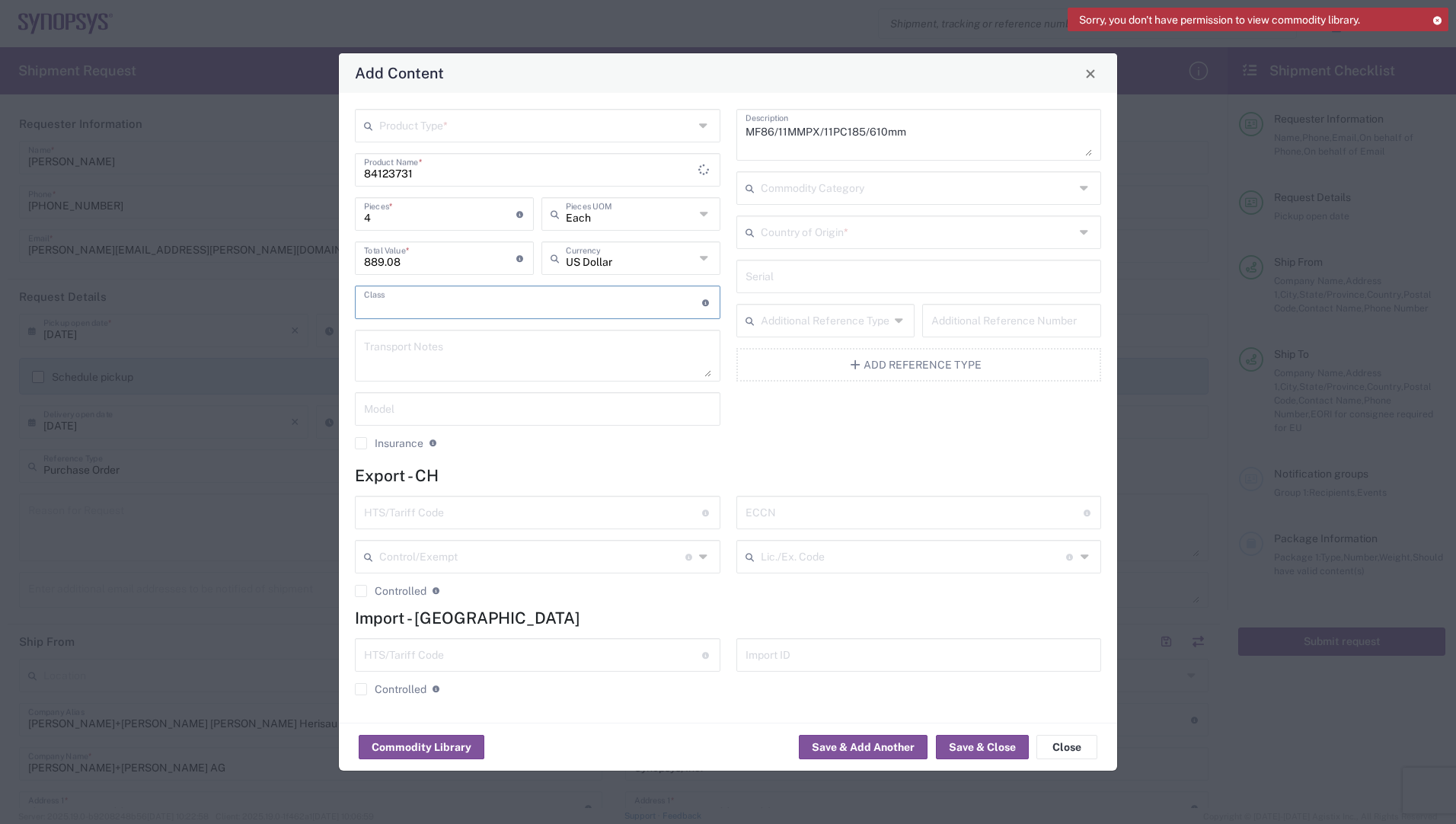
click at [796, 238] on input "text" at bounding box center [919, 231] width 315 height 27
click at [781, 257] on span "[GEOGRAPHIC_DATA]" at bounding box center [920, 265] width 363 height 24
type input "[GEOGRAPHIC_DATA]"
click at [867, 436] on div "MF86/11MMPX/11PC185/610mm Description Commodity Category [GEOGRAPHIC_DATA] Coun…" at bounding box center [919, 284] width 381 height 352
click at [440, 513] on input "text" at bounding box center [533, 512] width 339 height 27
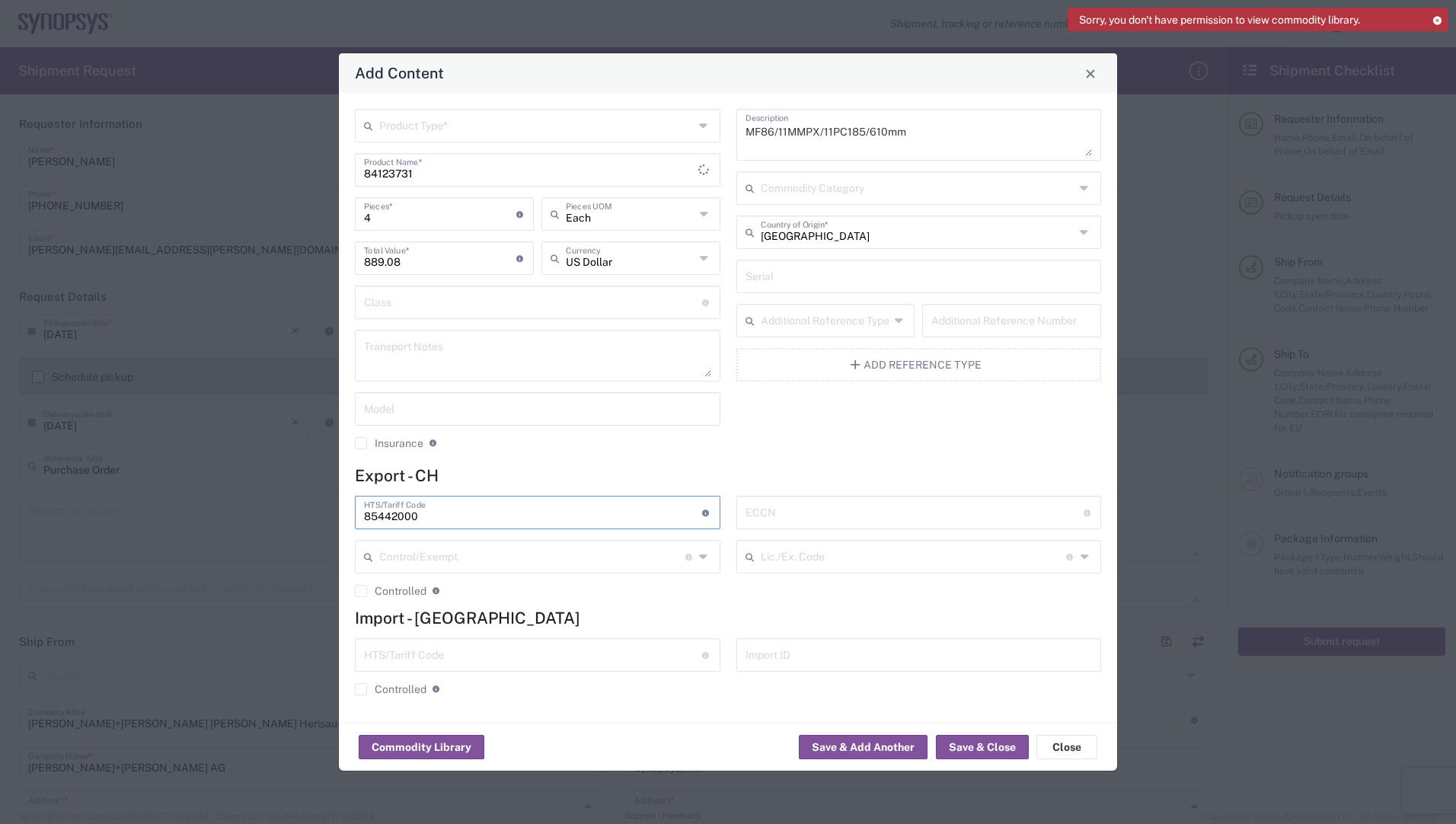
type input "85442000"
click at [586, 464] on div "Product Type * 84123731 Product Name * 4 Pieces * Number of pieces inside all t…" at bounding box center [728, 407] width 778 height 630
click at [1000, 749] on button "Save & Close" at bounding box center [983, 747] width 93 height 24
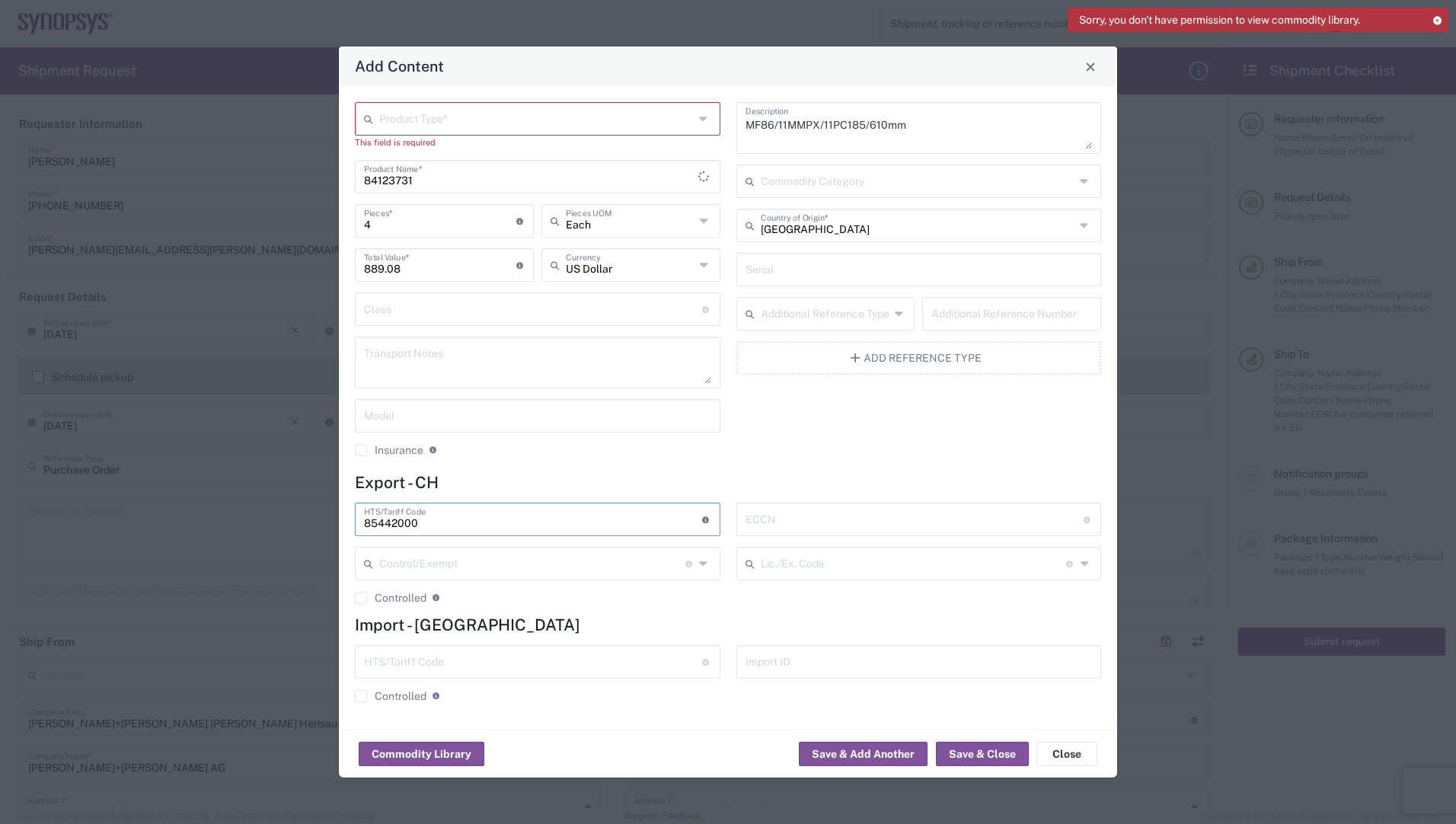
click at [429, 520] on input "85442000" at bounding box center [533, 518] width 339 height 27
drag, startPoint x: 435, startPoint y: 522, endPoint x: 310, endPoint y: 518, distance: 125.1
click at [310, 518] on div "Add Content Product Type * This field is required 84123731 Product Name * 4 Pie…" at bounding box center [728, 412] width 1456 height 824
click at [708, 122] on icon at bounding box center [705, 119] width 12 height 24
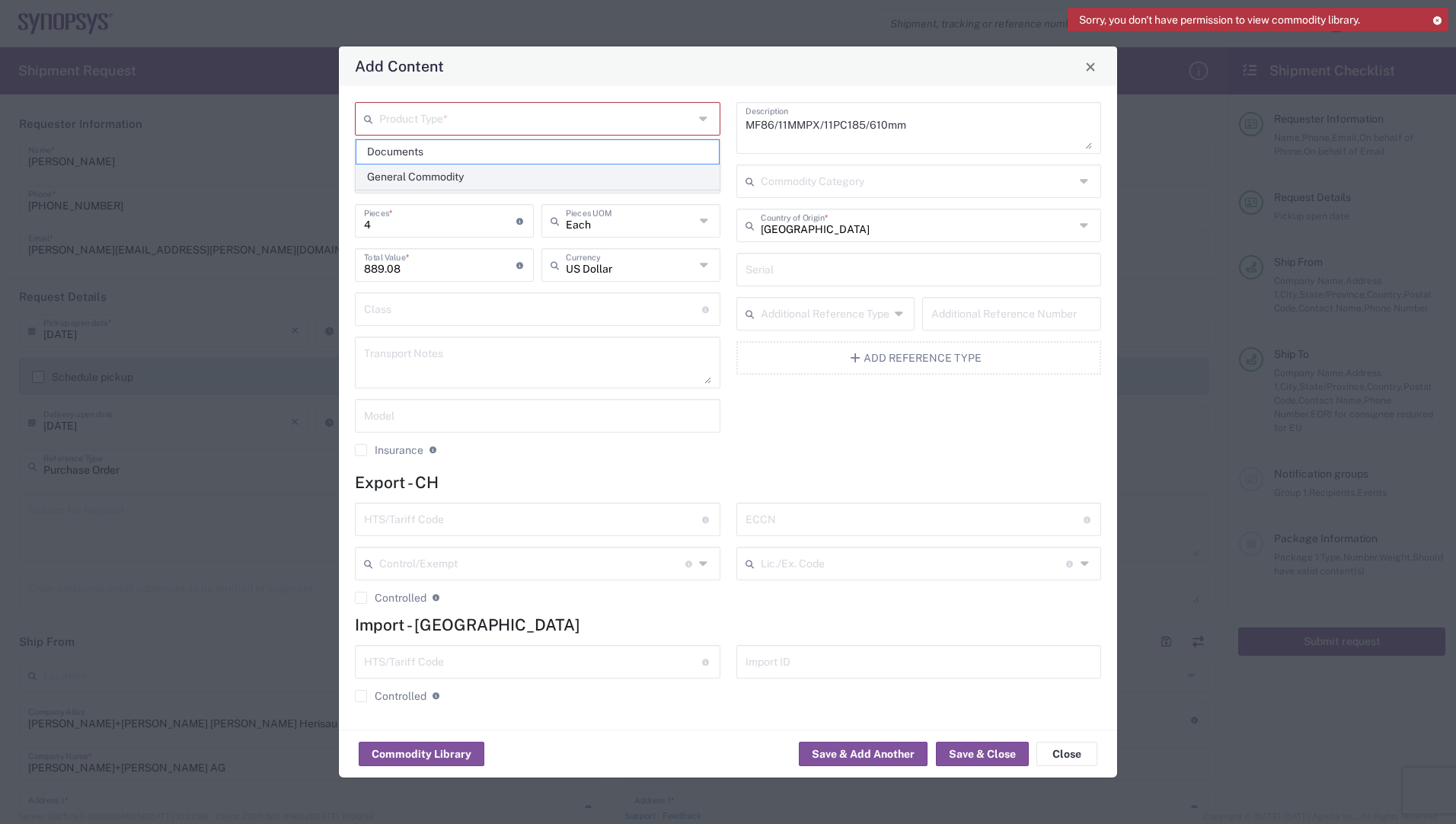
click at [435, 173] on span "General Commodity" at bounding box center [537, 177] width 363 height 24
type input "General Commodity"
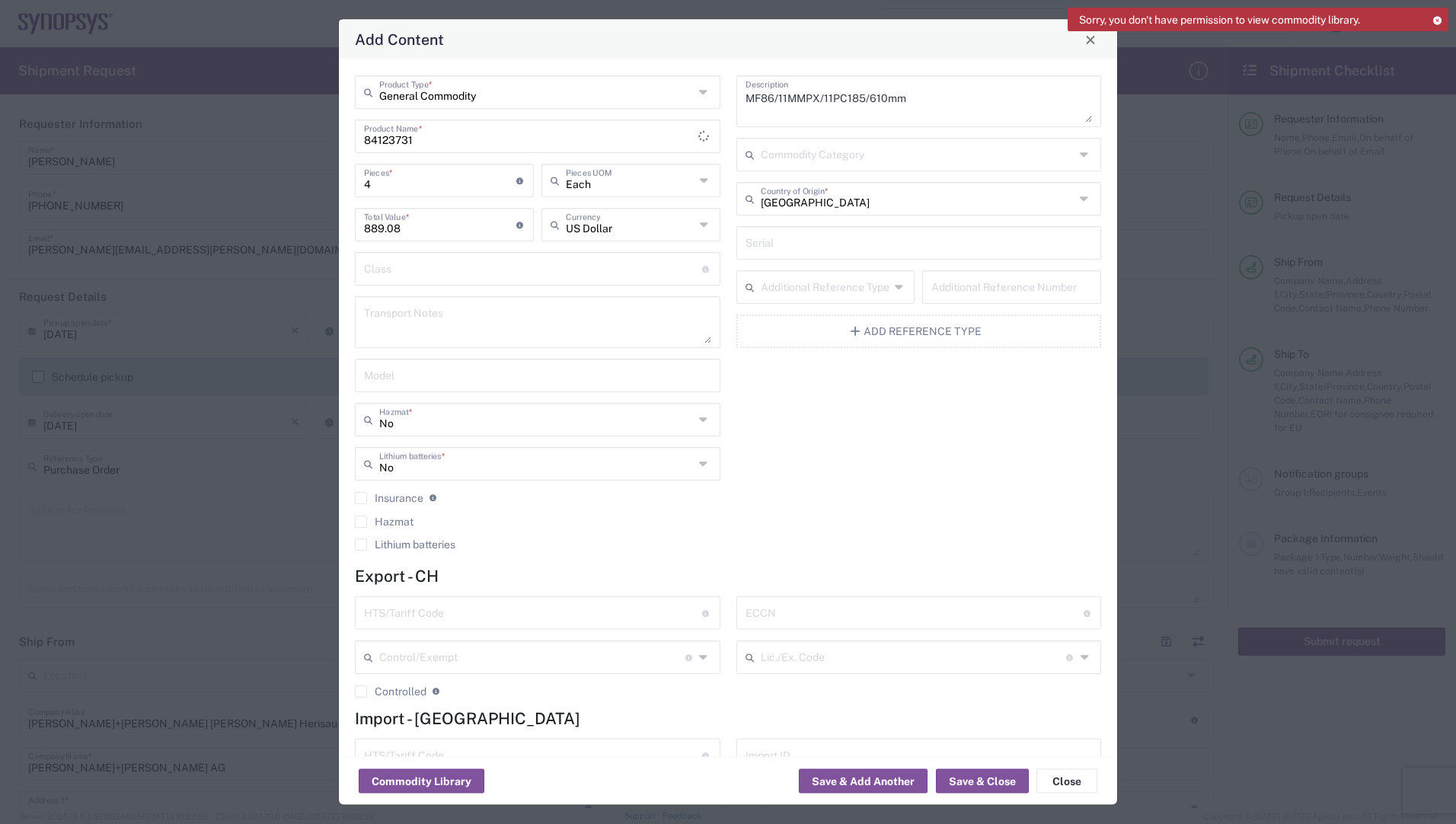
click at [932, 477] on div "MF86/11MMPX/11PC185/610mm Description Commodity Category [GEOGRAPHIC_DATA] Coun…" at bounding box center [919, 318] width 381 height 486
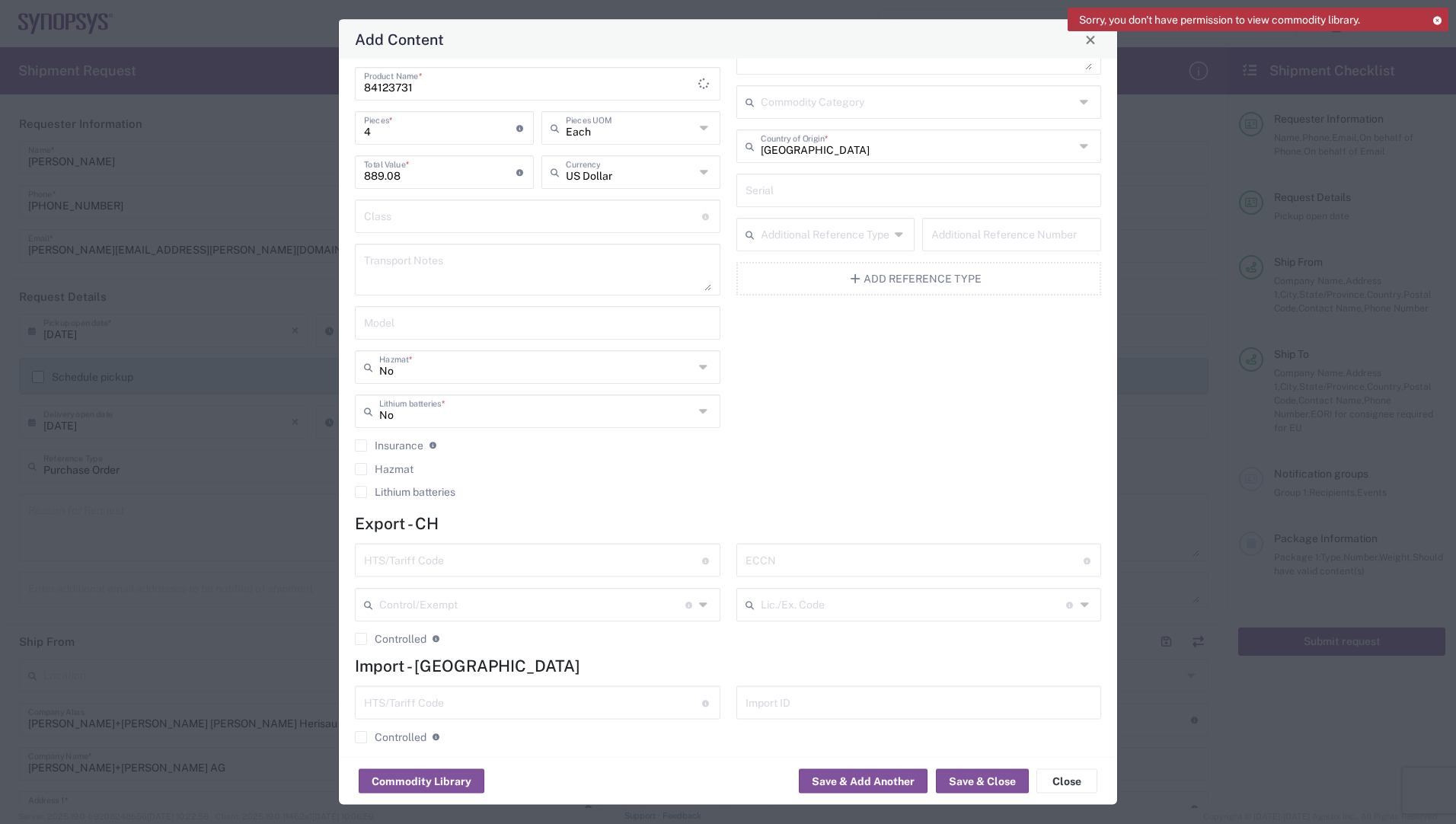
scroll to position [66, 0]
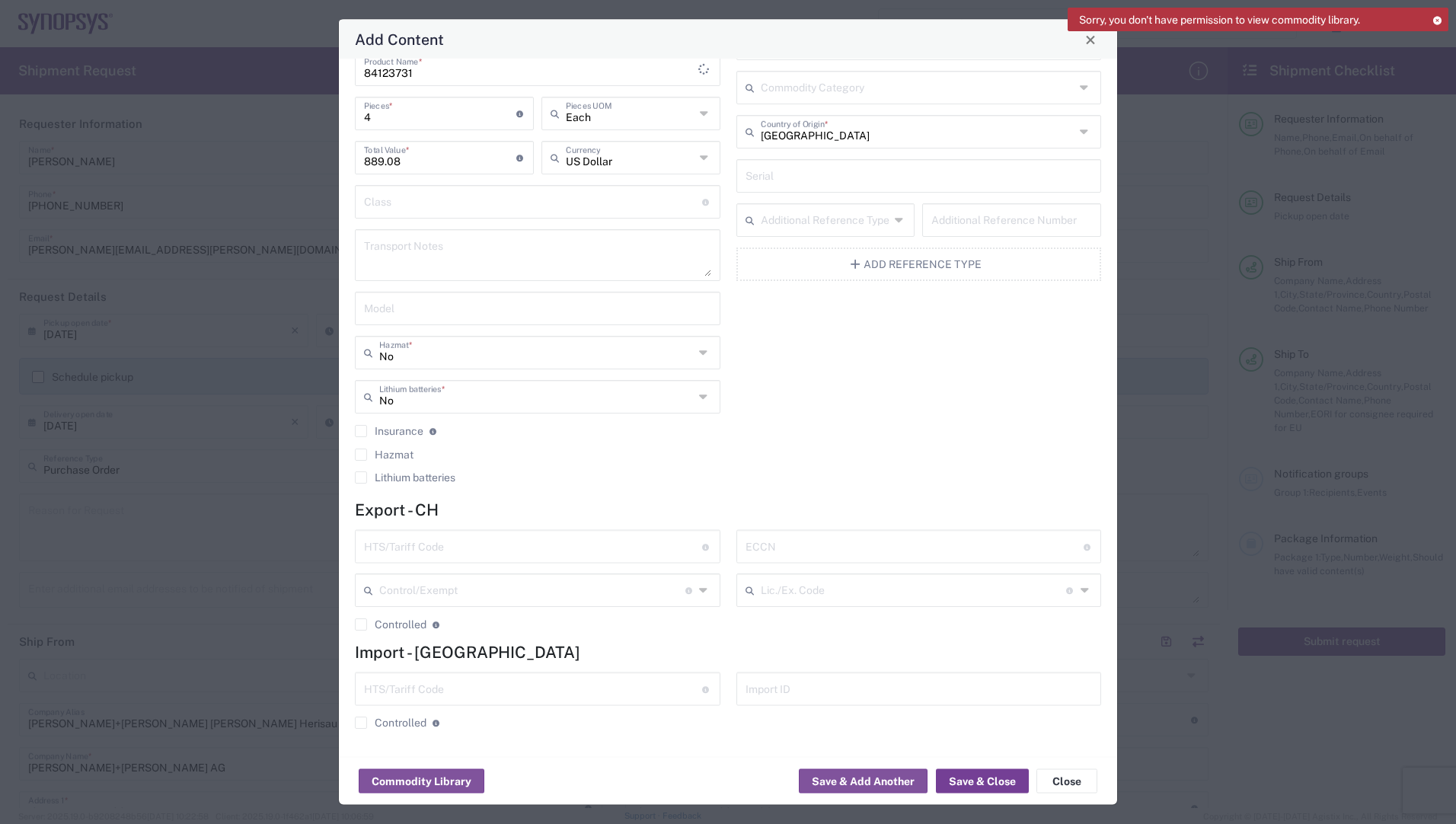
click at [978, 776] on button "Save & Close" at bounding box center [983, 781] width 93 height 24
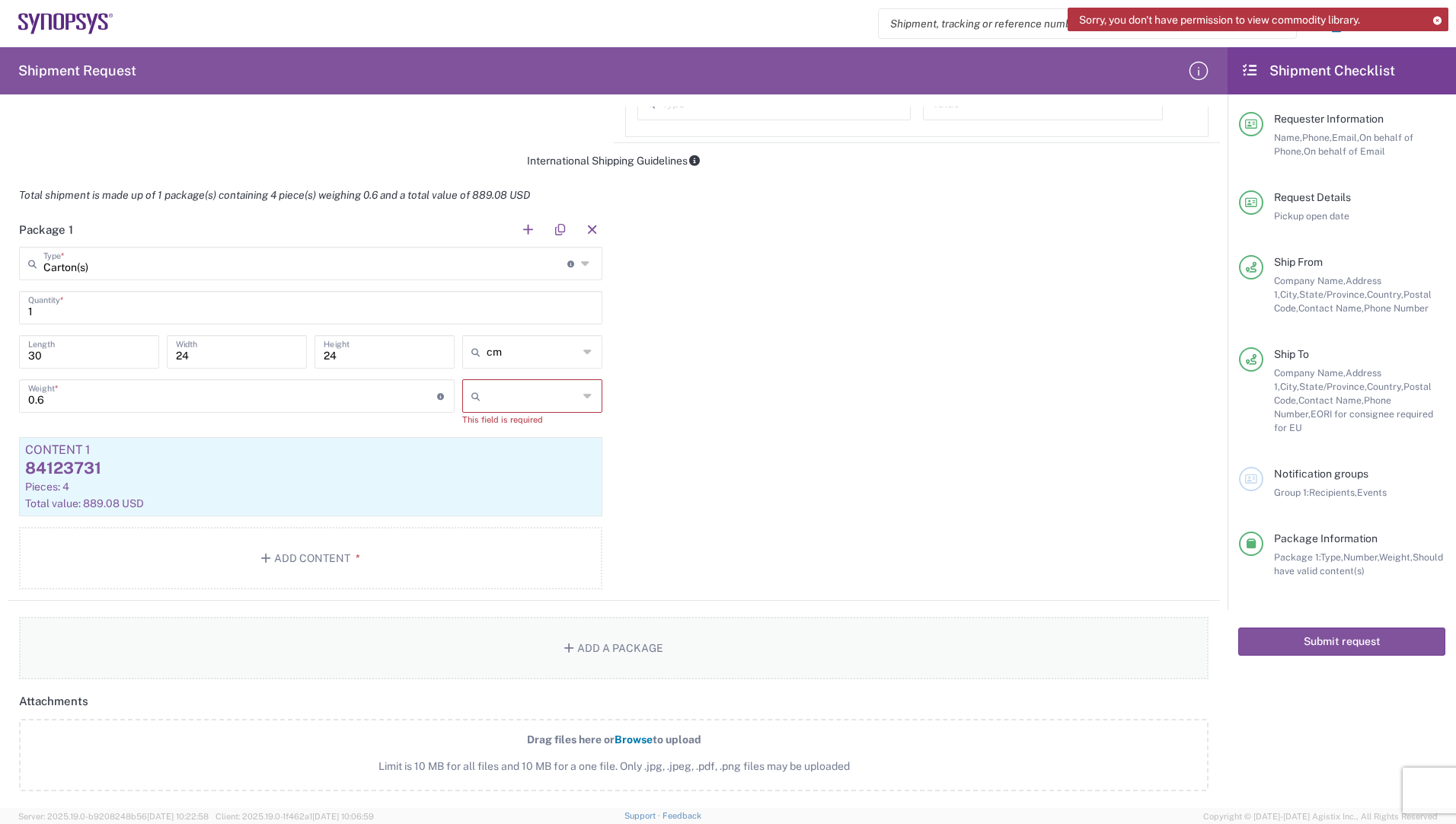
scroll to position [1142, 0]
click at [584, 391] on icon at bounding box center [589, 391] width 10 height 24
click at [528, 423] on span "kgs" at bounding box center [526, 423] width 136 height 24
type input "kgs"
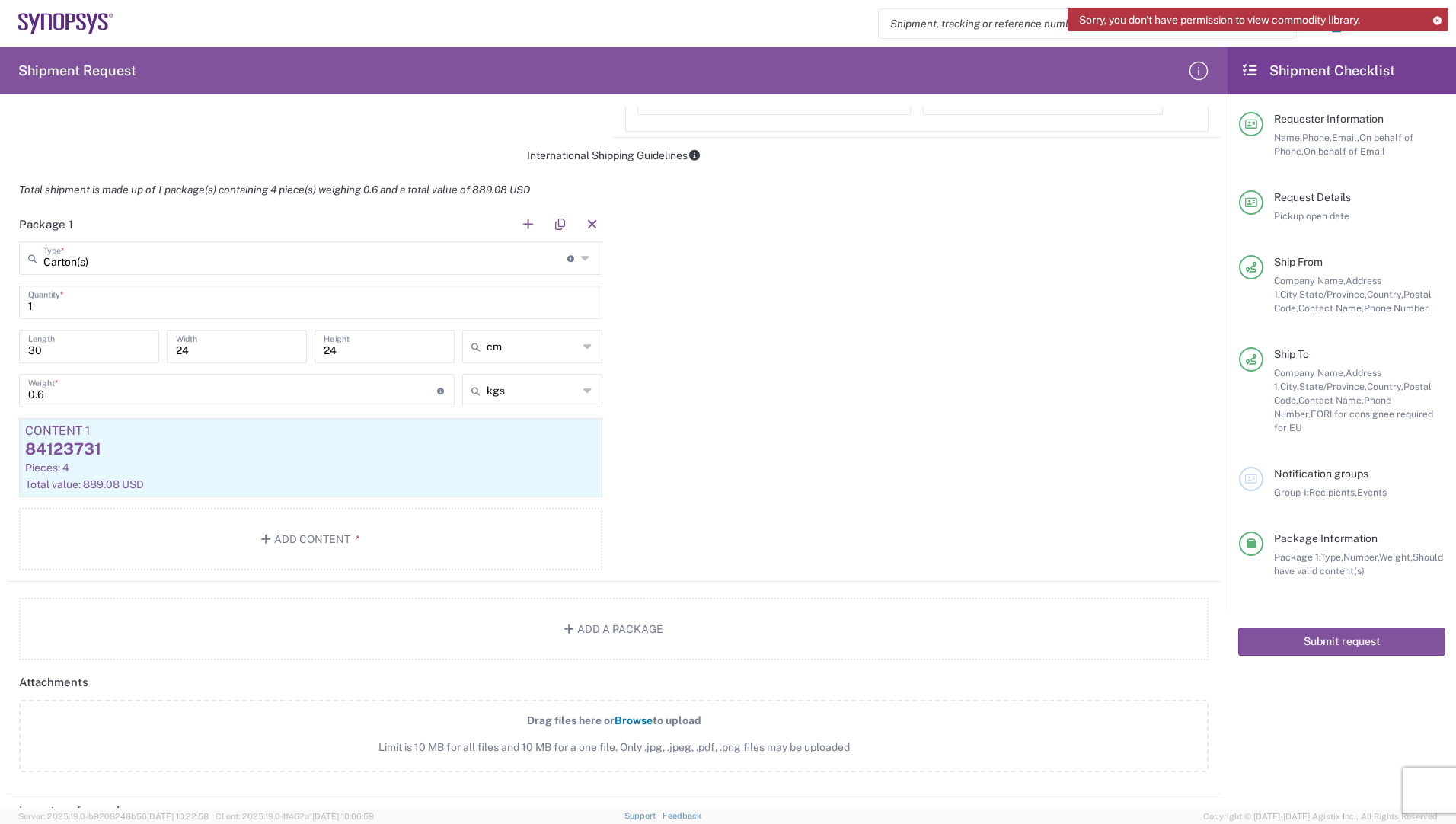
click at [814, 375] on div "Package 1 Carton(s) Type * Material used to package goods Bale(s) Basket(s) Bol…" at bounding box center [614, 394] width 1213 height 375
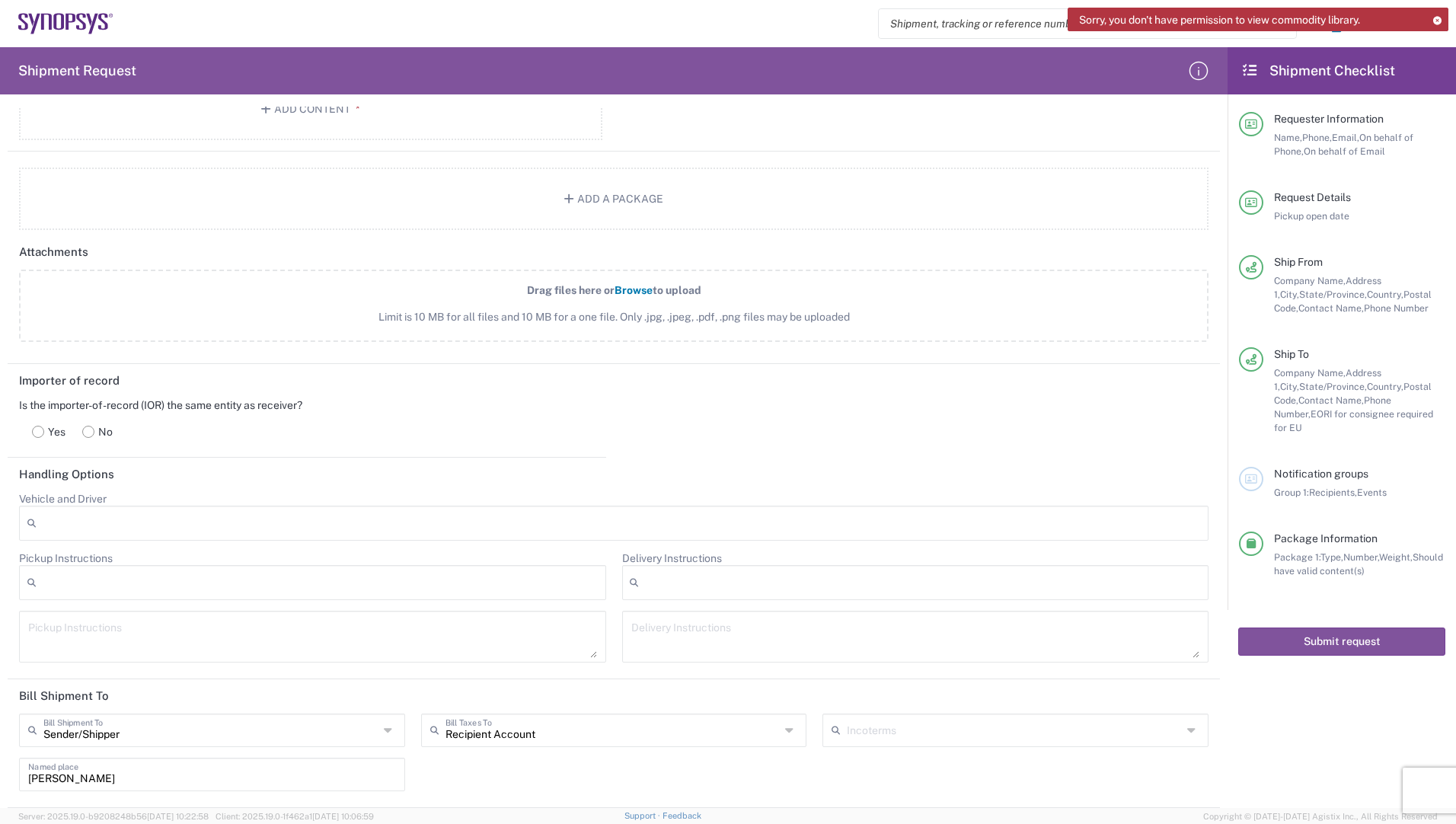
scroll to position [1599, 0]
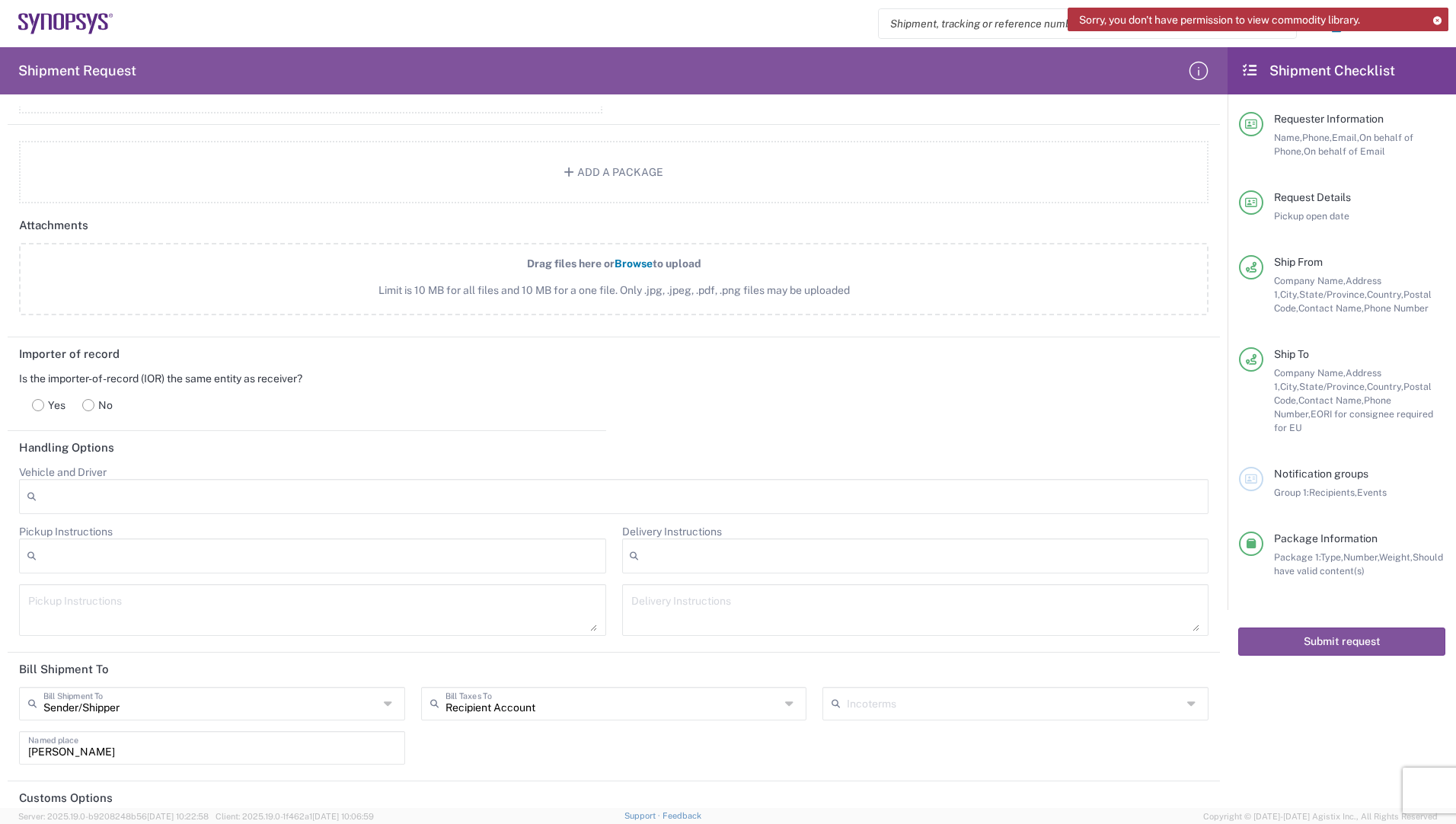
click at [626, 261] on span "Browse" at bounding box center [633, 263] width 38 height 12
click at [0, 0] on input "Drag files here or Browse to upload Limit is 10 MB for all files and 10 MB for …" at bounding box center [0, 0] width 0 height 0
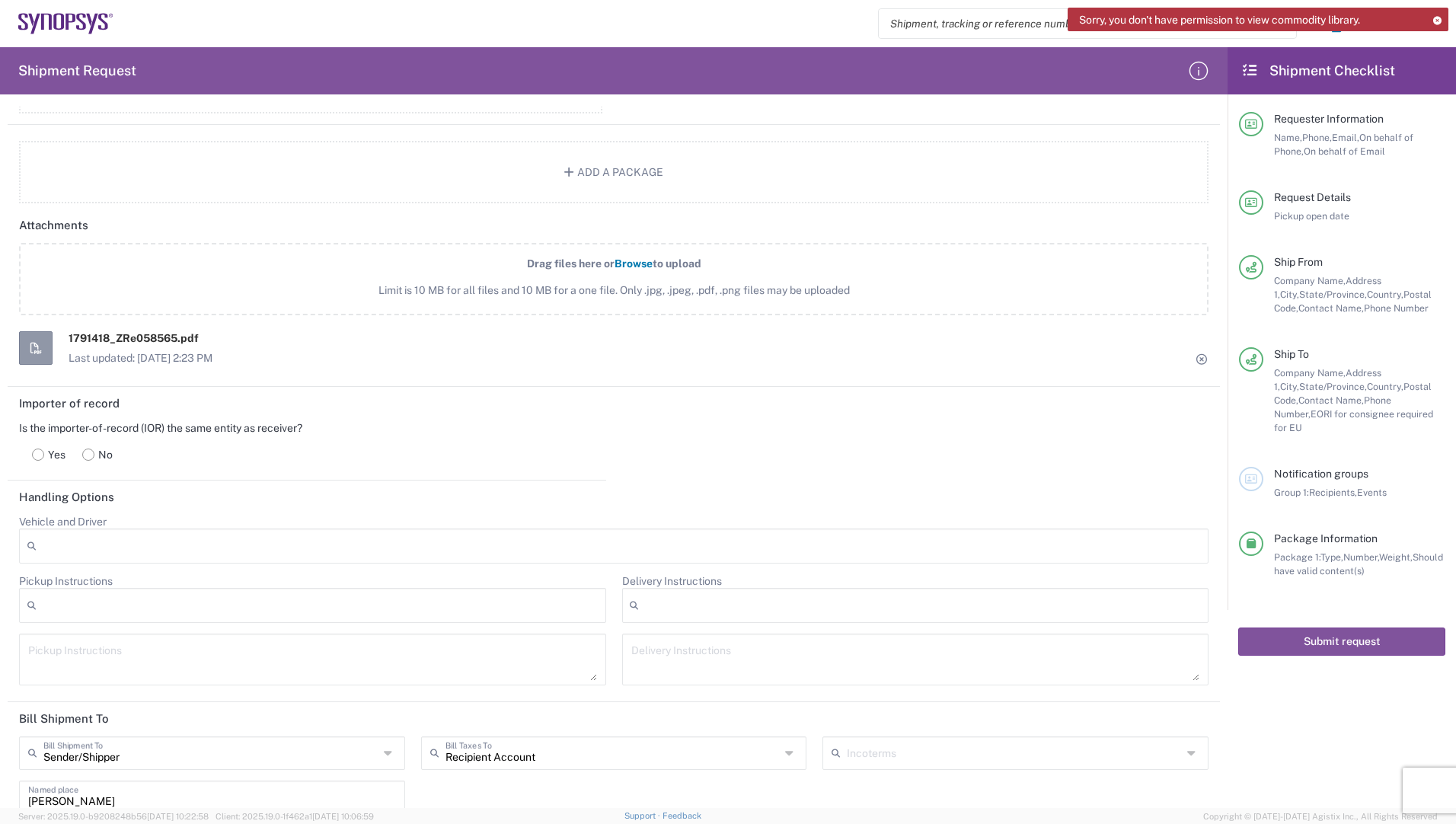
click at [623, 265] on span "Browse" at bounding box center [633, 263] width 38 height 12
click at [0, 0] on input "Drag files here or Browse to upload Limit is 10 MB for all files and 10 MB for …" at bounding box center [0, 0] width 0 height 0
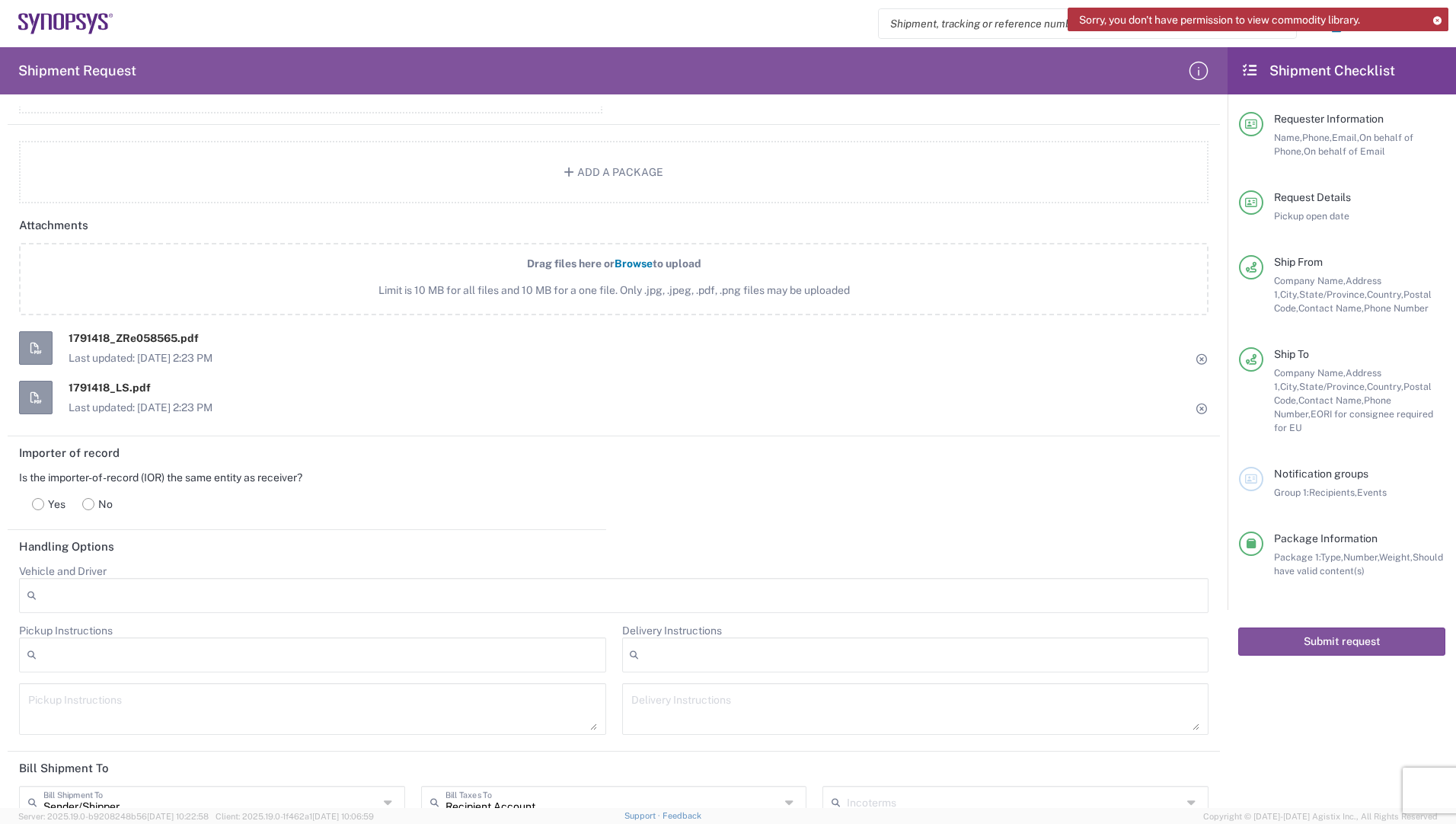
click at [637, 259] on span "Browse" at bounding box center [633, 263] width 38 height 12
click at [0, 0] on input "Drag files here or Browse to upload Limit is 10 MB for all files and 10 MB for …" at bounding box center [0, 0] width 0 height 0
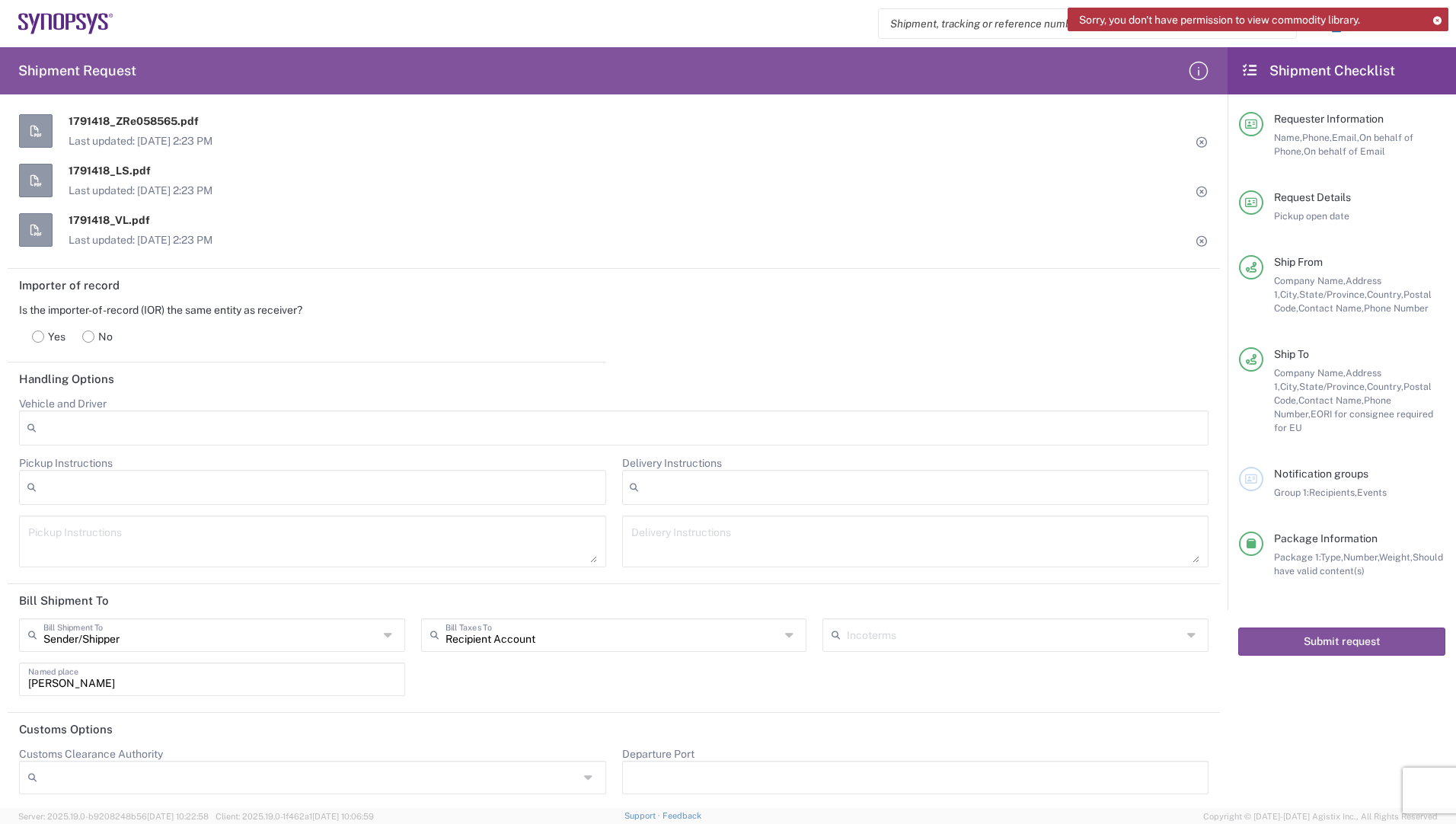
scroll to position [1819, 0]
click at [40, 339] on rect at bounding box center [39, 333] width 12 height 12
click at [363, 642] on input "text" at bounding box center [211, 631] width 335 height 27
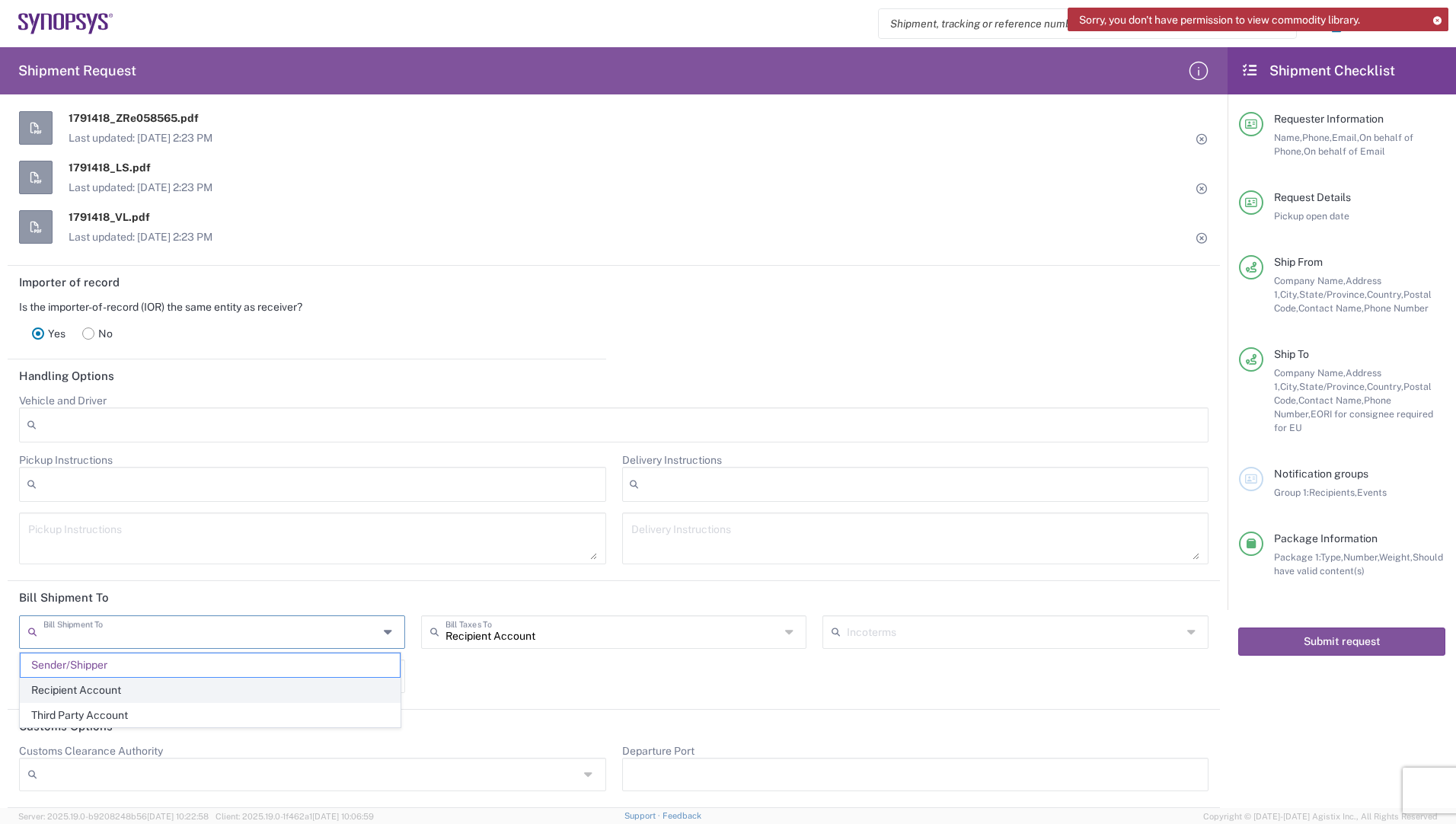
click at [145, 689] on span "Recipient Account" at bounding box center [210, 690] width 379 height 24
type input "Recipient Account"
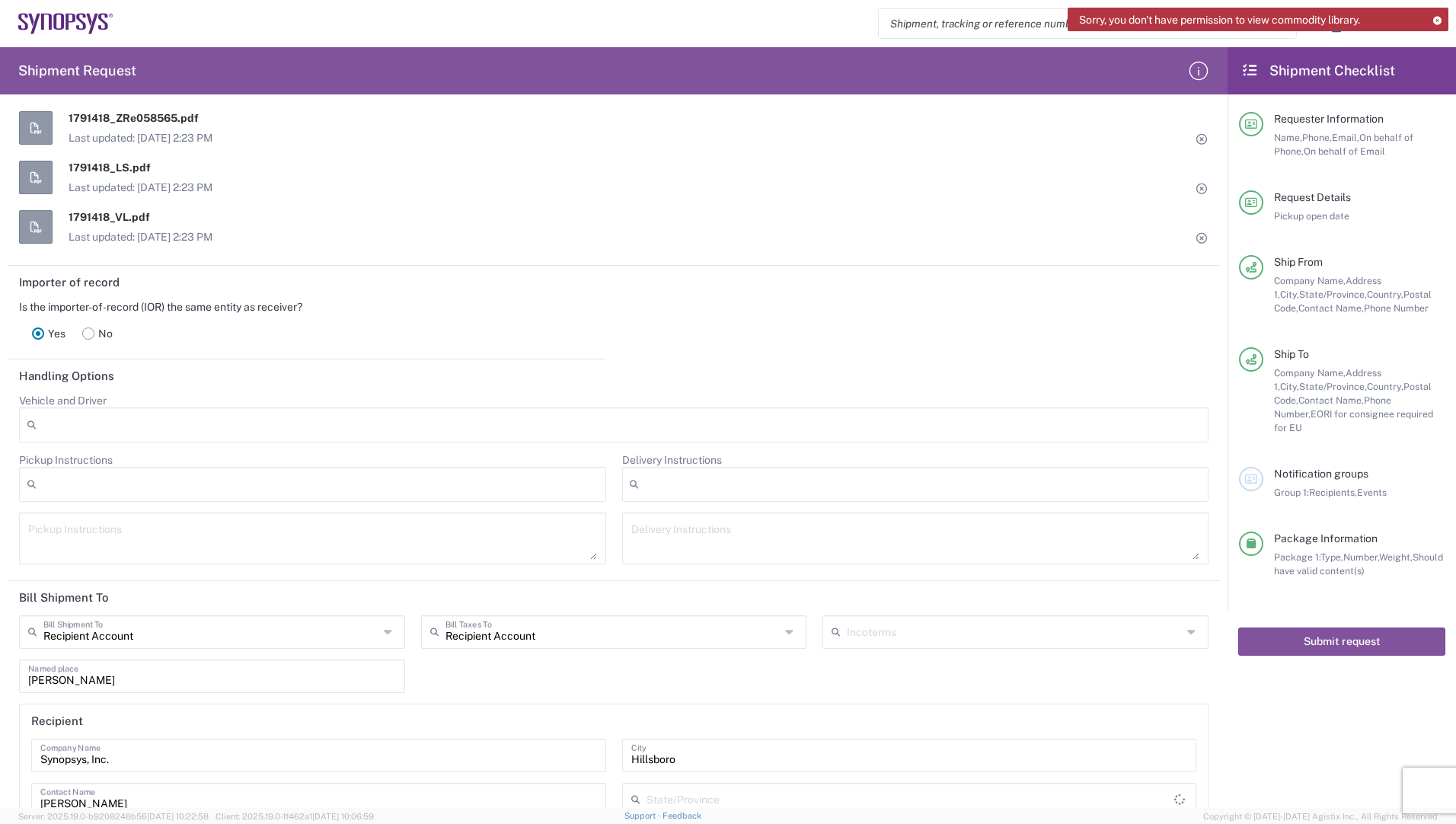
type input "[US_STATE]"
click at [698, 682] on div "Recipient Account Bill Shipment To Sender/Shipper Recipient Account Third Party…" at bounding box center [615, 790] width 1206 height 350
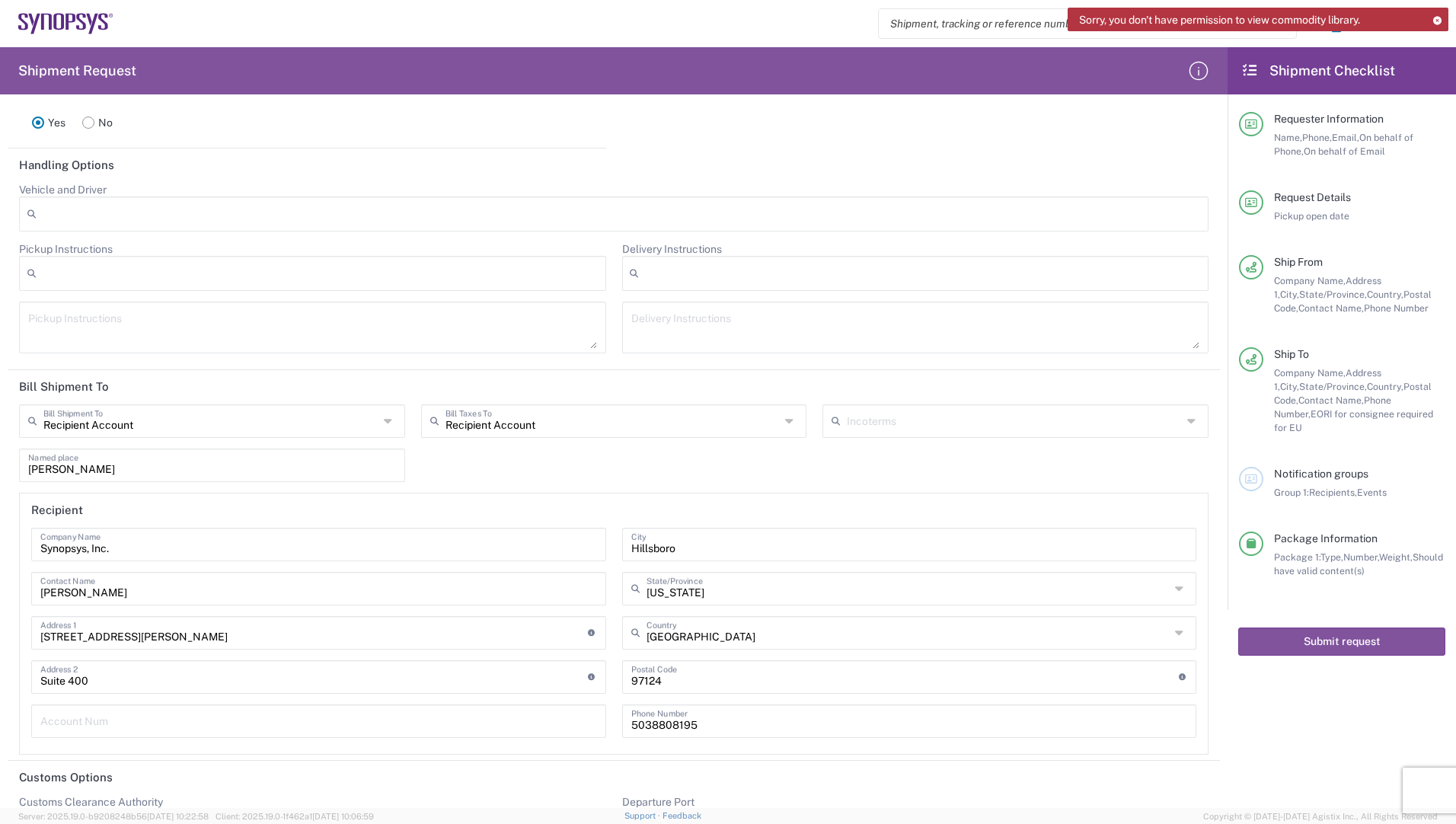
scroll to position [2005, 0]
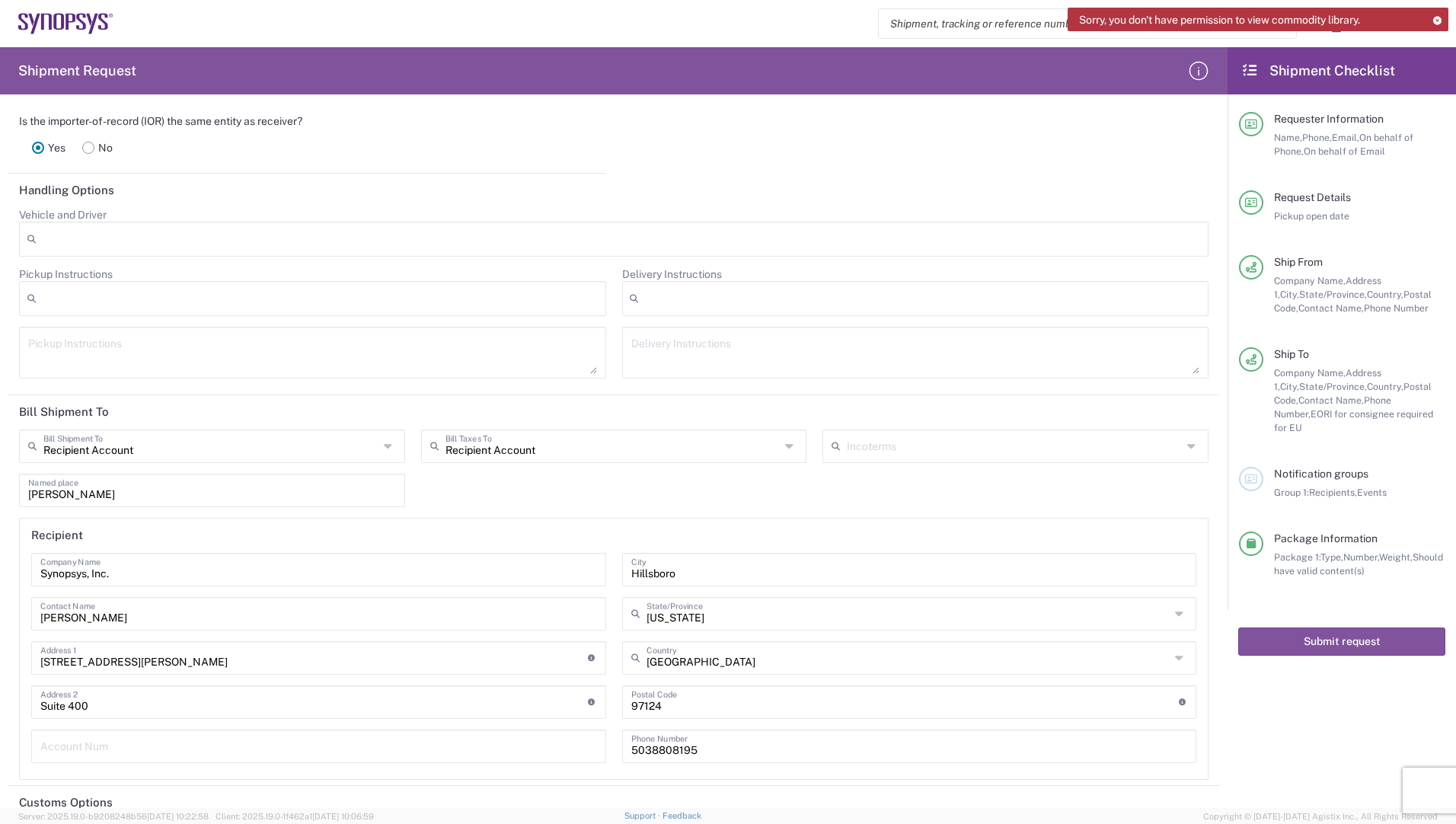
click at [938, 451] on input "text" at bounding box center [1015, 445] width 335 height 27
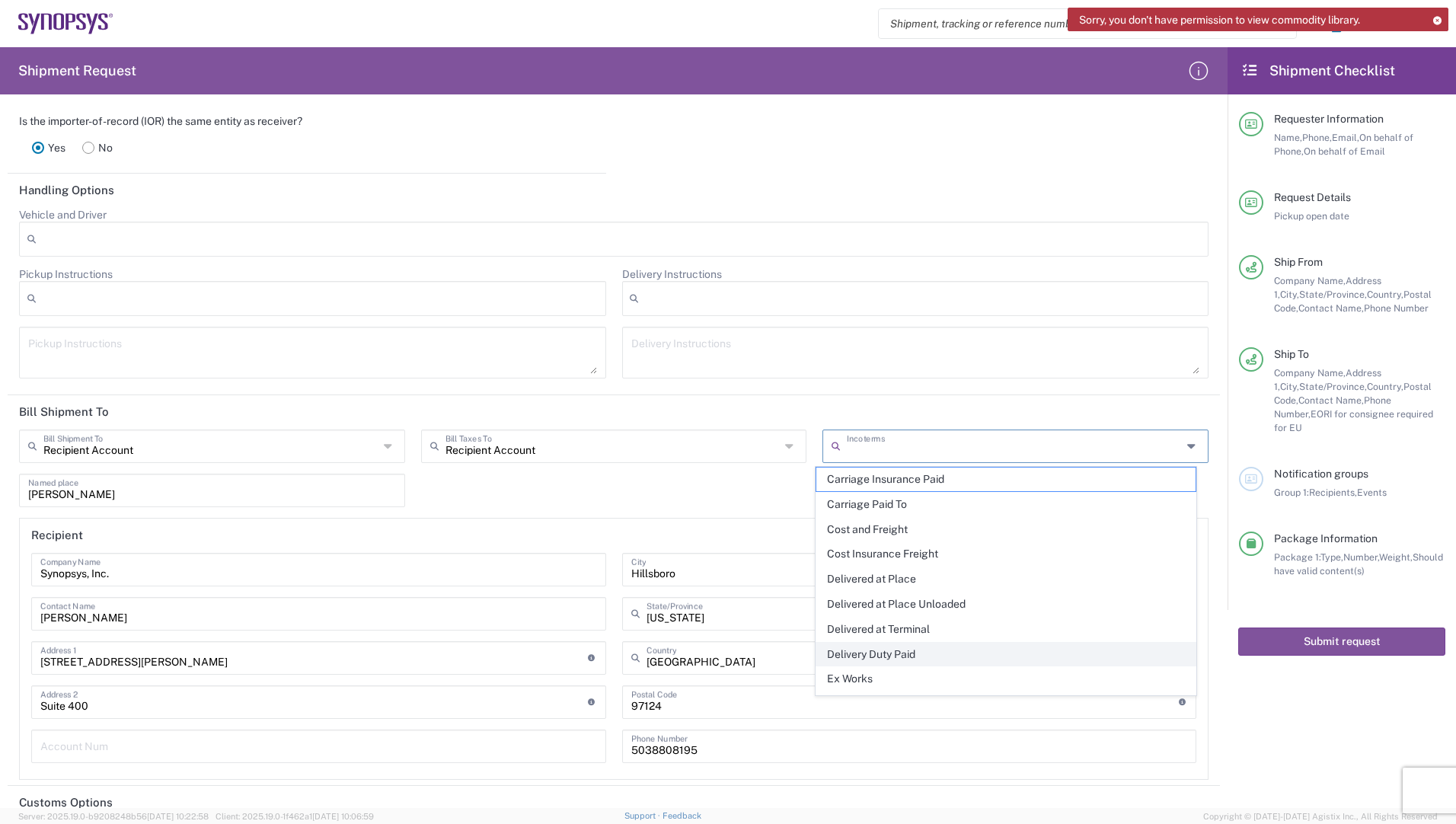
scroll to position [72, 0]
click at [895, 654] on span "Free Carrier" at bounding box center [1006, 657] width 379 height 24
type input "Sender/Shipper"
type input "Free Carrier"
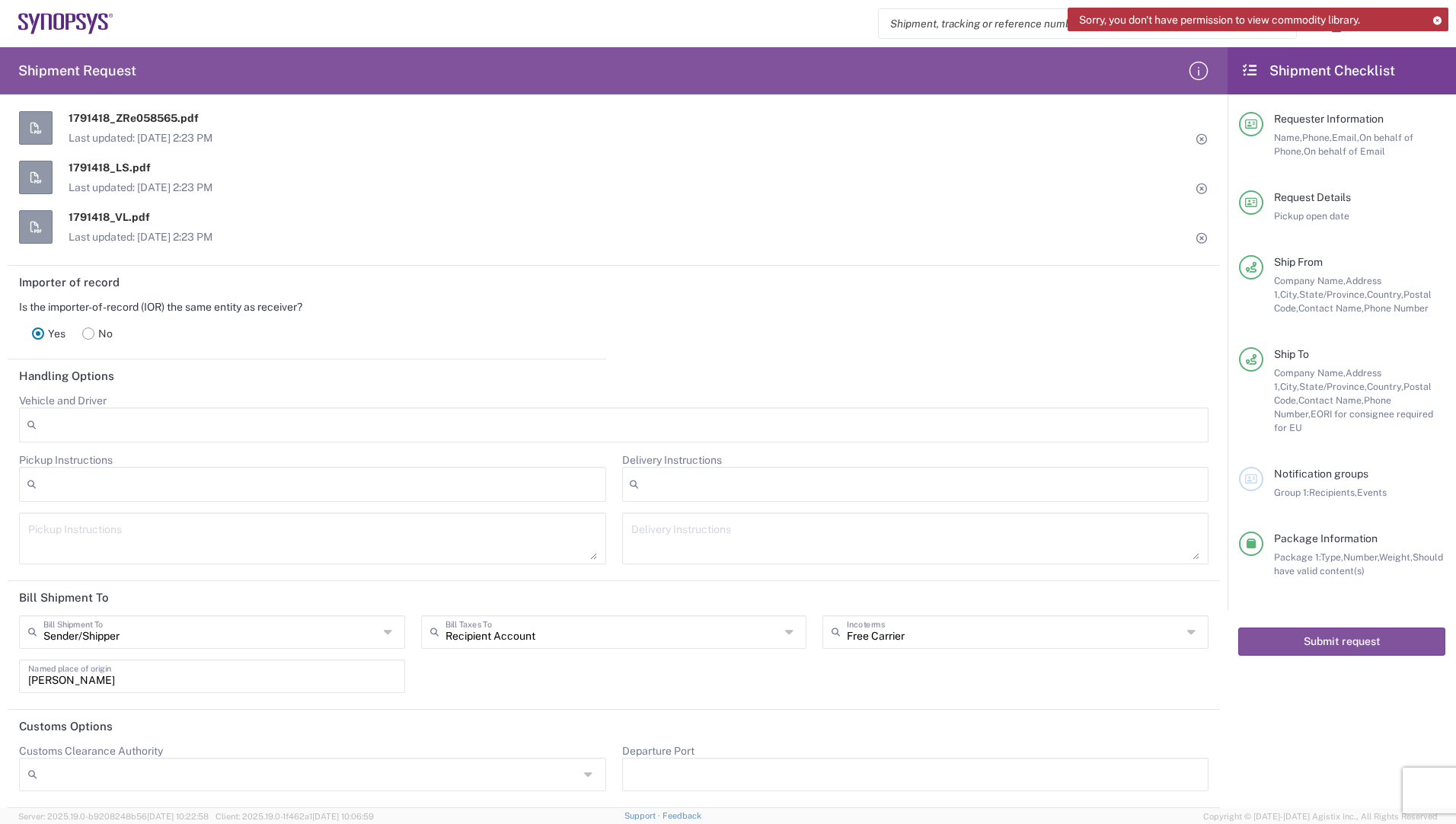
click at [844, 669] on div "Sender/[PERSON_NAME] Shipment To Sender/Shipper Recipient Account Third Party A…" at bounding box center [615, 659] width 1206 height 88
click at [376, 633] on div "Sender/[PERSON_NAME] Shipment To" at bounding box center [212, 632] width 387 height 34
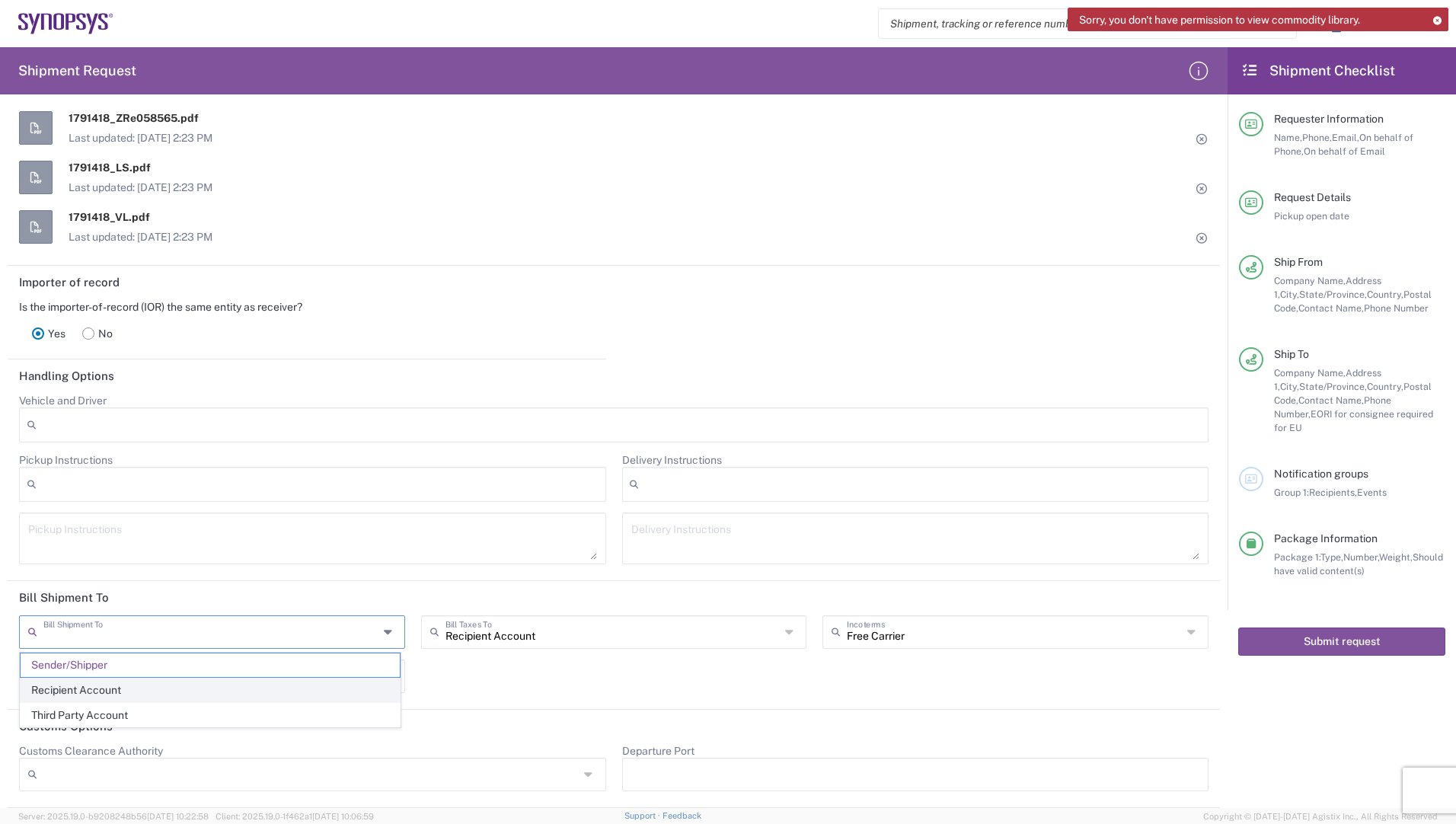
click at [134, 689] on span "Recipient Account" at bounding box center [210, 690] width 379 height 24
type input "Recipient Account"
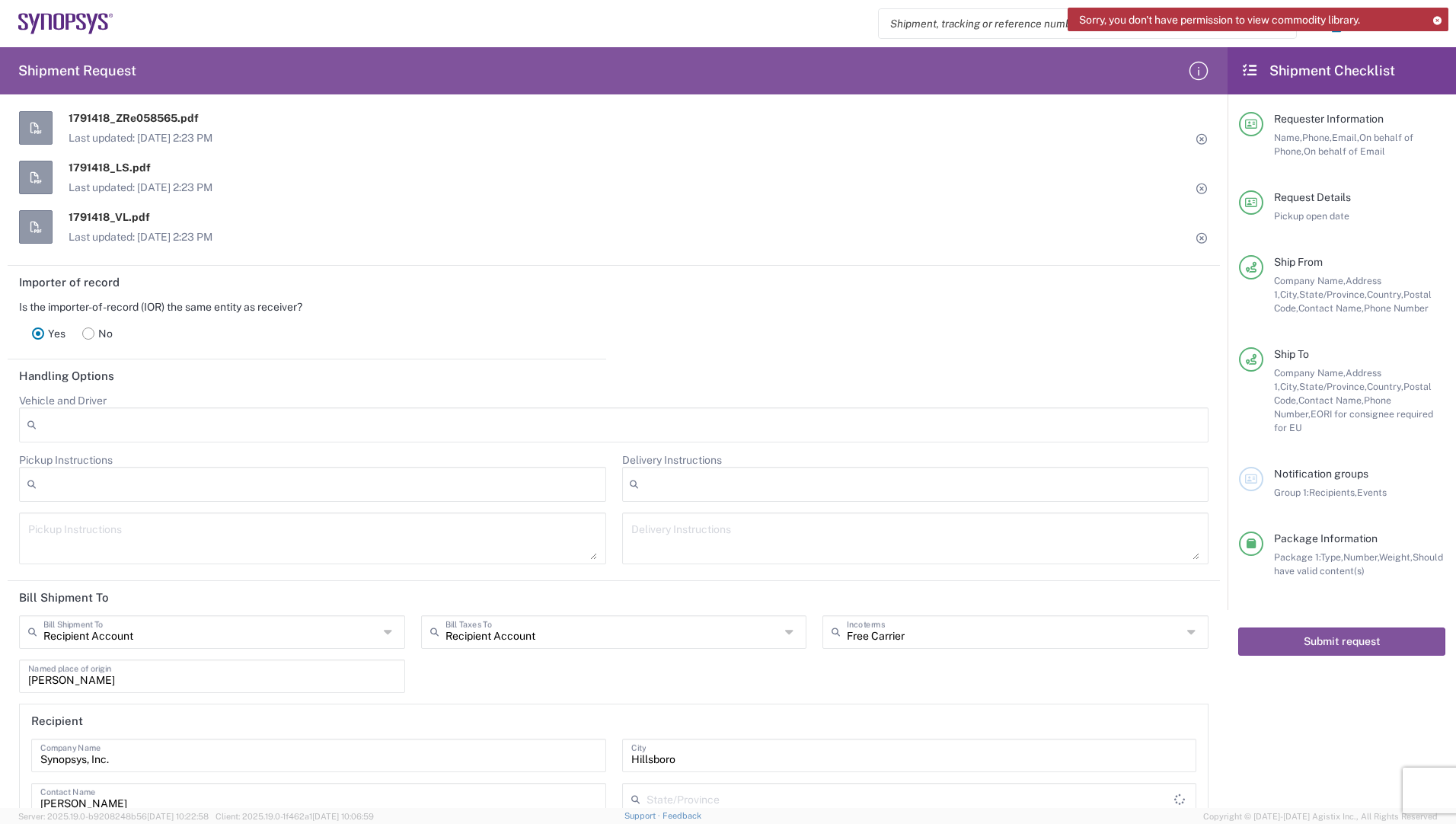
click at [624, 669] on div "Recipient Account Bill Shipment To Sender/Shipper Recipient Account Third Party…" at bounding box center [615, 790] width 1206 height 350
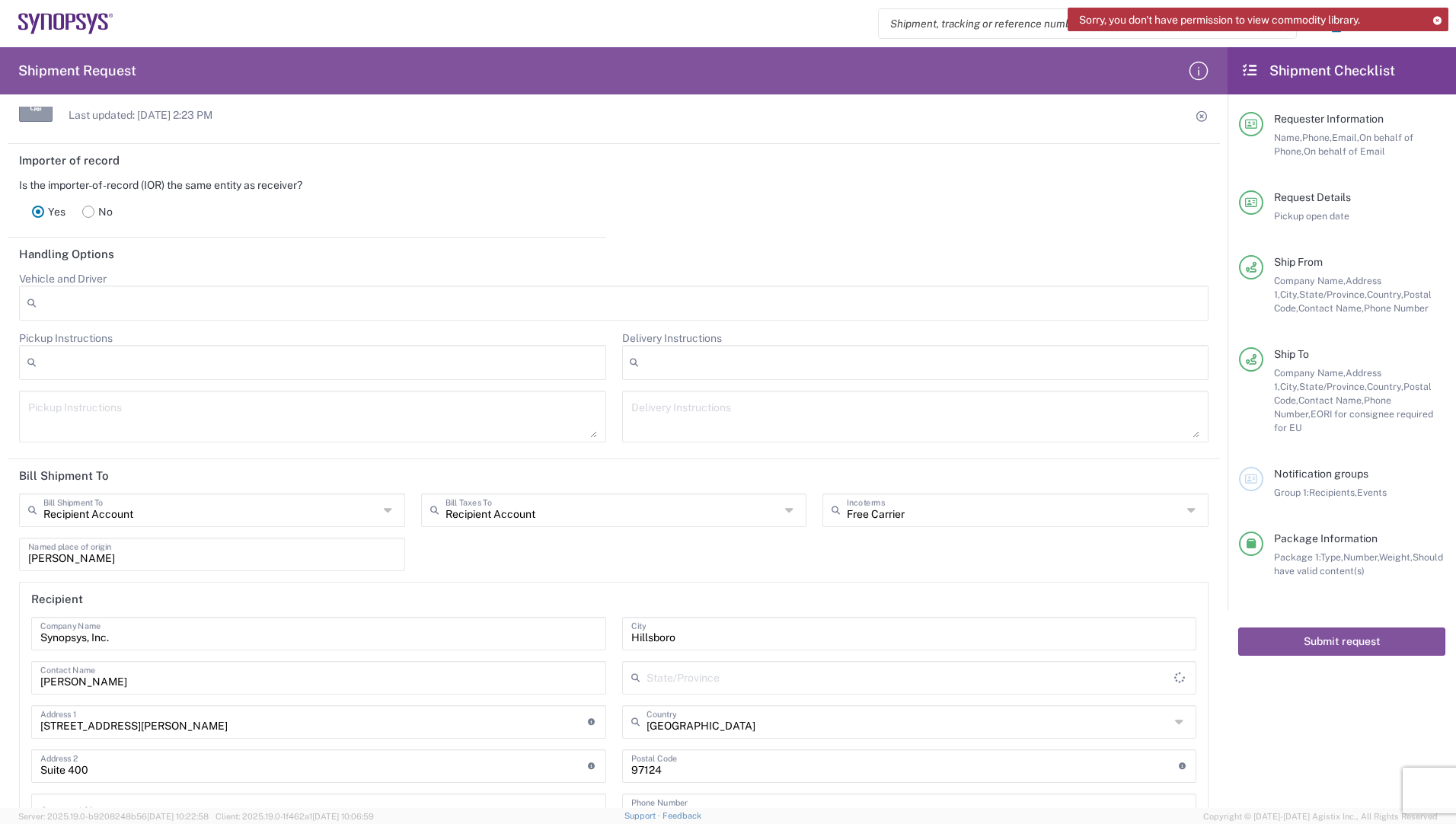
type input "[US_STATE]"
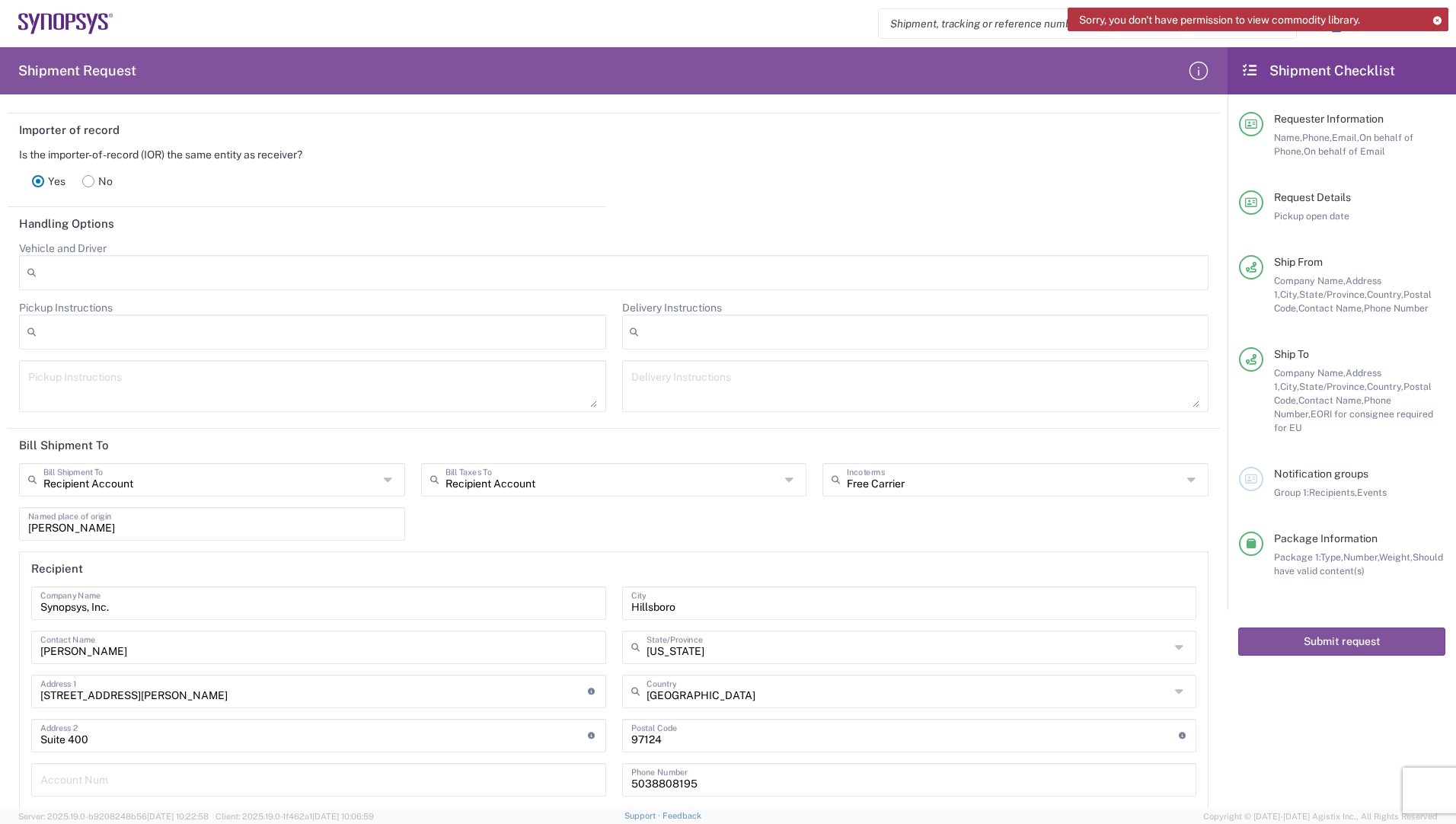
click at [158, 532] on input "[PERSON_NAME]" at bounding box center [211, 523] width 368 height 27
drag, startPoint x: 148, startPoint y: 524, endPoint x: -44, endPoint y: 514, distance: 192.3
click at [0, 514] on html "Sorry, you don't have permission to view commodity library. Shipment request Sh…" at bounding box center [728, 412] width 1456 height 824
type input "Herisau"
click at [552, 531] on div "Recipient Account Bill Shipment To Sender/Shipper Recipient Account Third Party…" at bounding box center [615, 638] width 1206 height 350
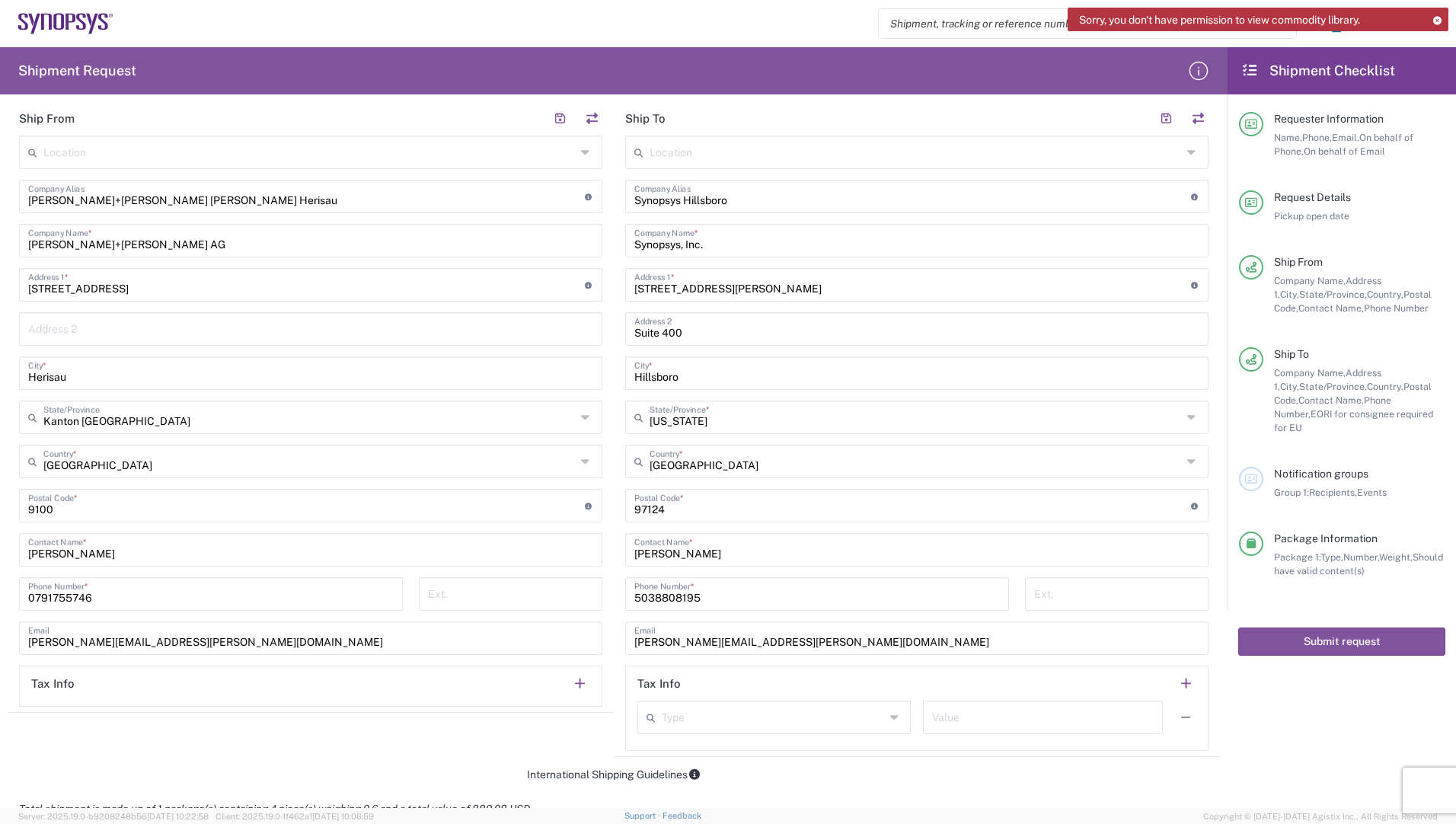
scroll to position [524, 0]
drag, startPoint x: 106, startPoint y: 594, endPoint x: 3, endPoint y: 593, distance: 103.0
click at [3, 593] on form "Requester Information [PERSON_NAME] Name * [PHONE_NUMBER] Phone * [PERSON_NAME]…" at bounding box center [614, 457] width 1228 height 701
type input "0713534105"
click at [349, 739] on agx-shipment-stop-widget "Ship From Location [GEOGRAPHIC_DATA] DE04 Agrate Brianza IT01 [GEOGRAPHIC_DATA]…" at bounding box center [311, 427] width 606 height 656
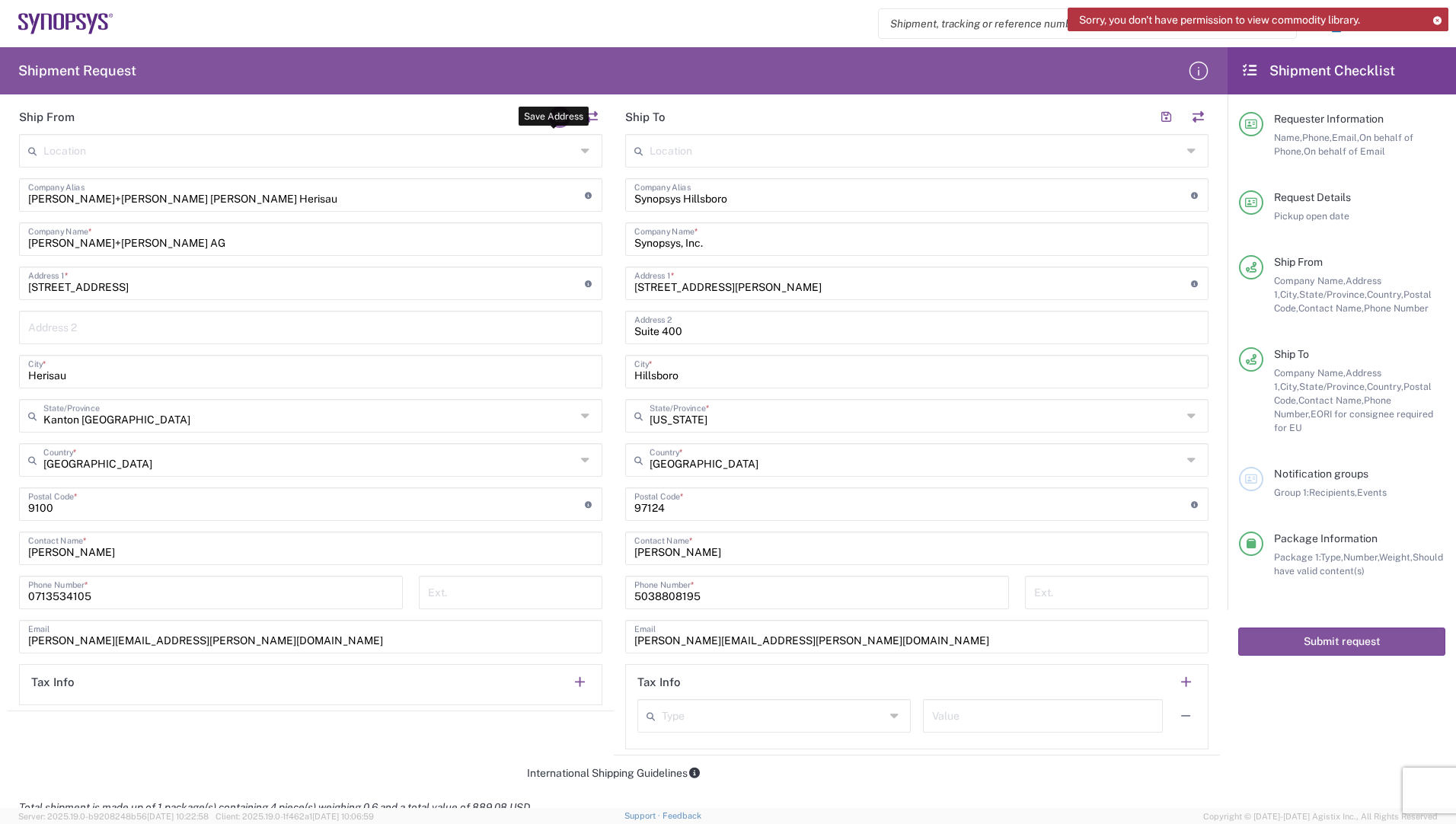
click at [552, 119] on button "button" at bounding box center [559, 117] width 21 height 21
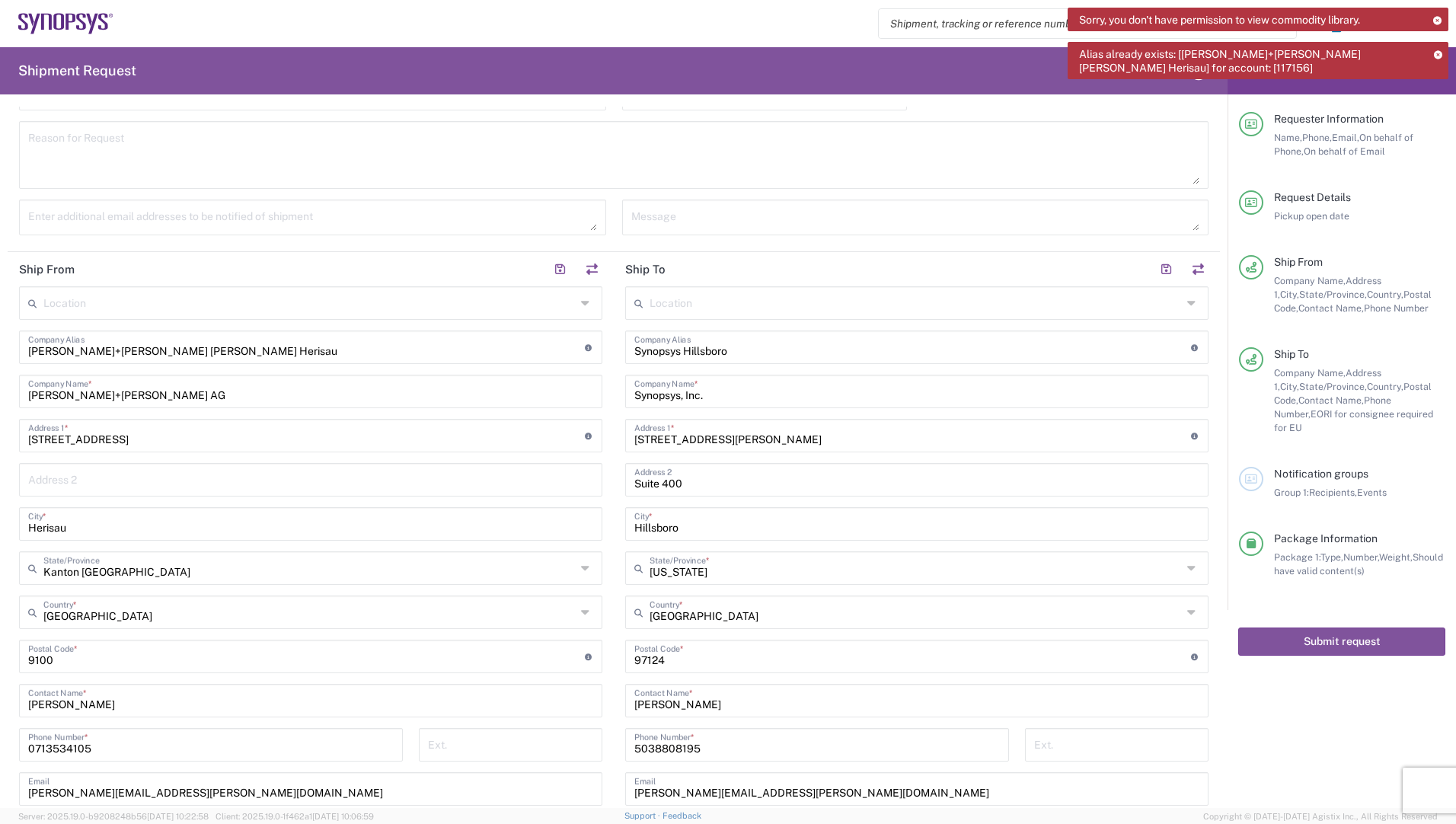
scroll to position [0, 0]
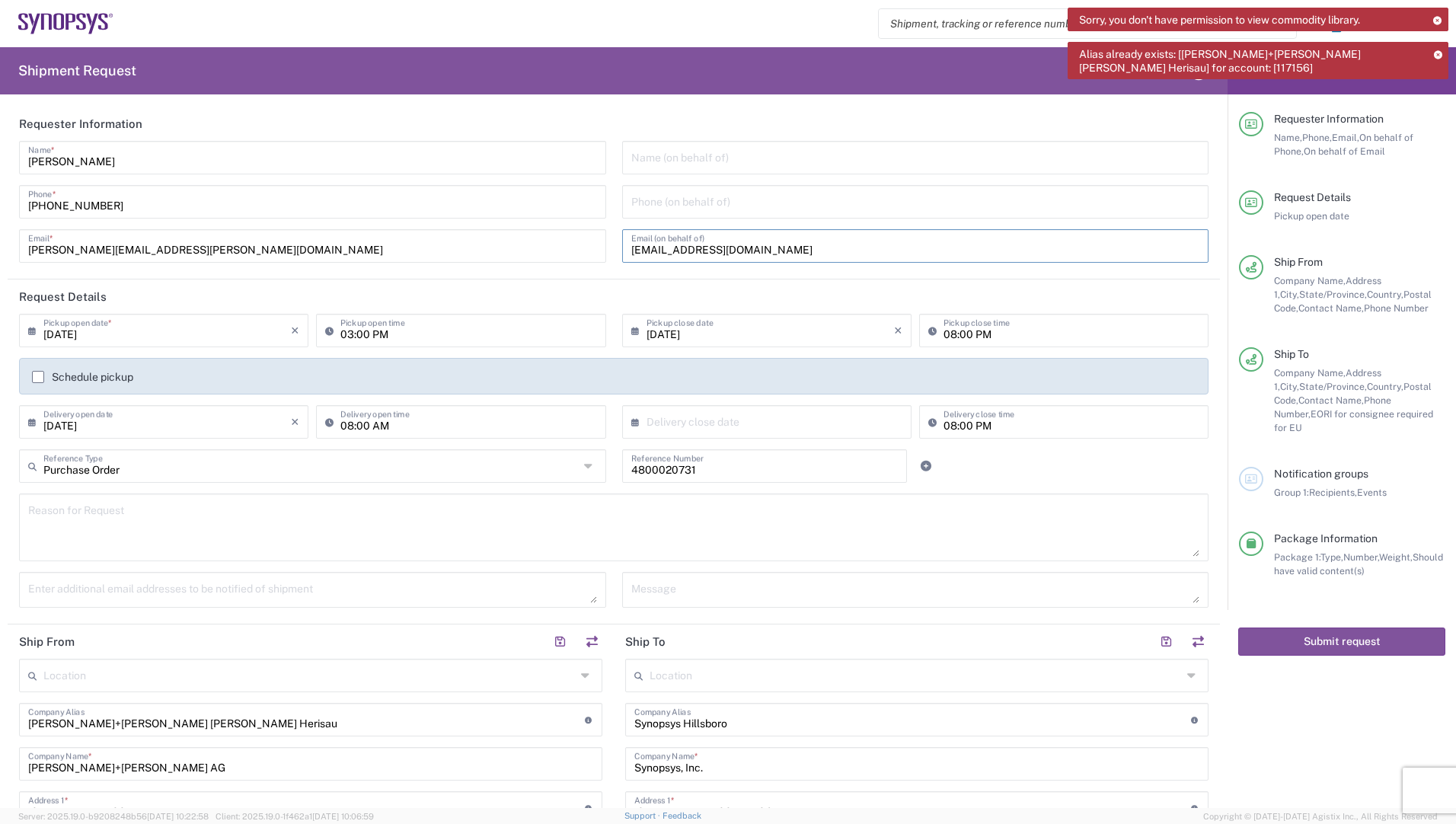
drag, startPoint x: 748, startPoint y: 251, endPoint x: 607, endPoint y: 235, distance: 141.9
click at [607, 235] on div "[PERSON_NAME] Name * [PHONE_NUMBER] Phone * [PERSON_NAME][EMAIL_ADDRESS][PERSON…" at bounding box center [615, 206] width 1206 height 132
click at [566, 269] on div "[PERSON_NAME] Name * [PHONE_NUMBER] Phone * [PERSON_NAME][EMAIL_ADDRESS][PERSON…" at bounding box center [313, 206] width 603 height 132
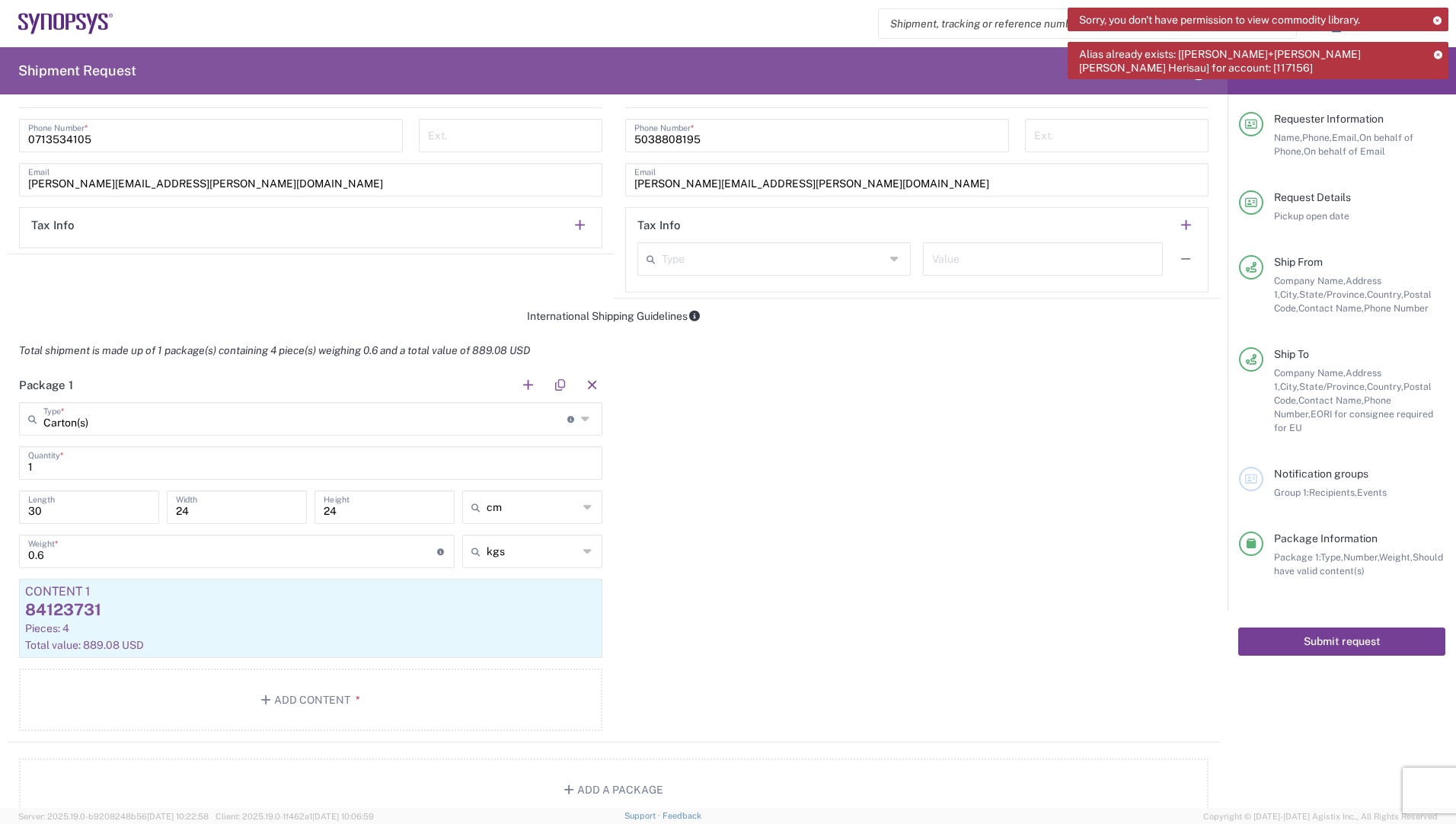
scroll to position [990, 0]
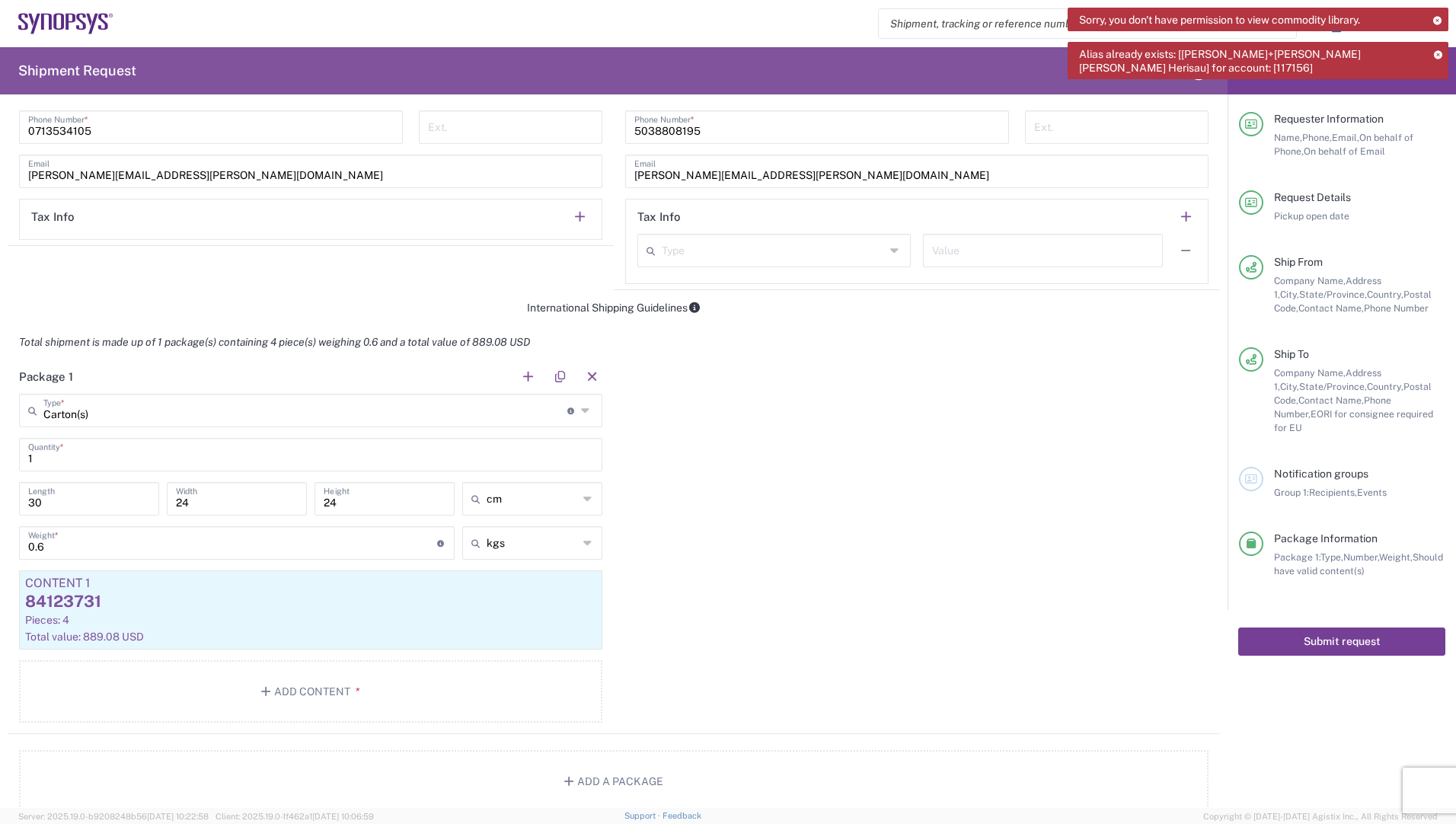
click at [1354, 627] on button "Submit request" at bounding box center [1342, 641] width 207 height 28
